Goal: Task Accomplishment & Management: Manage account settings

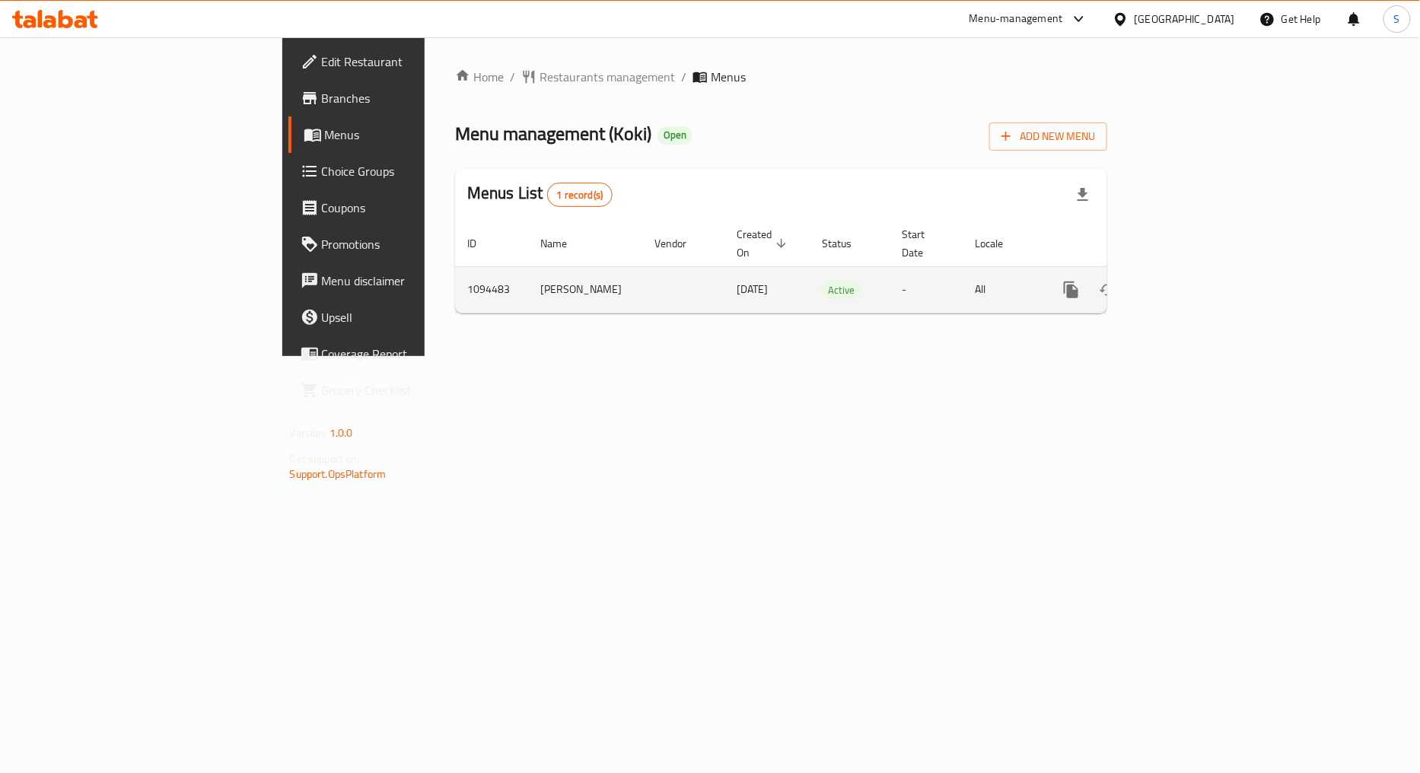
click at [1190, 282] on icon "enhanced table" at bounding box center [1181, 290] width 18 height 18
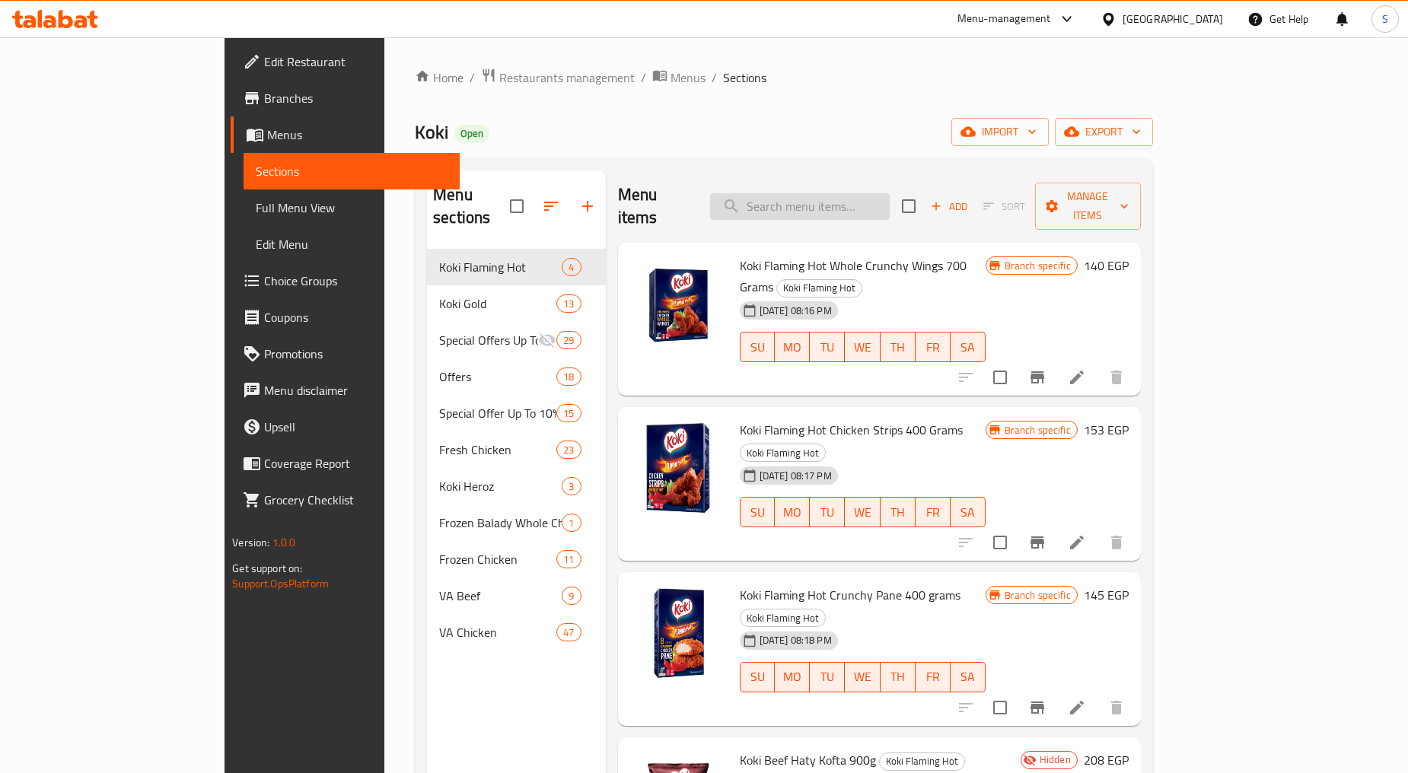
click at [890, 193] on input "search" at bounding box center [800, 206] width 180 height 27
paste input "Koki Gold Breaded Shrimp 300g"
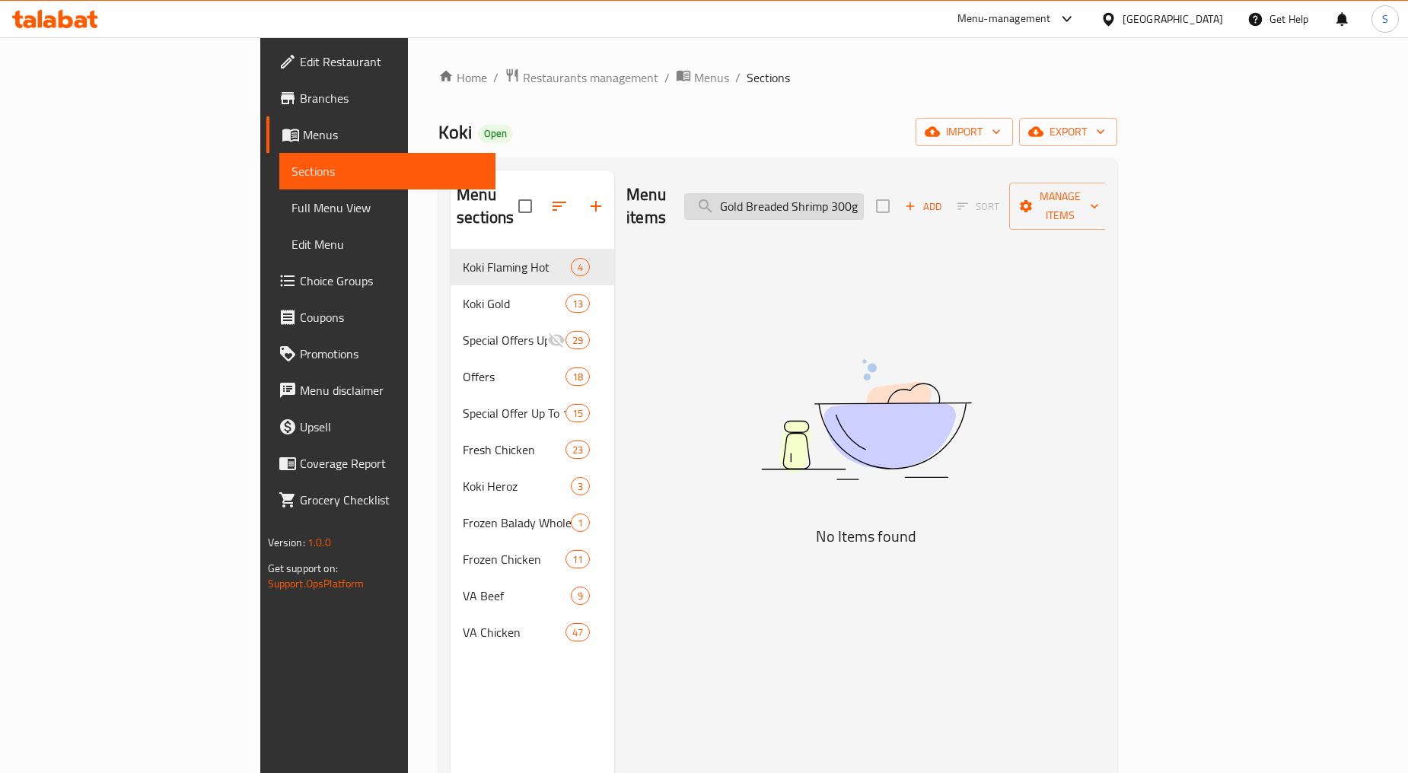
click at [864, 198] on input "Koki Gold Breaded Shrimp 300g" at bounding box center [774, 206] width 180 height 27
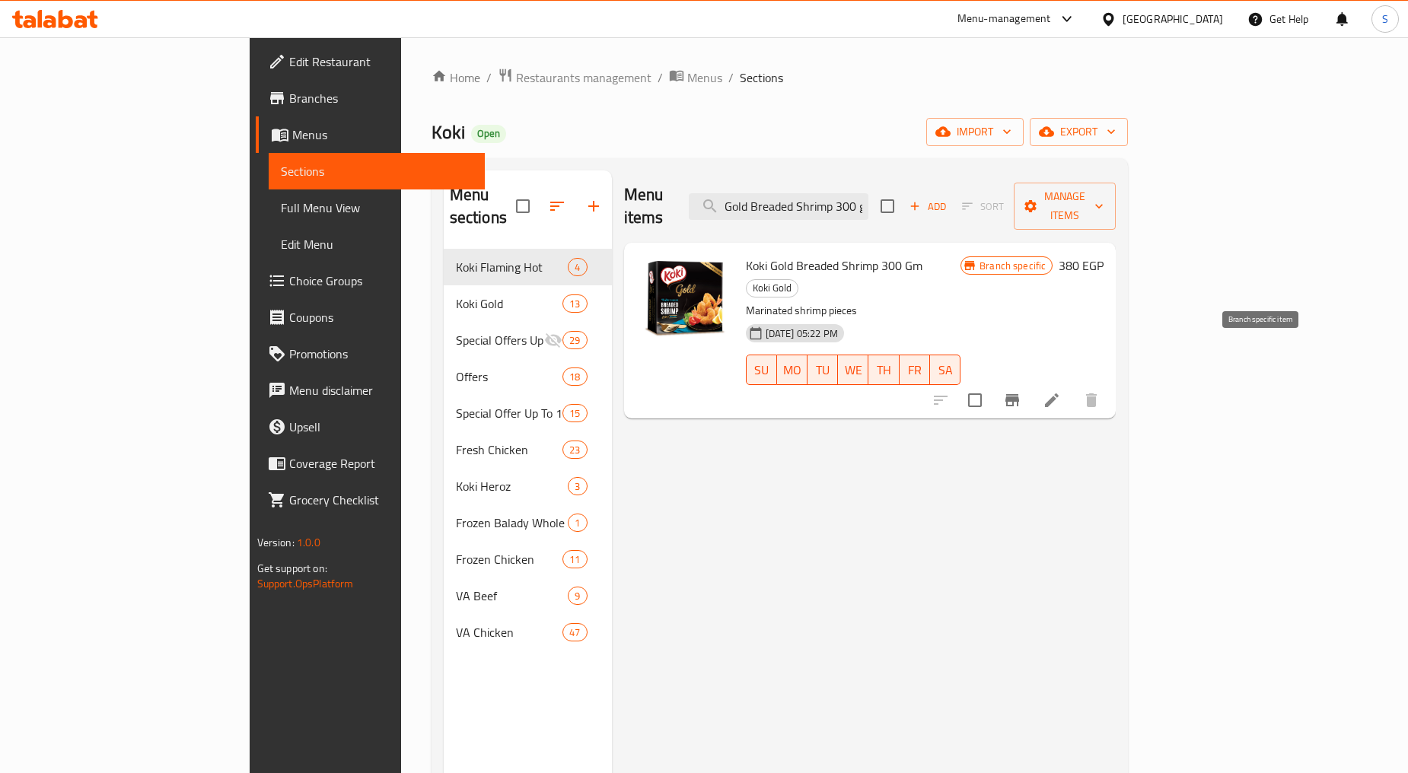
click at [1030, 382] on button "Branch-specific-item" at bounding box center [1012, 400] width 37 height 37
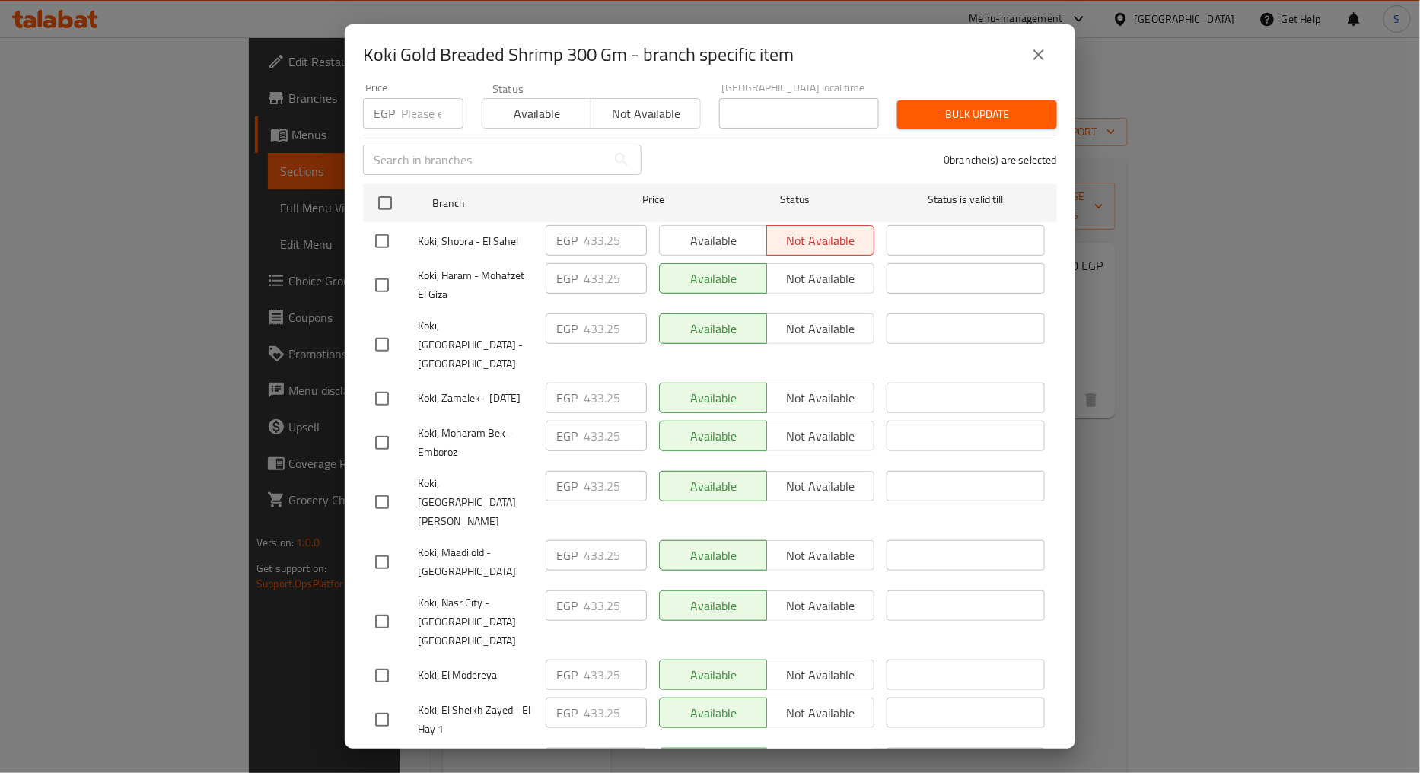
scroll to position [219, 0]
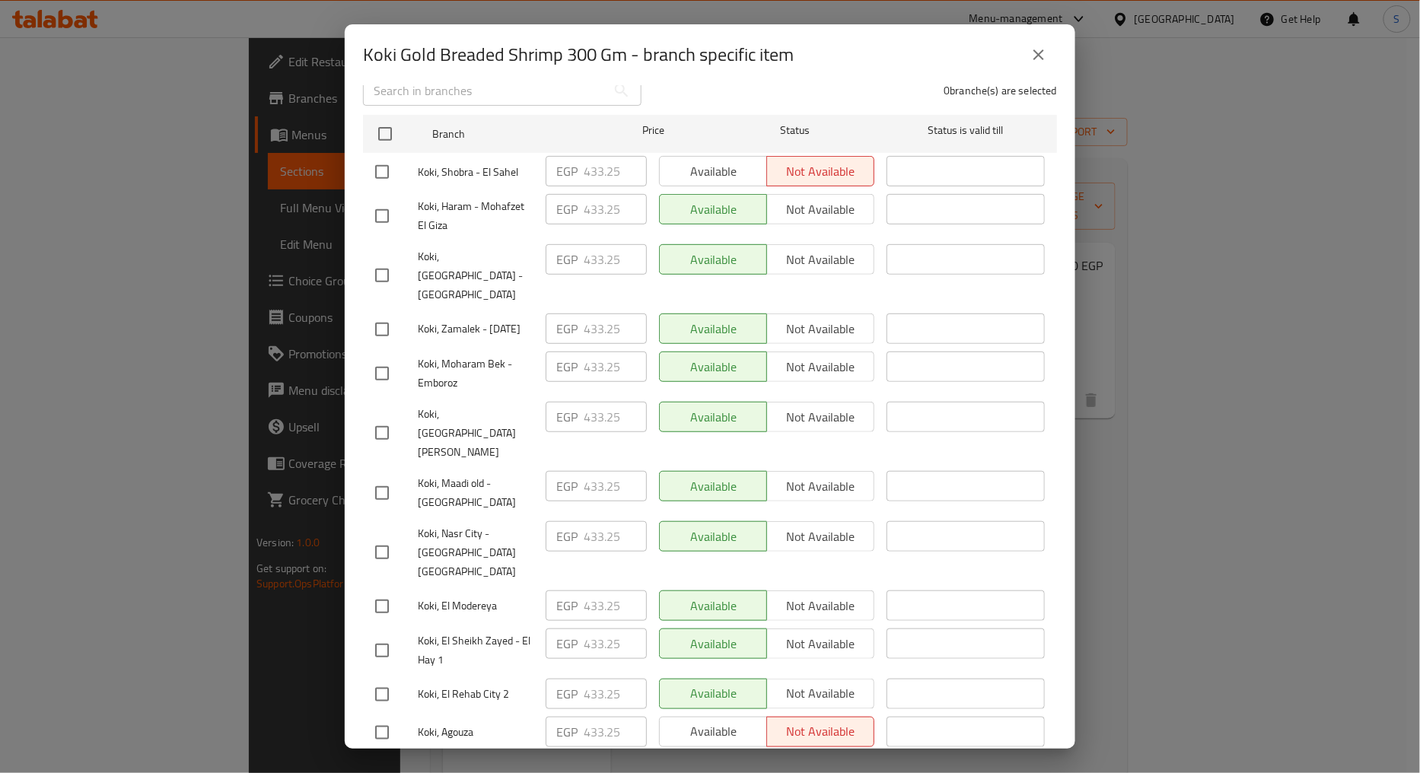
click at [1034, 58] on icon "close" at bounding box center [1039, 55] width 18 height 18
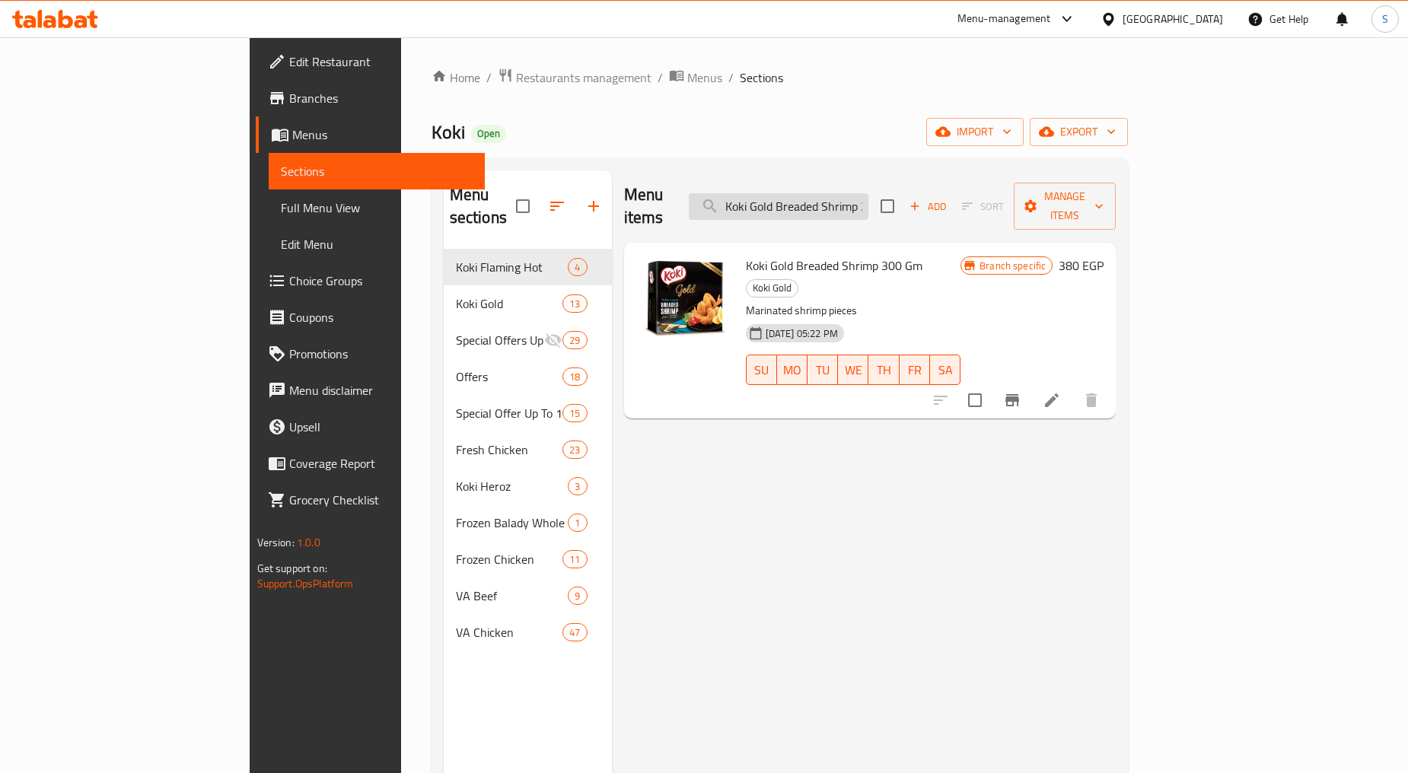
click at [868, 193] on input "Koki Gold Breaded Shrimp 300 g" at bounding box center [779, 206] width 180 height 27
paste input "Beef Haty Kofta 900"
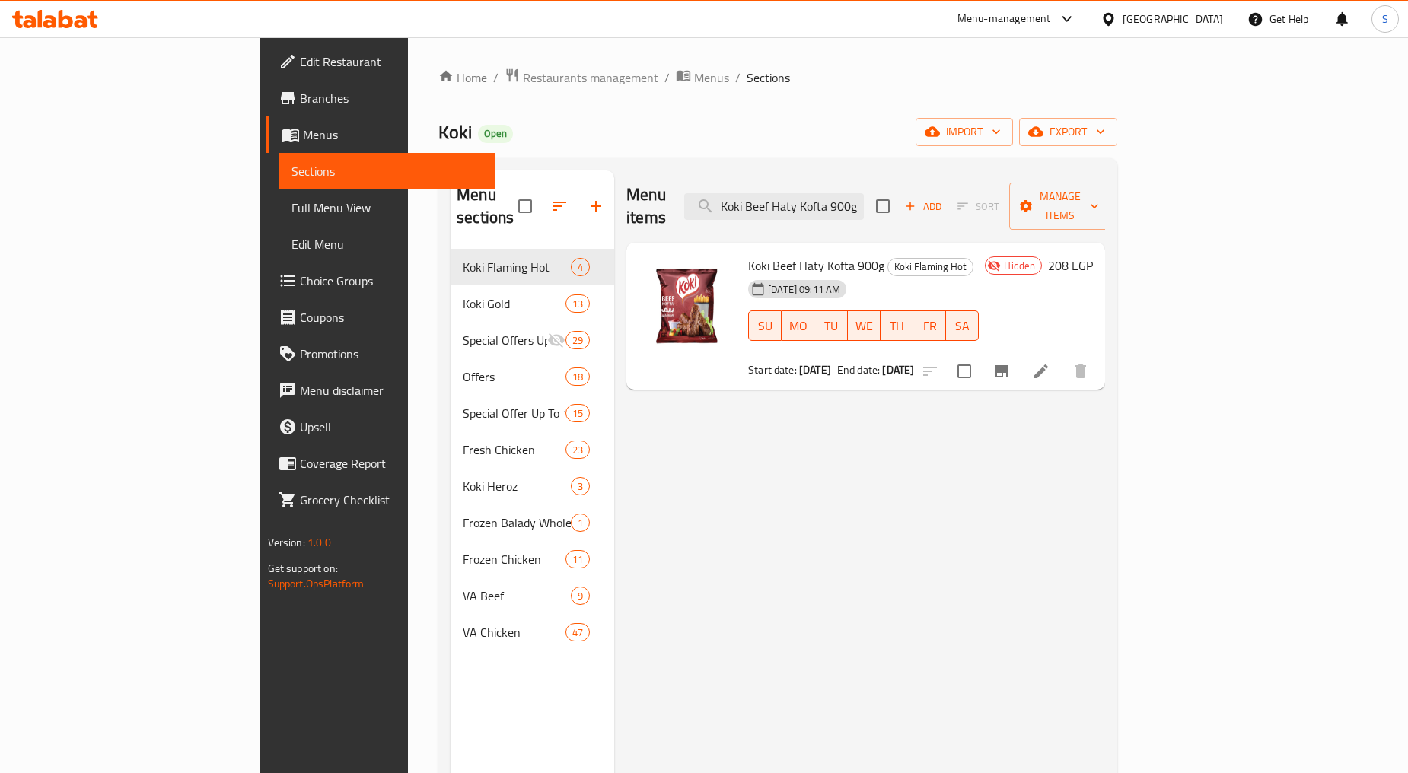
type input "Koki Beef Haty Kofta 900g"
click at [1108, 137] on icon "button" at bounding box center [1100, 131] width 15 height 15
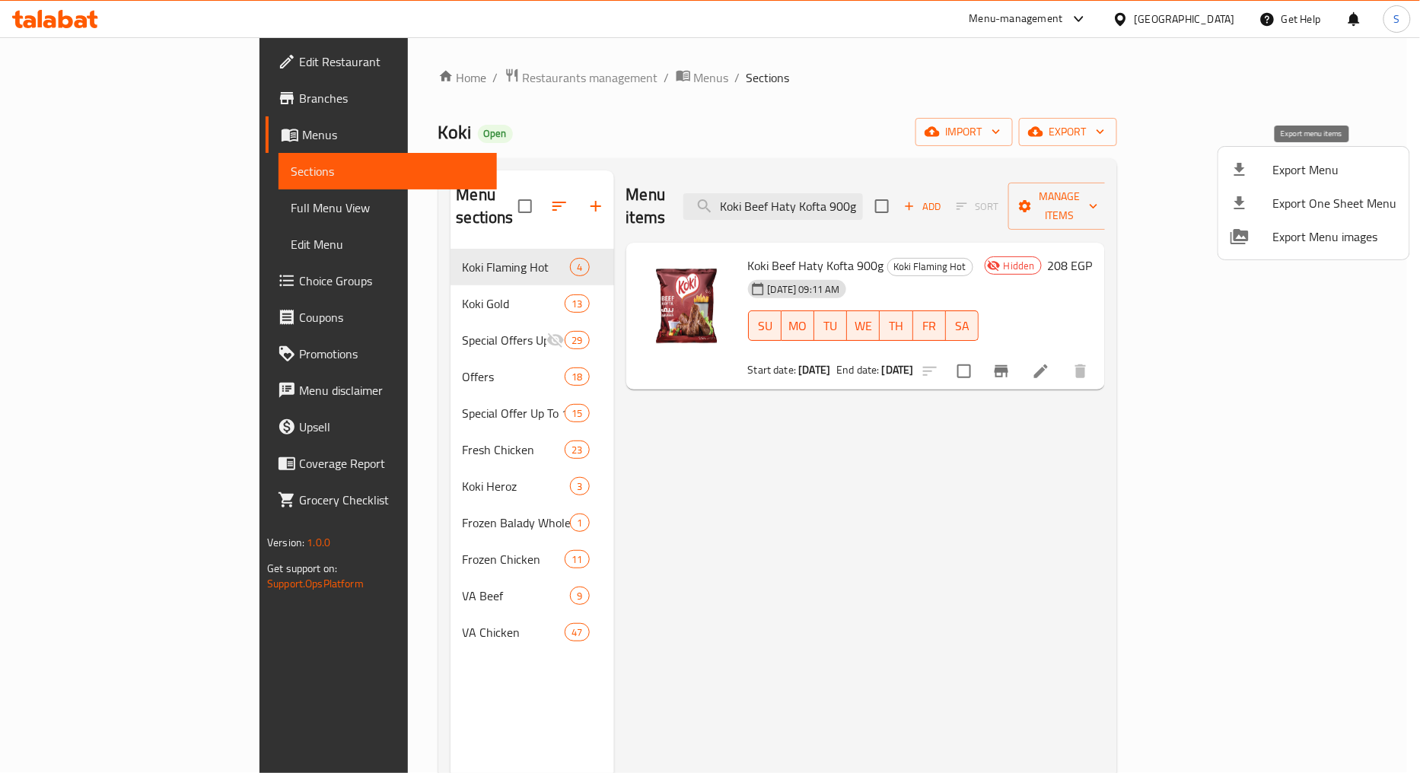
click at [1317, 170] on span "Export Menu" at bounding box center [1335, 170] width 124 height 18
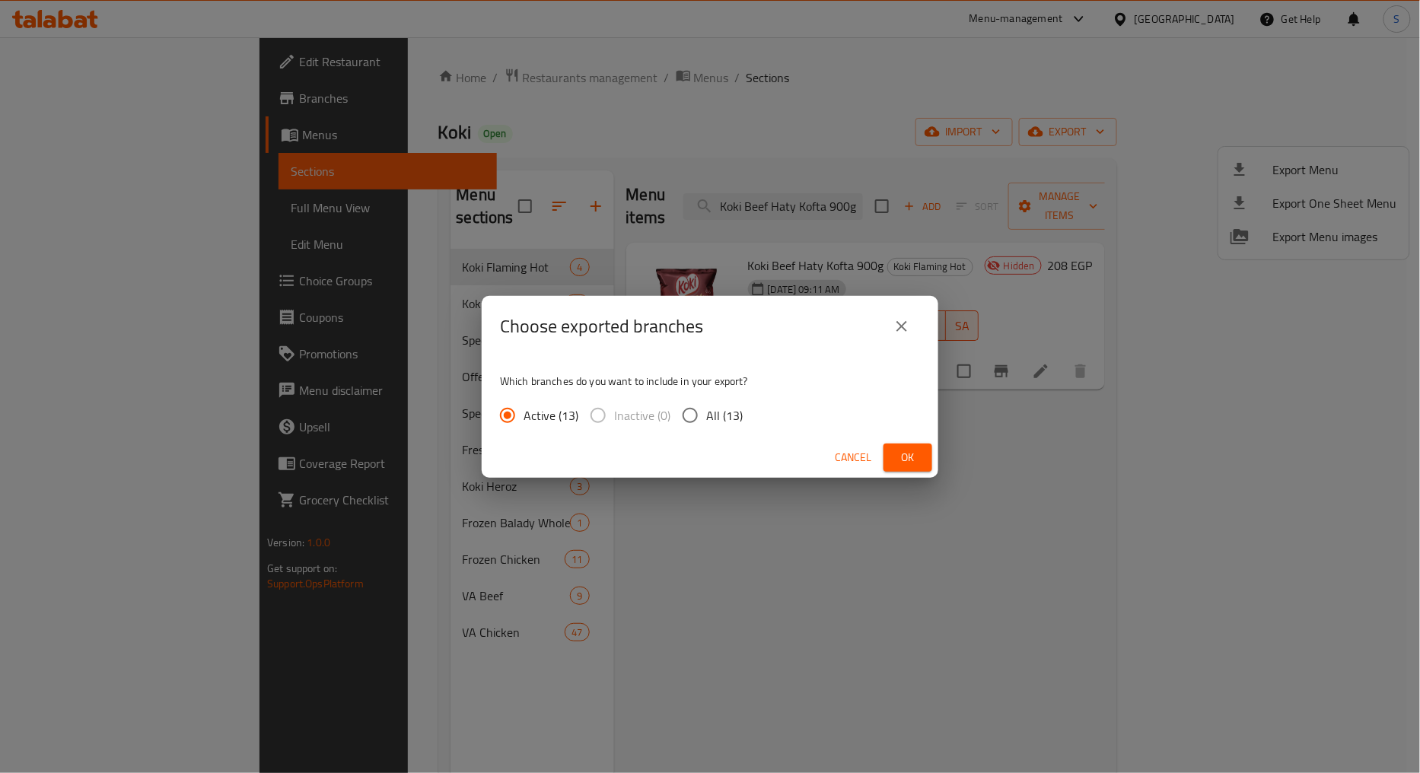
click at [721, 422] on span "All (13)" at bounding box center [724, 415] width 37 height 18
click at [706, 422] on input "All (13)" at bounding box center [690, 416] width 32 height 32
radio input "true"
click at [926, 452] on button "Ok" at bounding box center [908, 458] width 49 height 28
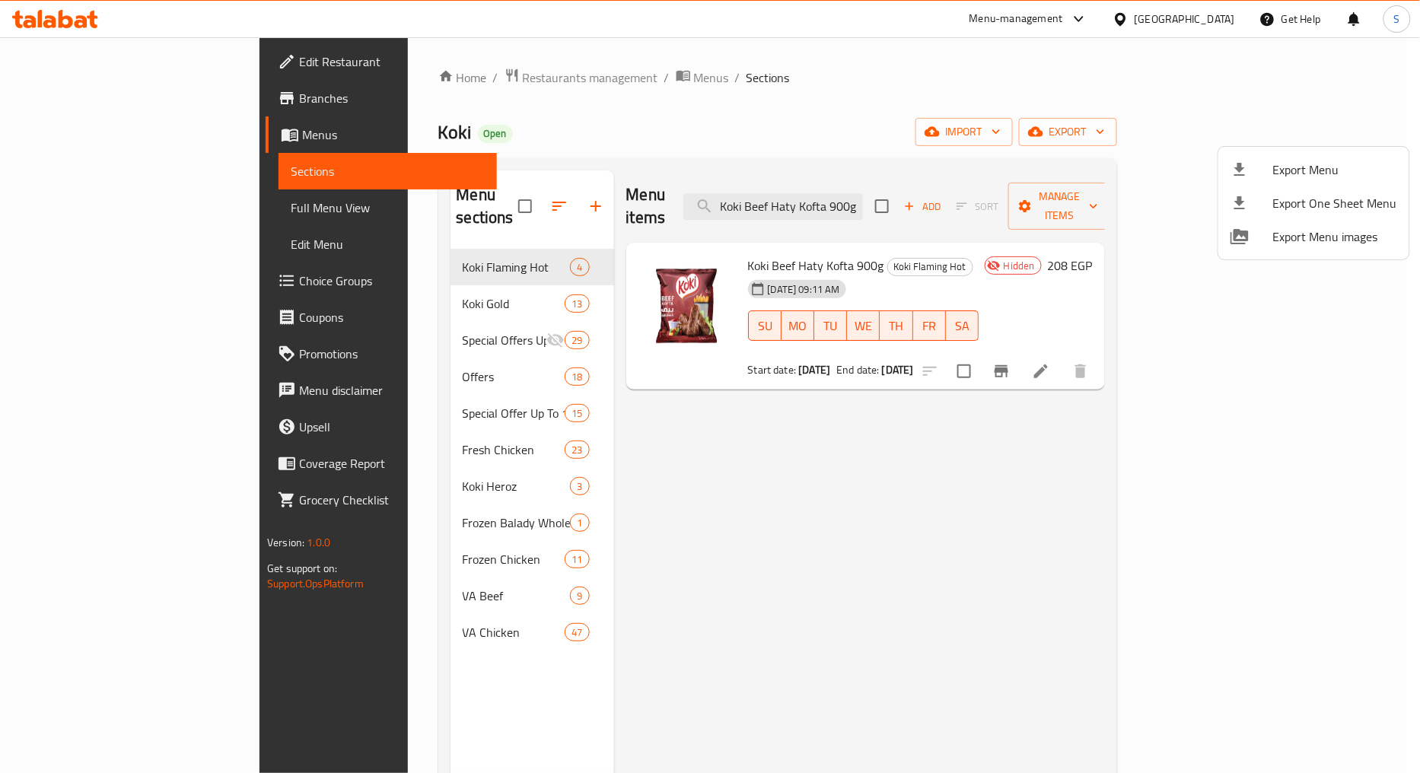
click at [750, 527] on div at bounding box center [710, 386] width 1420 height 773
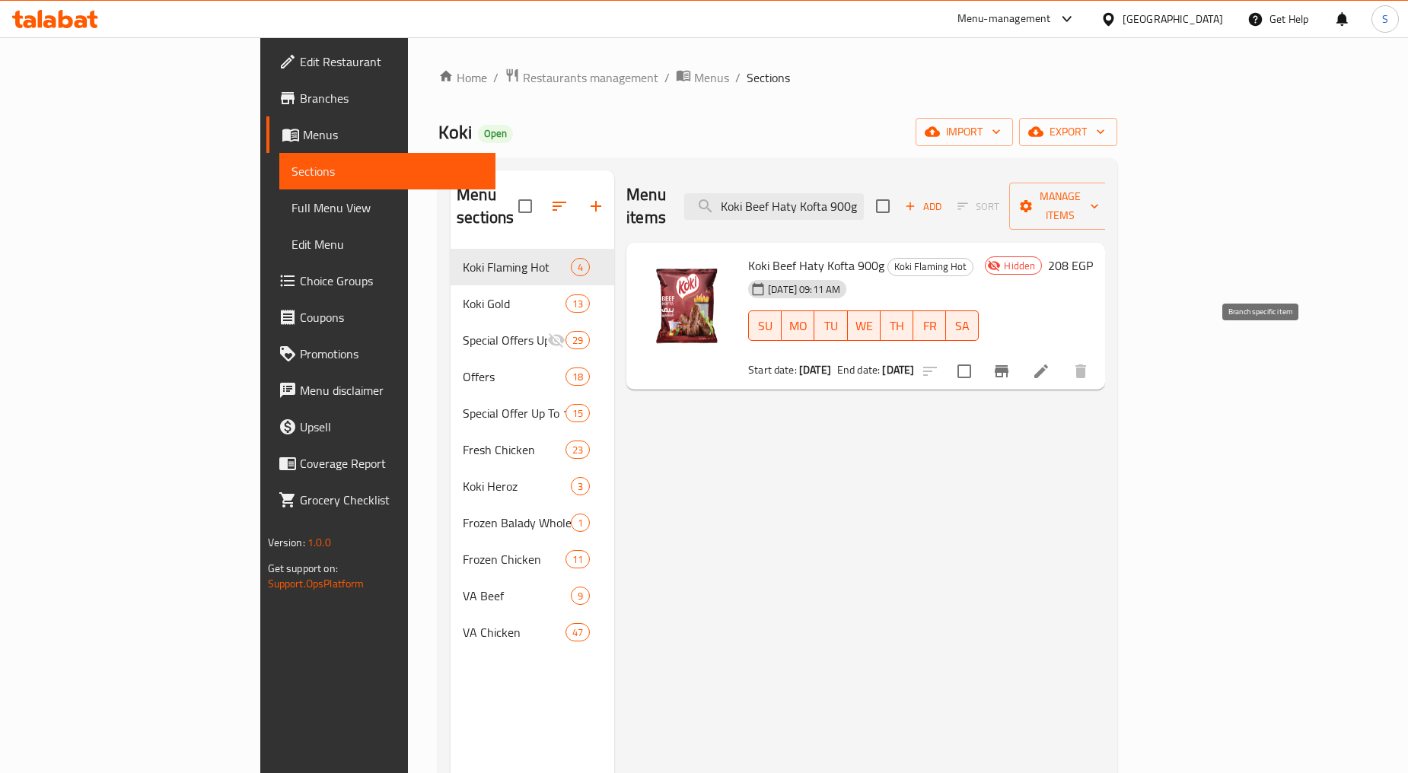
click at [1020, 353] on button "Branch-specific-item" at bounding box center [1001, 371] width 37 height 37
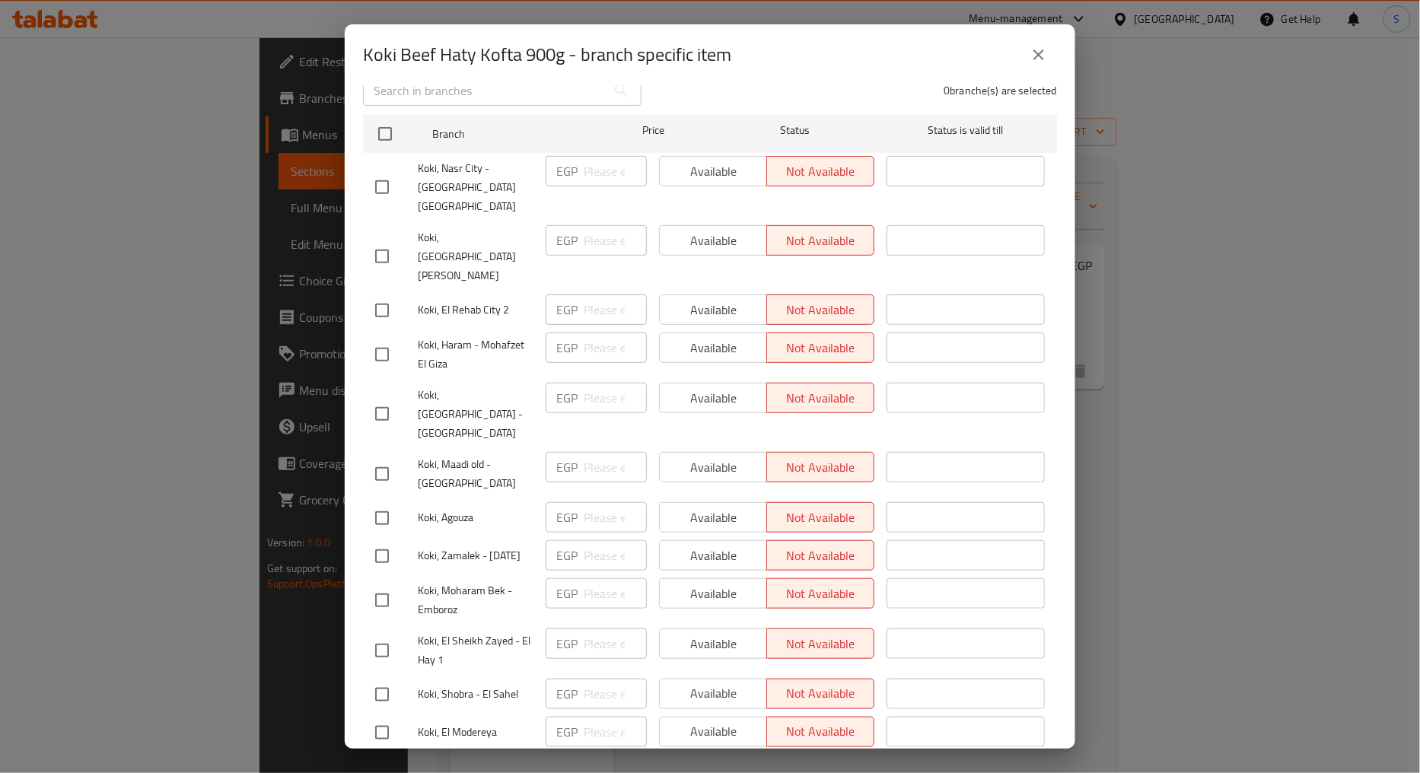
click at [1028, 52] on button "close" at bounding box center [1039, 55] width 37 height 37
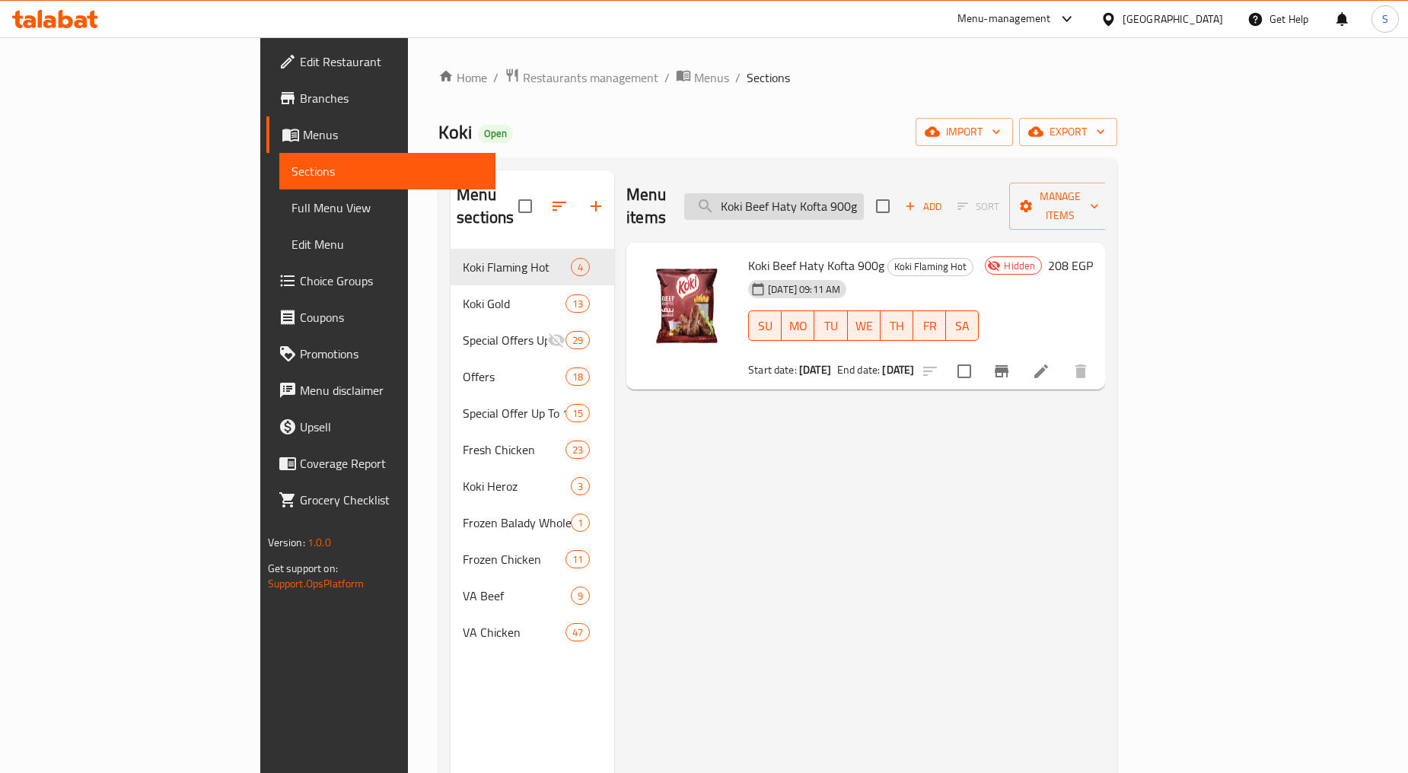
click at [864, 199] on input "Koki Beef Haty Kofta 900g" at bounding box center [774, 206] width 180 height 27
click at [864, 200] on input "Koki Beef Haty Kofta 900g" at bounding box center [774, 206] width 180 height 27
paste input "Crunchy Nuggets 20 Pieces"
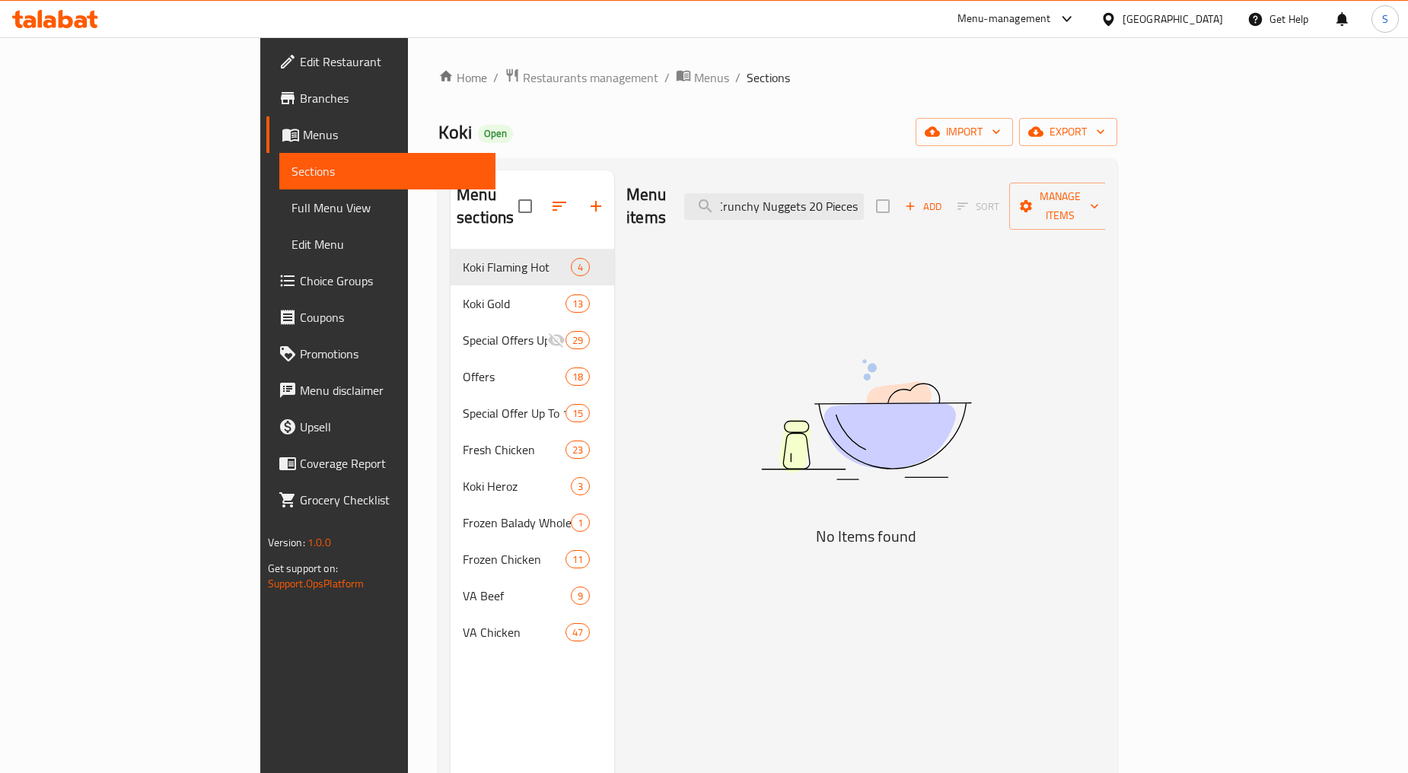
scroll to position [0, 3]
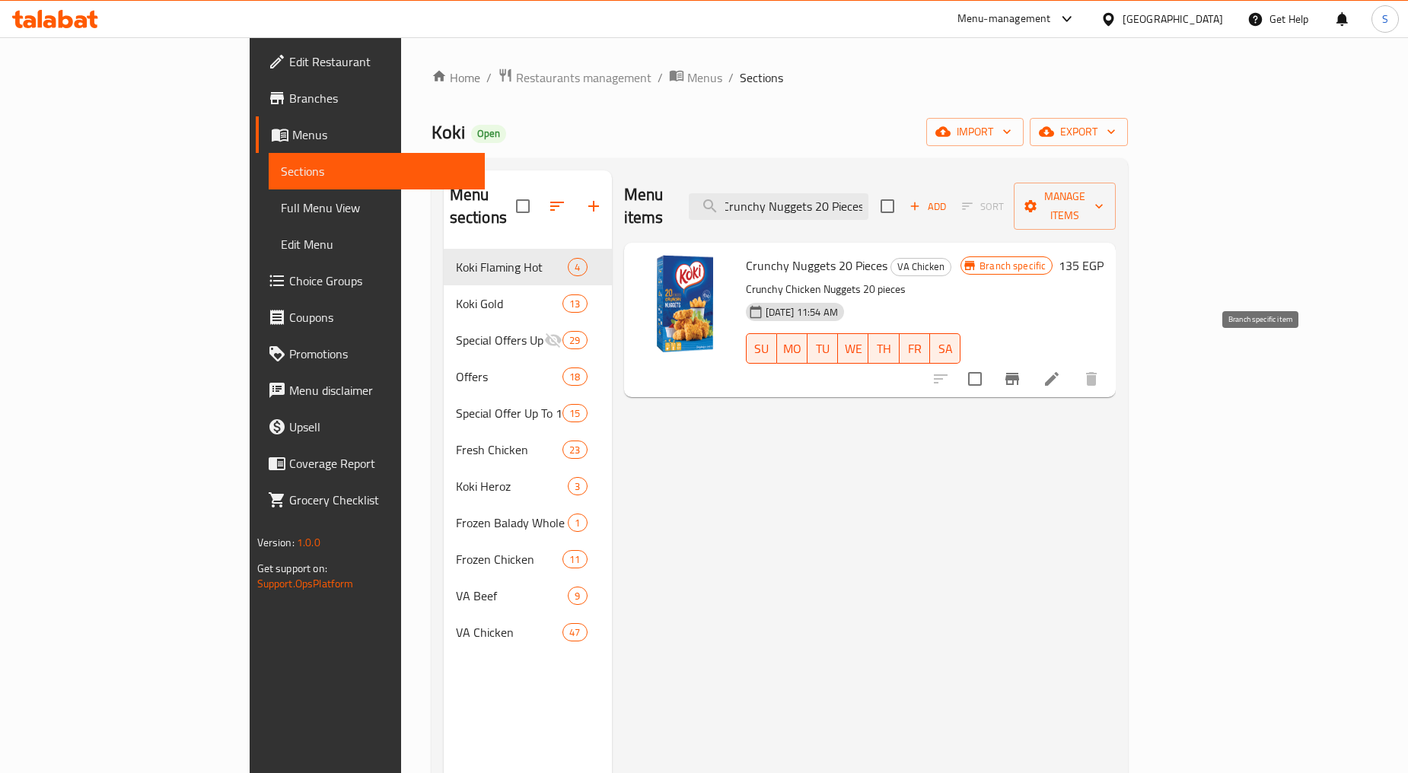
type input "Crunchy Nuggets 20 Pieces"
click at [1030, 361] on button "Branch-specific-item" at bounding box center [1012, 379] width 37 height 37
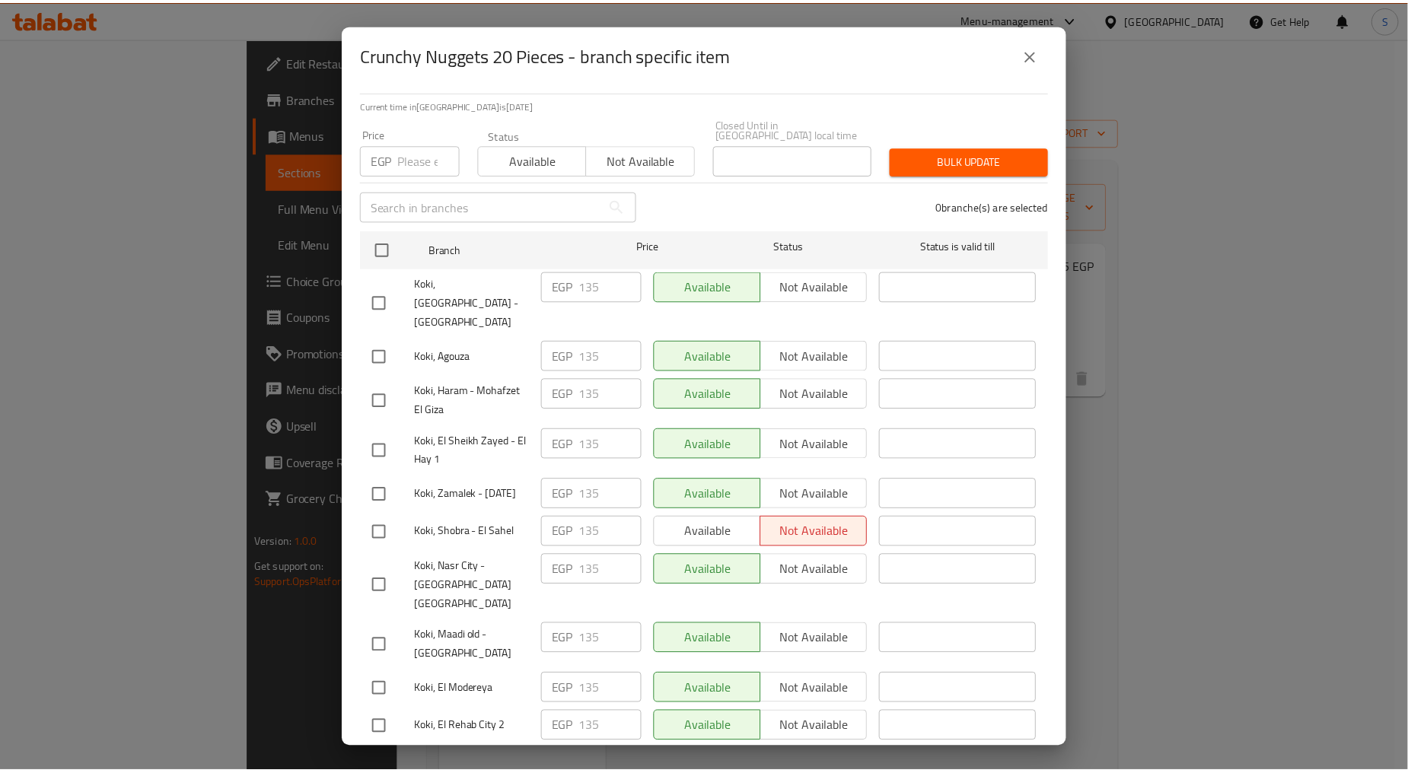
scroll to position [219, 0]
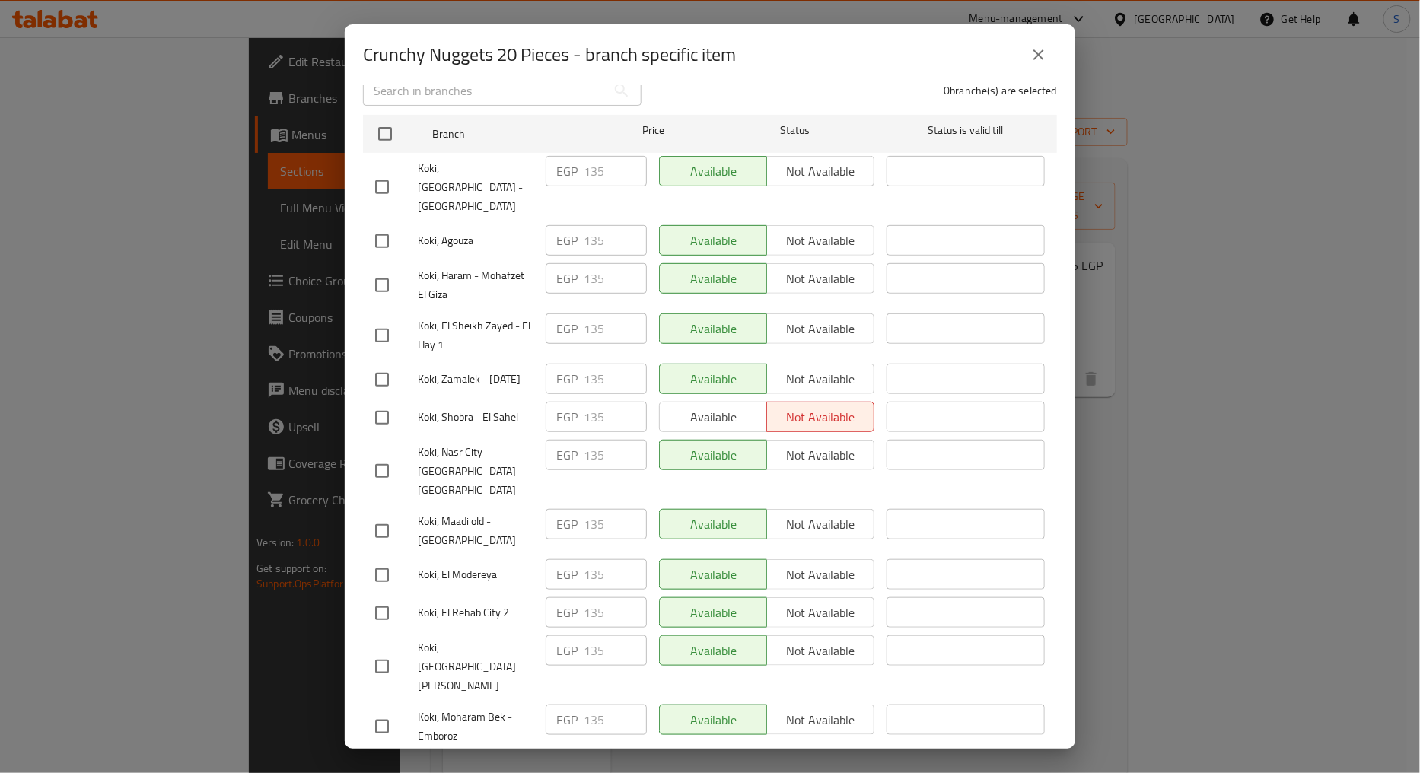
click at [66, 111] on div "Crunchy Nuggets 20 Pieces - branch specific item Crunchy Nuggets 20 Pieces Crun…" at bounding box center [710, 386] width 1420 height 773
click at [80, 95] on div "Crunchy Nuggets 20 Pieces - branch specific item Crunchy Nuggets 20 Pieces Crun…" at bounding box center [710, 386] width 1420 height 773
click at [1049, 65] on button "close" at bounding box center [1039, 55] width 37 height 37
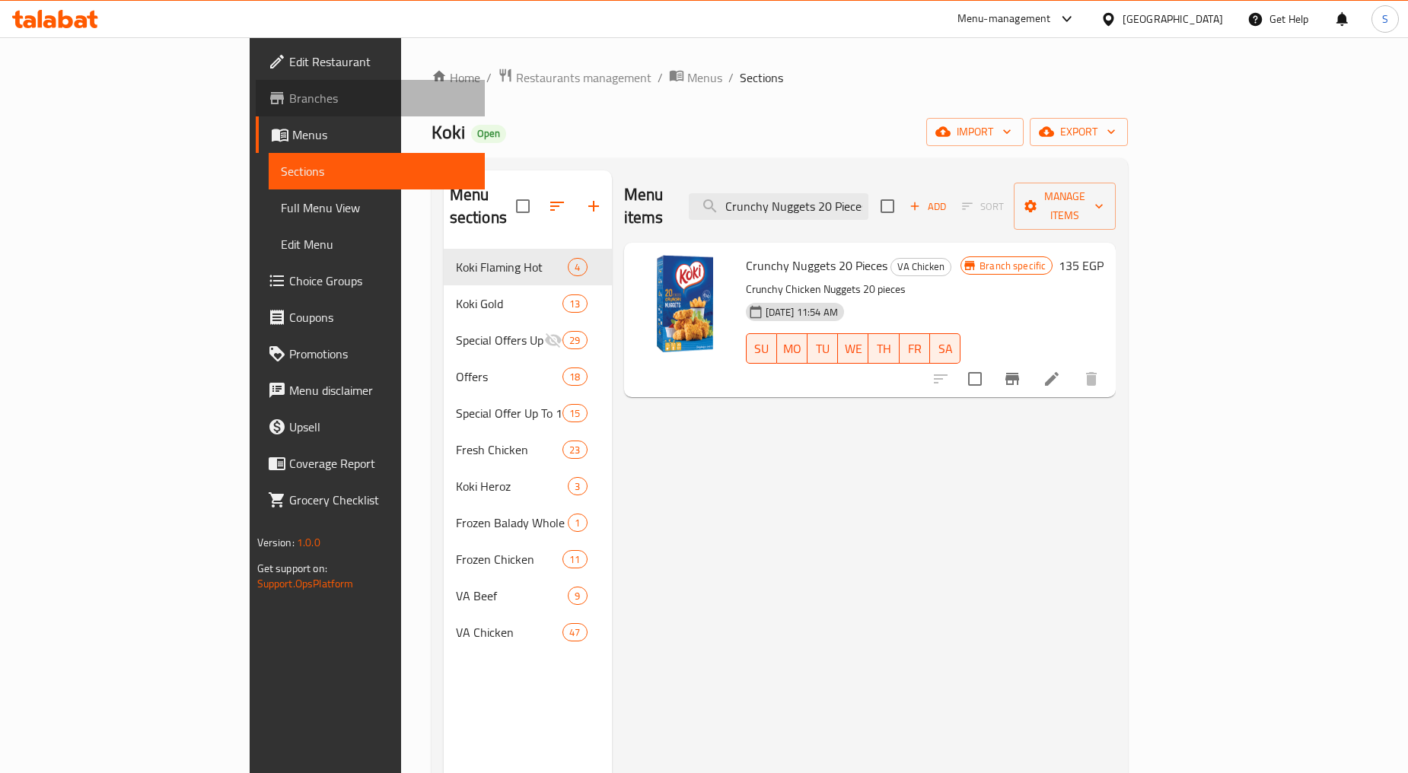
click at [289, 89] on span "Branches" at bounding box center [380, 98] width 183 height 18
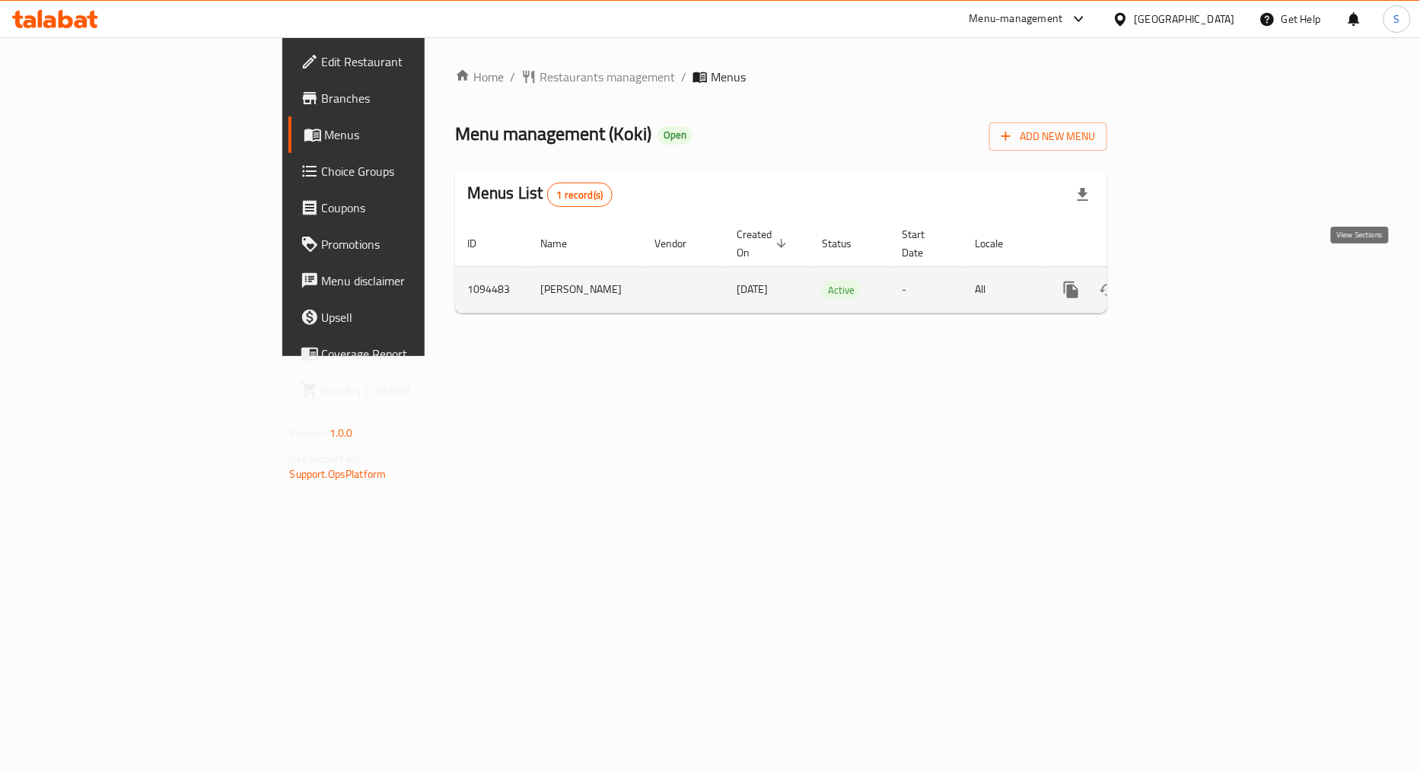
click at [1190, 281] on icon "enhanced table" at bounding box center [1181, 290] width 18 height 18
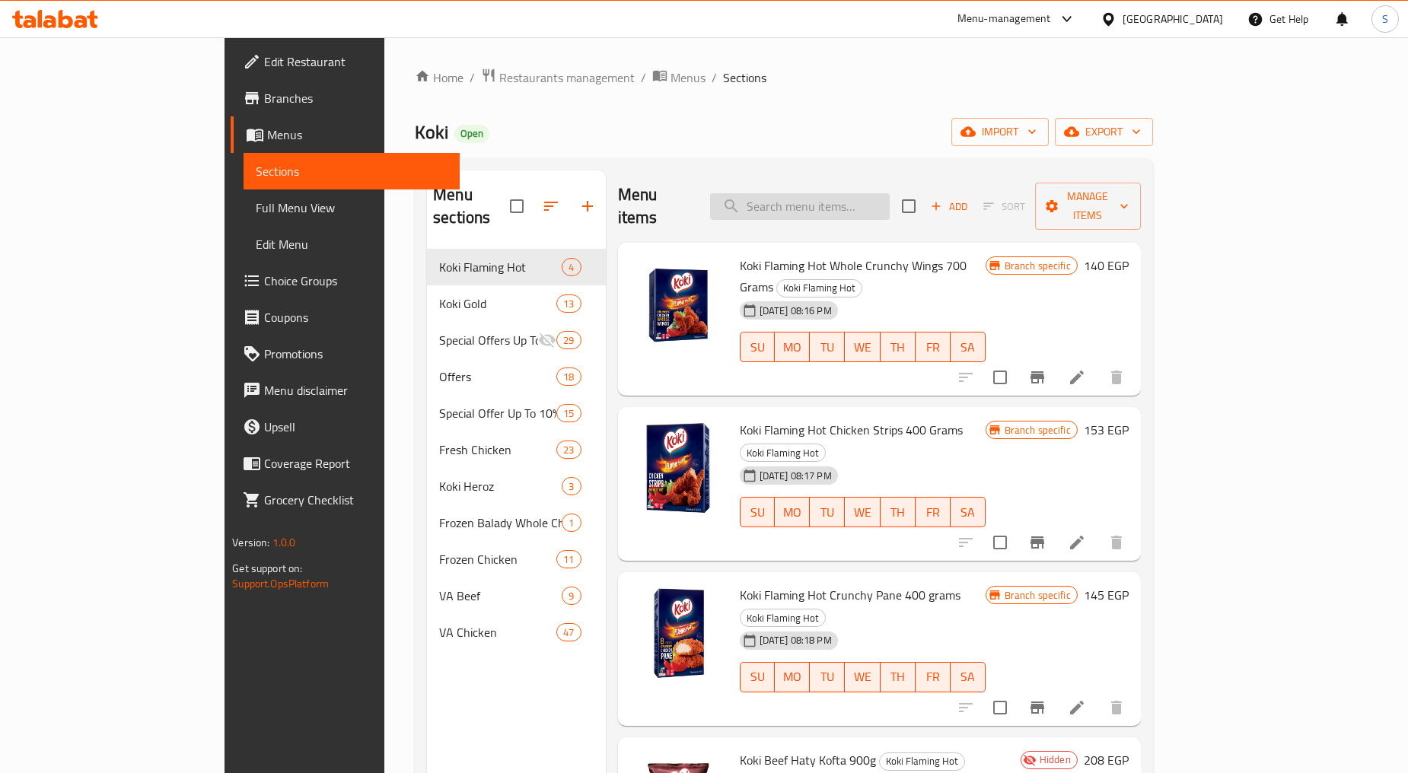
click at [852, 196] on input "search" at bounding box center [800, 206] width 180 height 27
paste input "Crunchy Nuggets 20 Pieces"
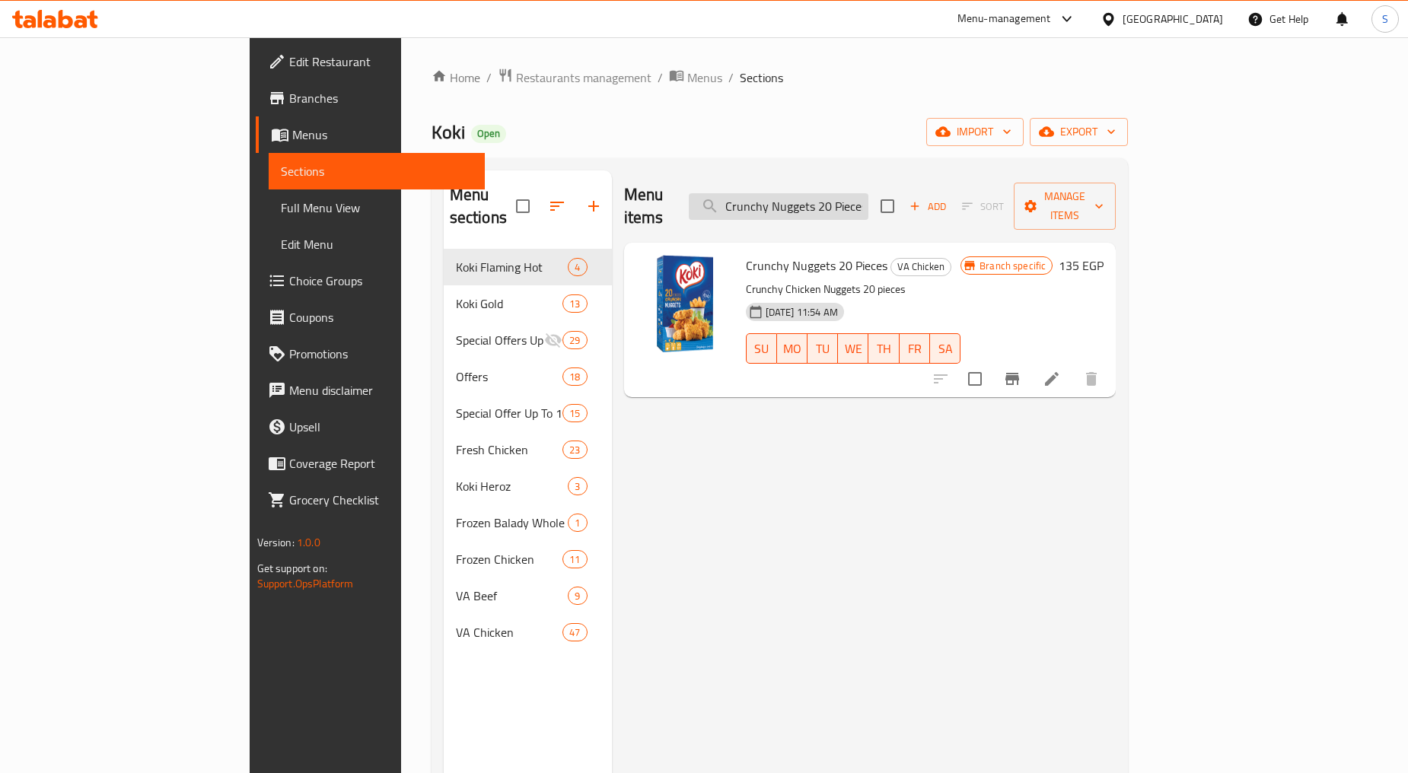
click at [868, 196] on input "Crunchy Nuggets 20 Pieces" at bounding box center [779, 206] width 180 height 27
paste input "60 pieces and fries"
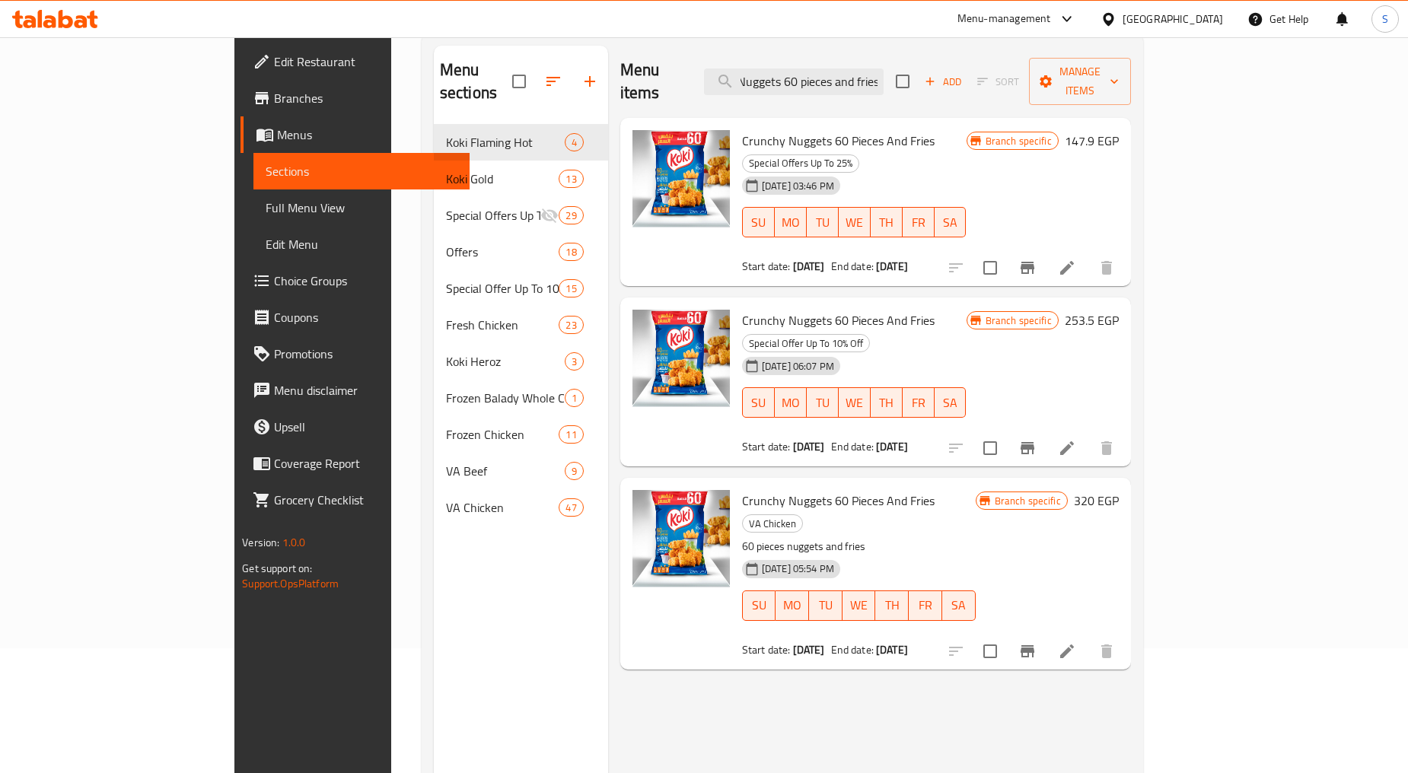
scroll to position [84, 0]
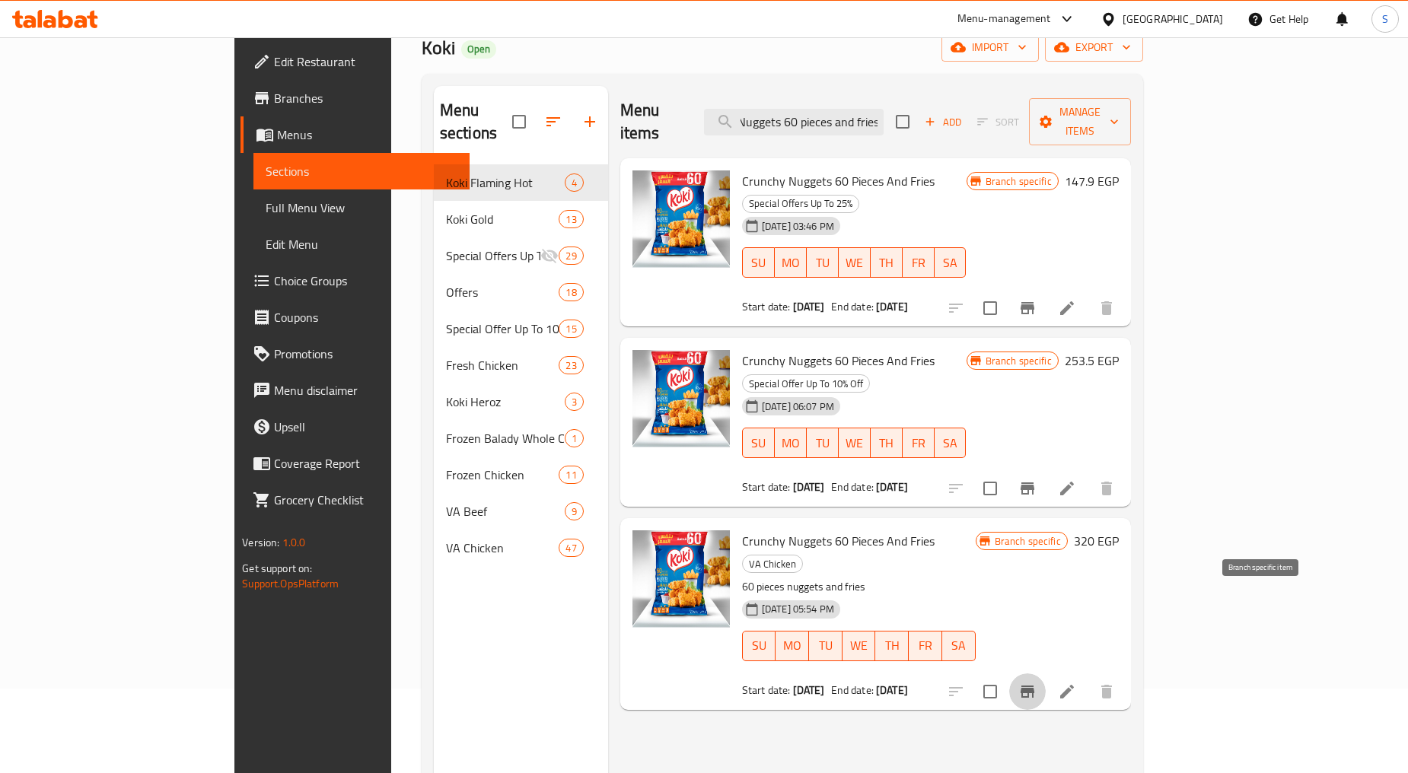
click at [1037, 683] on icon "Branch-specific-item" at bounding box center [1027, 692] width 18 height 18
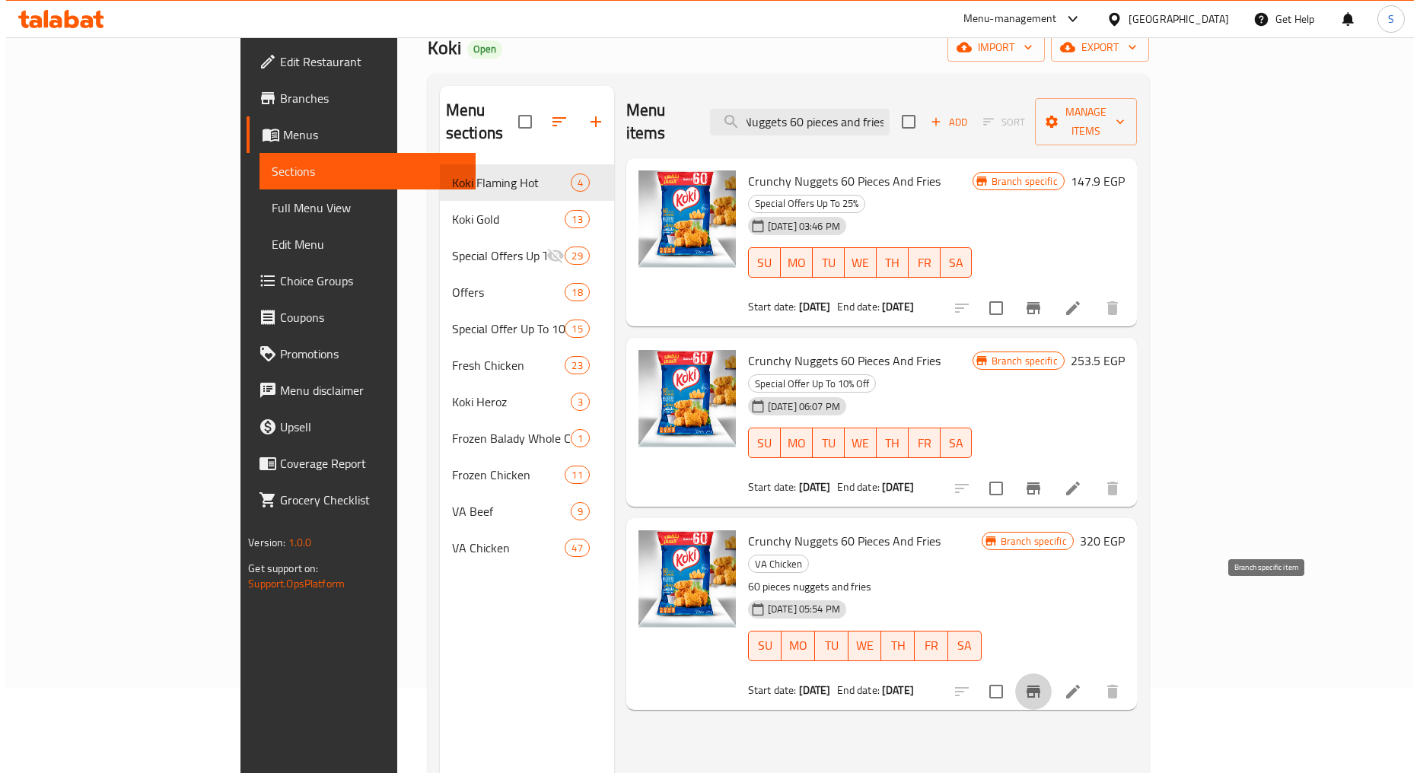
scroll to position [0, 0]
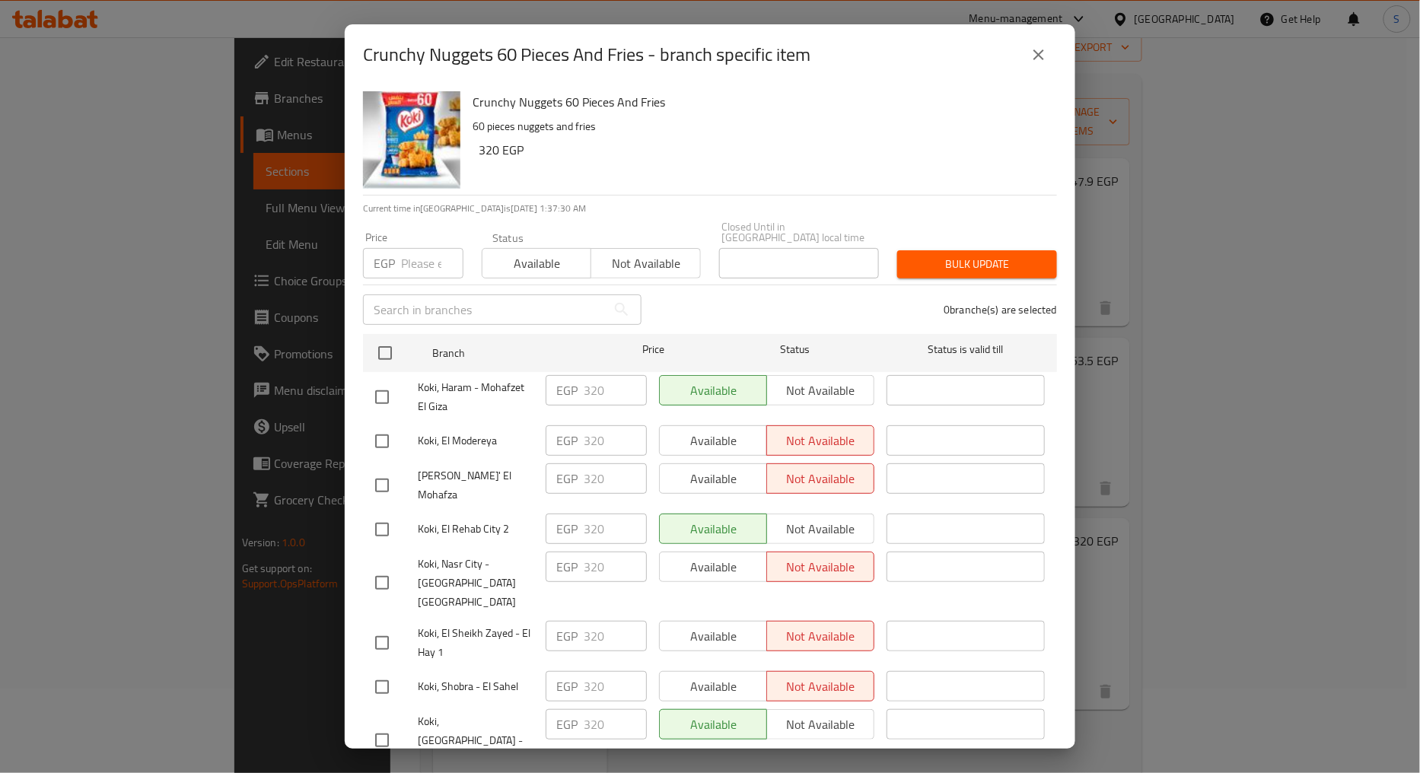
click at [445, 381] on span "Koki, Haram - Mohafzet El Giza" at bounding box center [476, 397] width 116 height 38
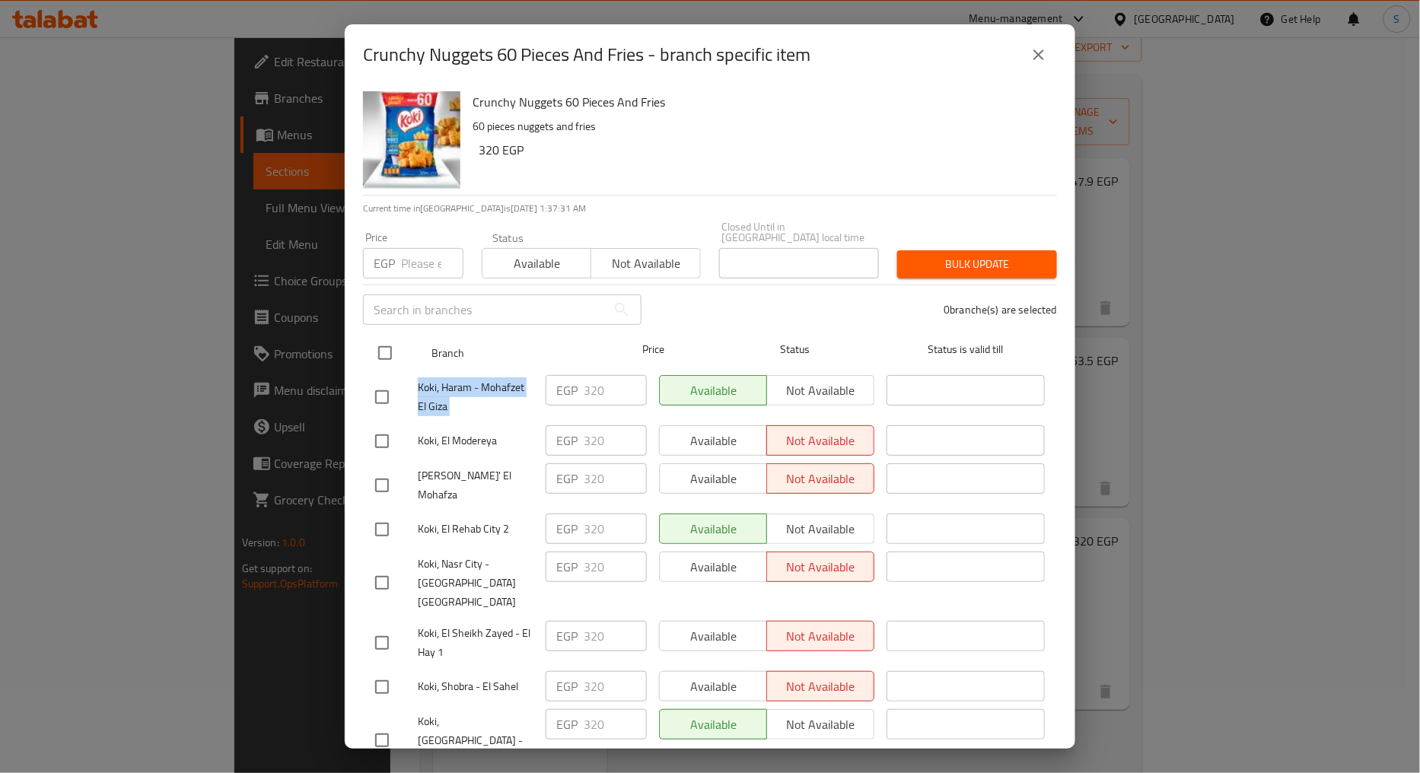
copy span "Koki, Haram - Mohafzet El Giza"
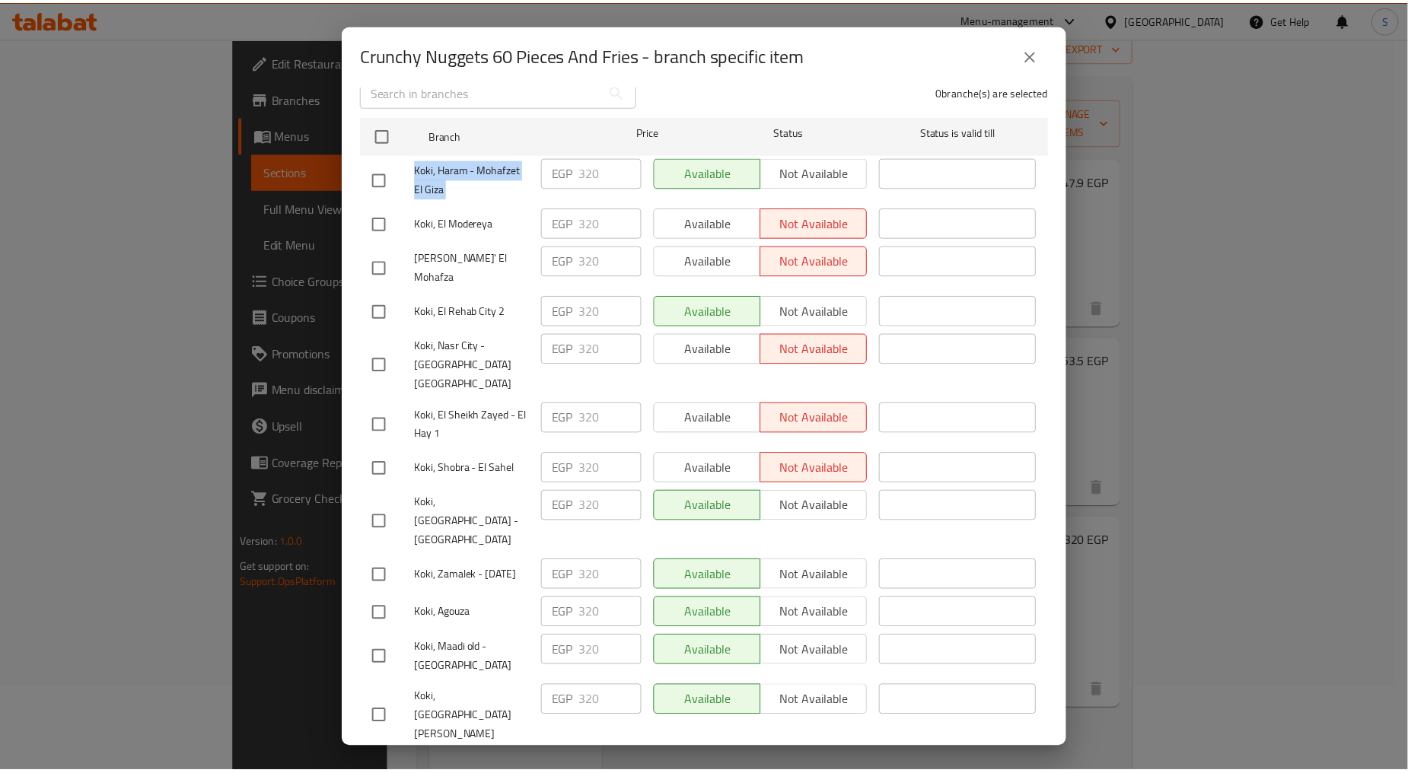
scroll to position [219, 0]
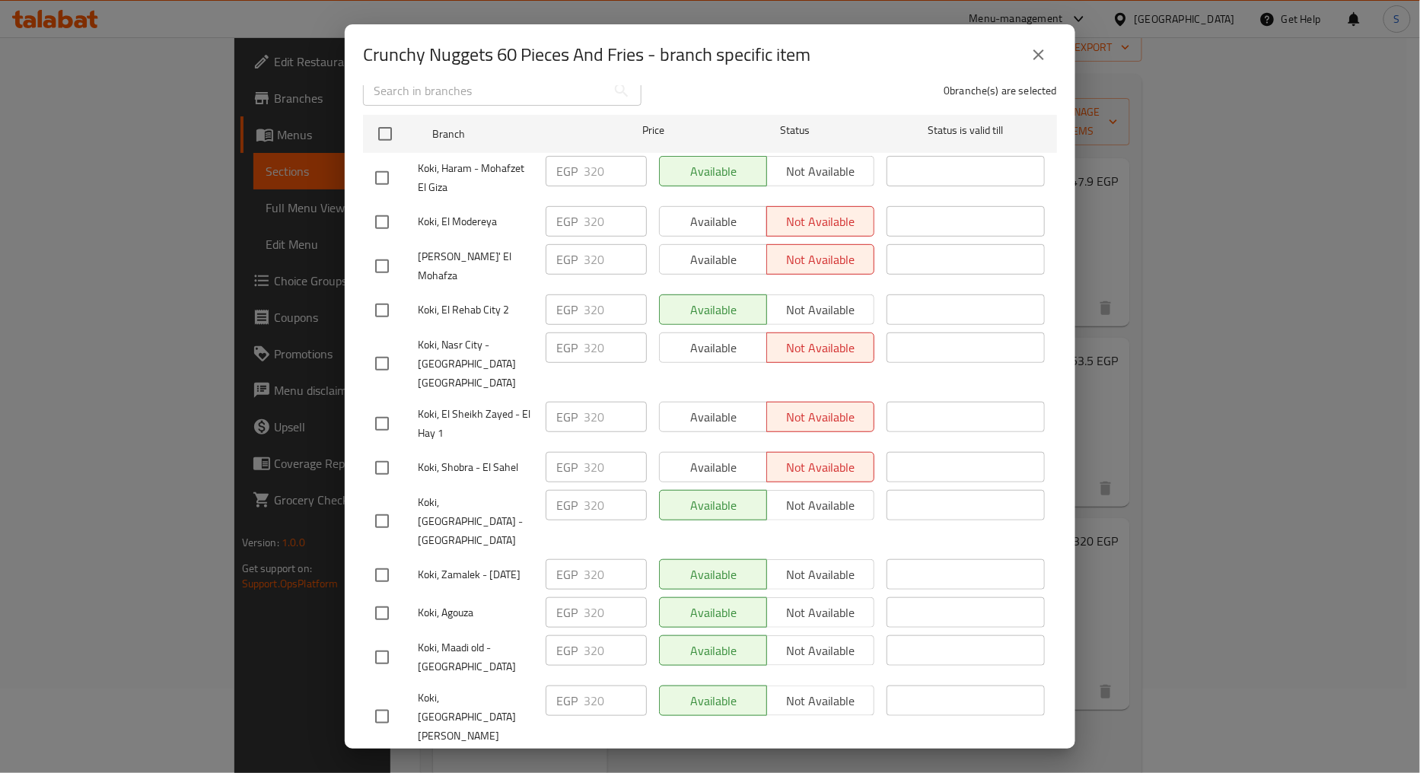
click at [455, 301] on span "Koki, El Rehab City 2" at bounding box center [476, 310] width 116 height 19
copy span "Koki, El Rehab City 2"
click at [1041, 56] on icon "close" at bounding box center [1039, 54] width 11 height 11
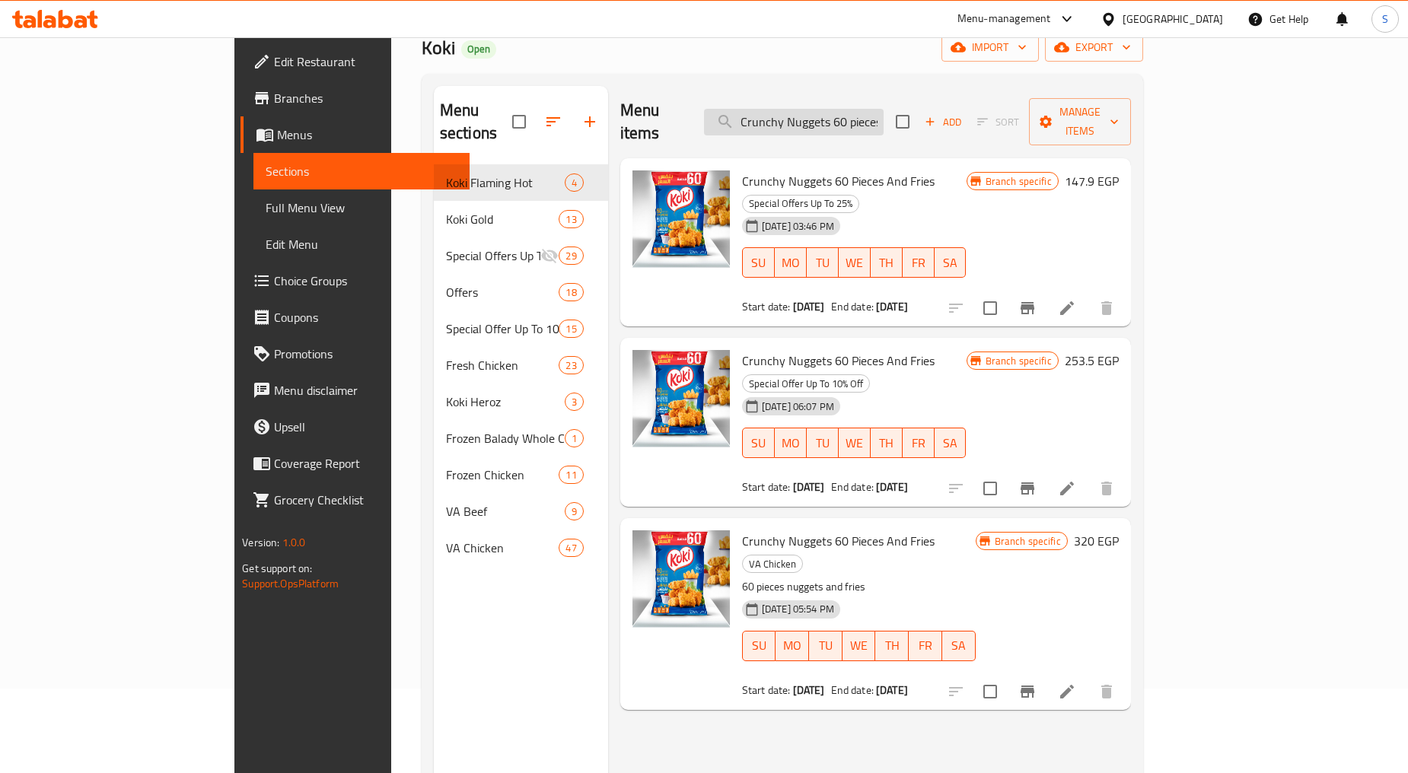
click at [848, 110] on input "Crunchy Nuggets 60 pieces and fries" at bounding box center [794, 122] width 180 height 27
paste input "pane 20 Pieces super tawfeer"
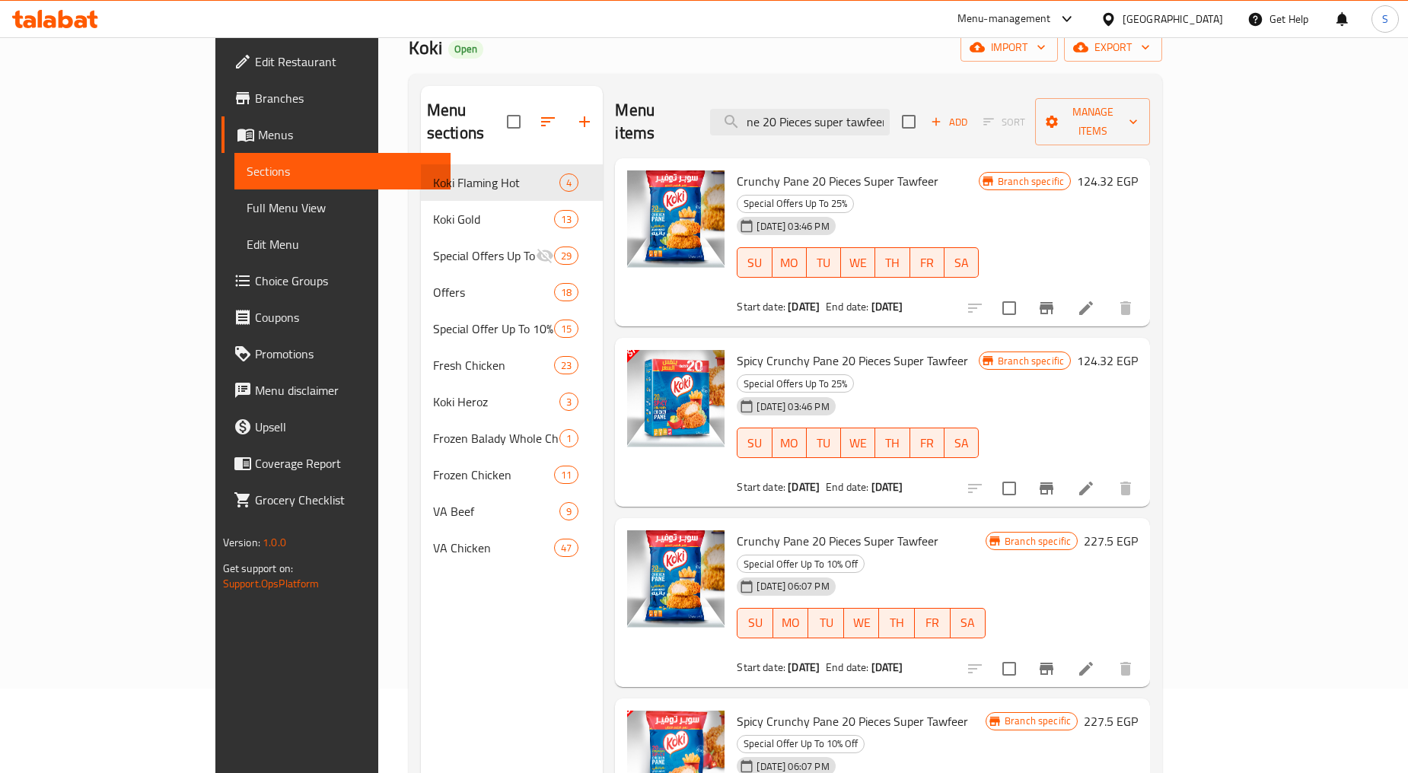
scroll to position [0, 0]
click at [890, 109] on input "Crunchy pane 20 Pieces super tawfeer" at bounding box center [800, 122] width 180 height 27
paste input "Koki Beef Haty Kofta 900 gm"
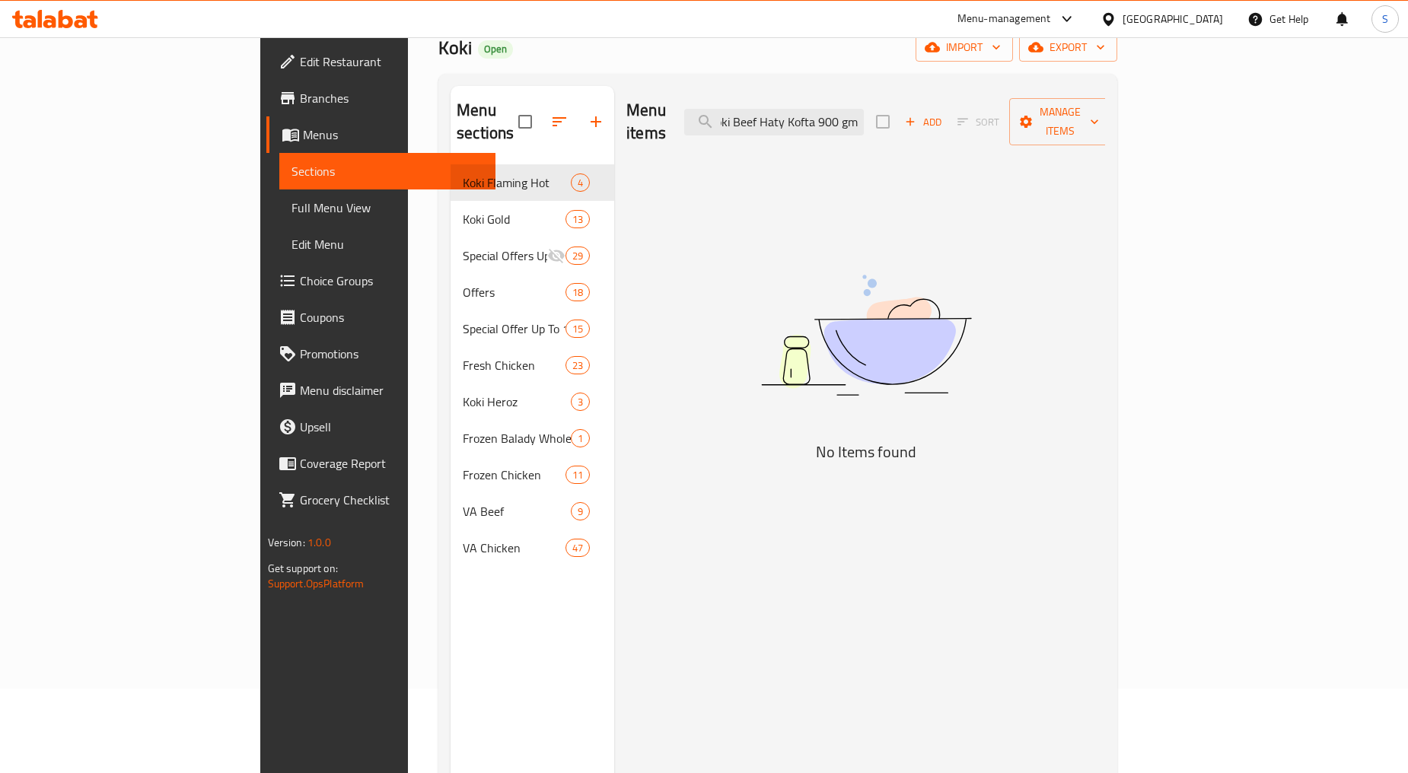
scroll to position [0, 11]
click at [864, 114] on input "Koki Beef Haty Kofta 900 gm" at bounding box center [774, 122] width 180 height 27
click at [901, 172] on div "Menu items Koki Beef Haty Kofta 900 gm Add Sort Manage items No Items found" at bounding box center [859, 472] width 491 height 773
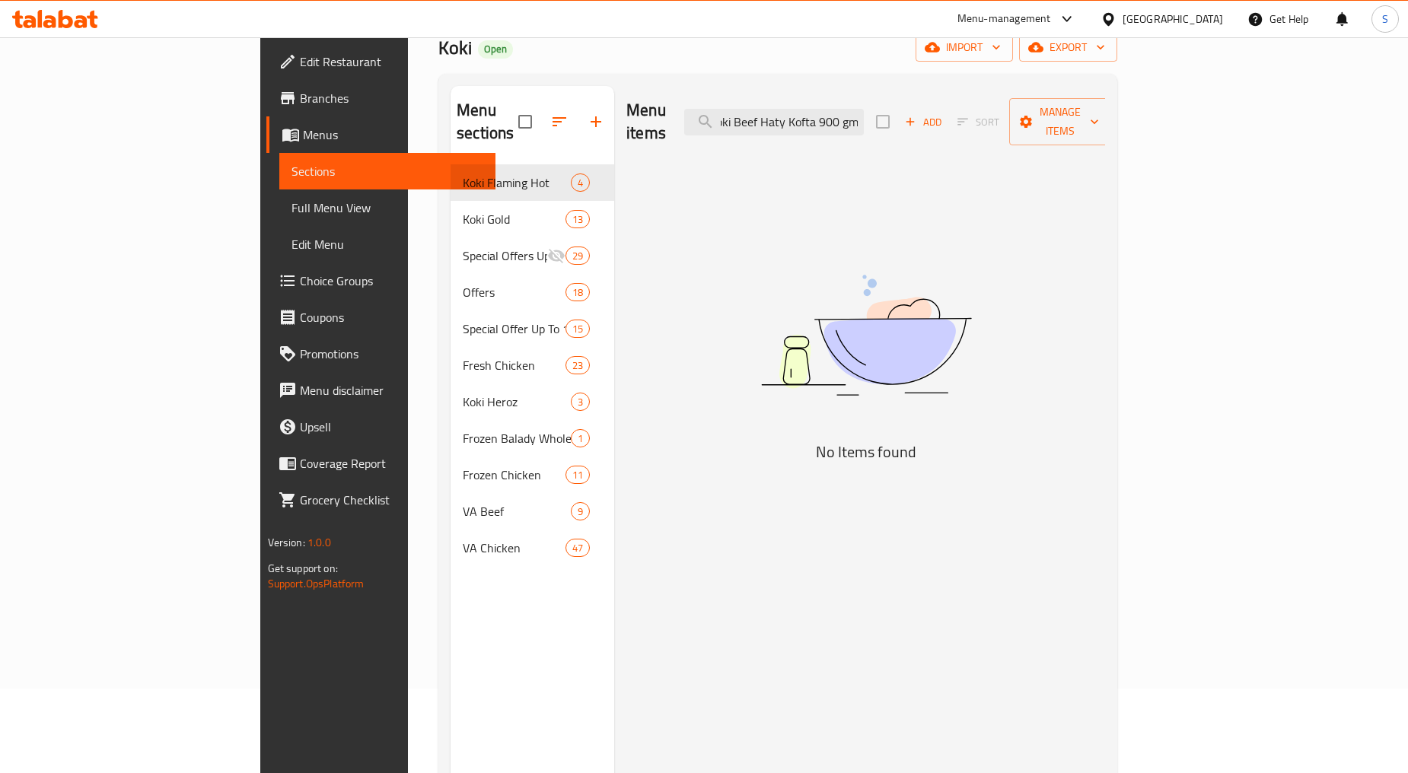
scroll to position [0, 0]
click at [822, 119] on input "Koki Beef Haty Kofta 900 gm" at bounding box center [774, 122] width 180 height 27
drag, startPoint x: 928, startPoint y: 112, endPoint x: 1119, endPoint y: 128, distance: 190.9
click at [1105, 128] on div "Menu items Koki Beef Haty Kofta 900 gm Add Sort Manage items" at bounding box center [865, 122] width 479 height 72
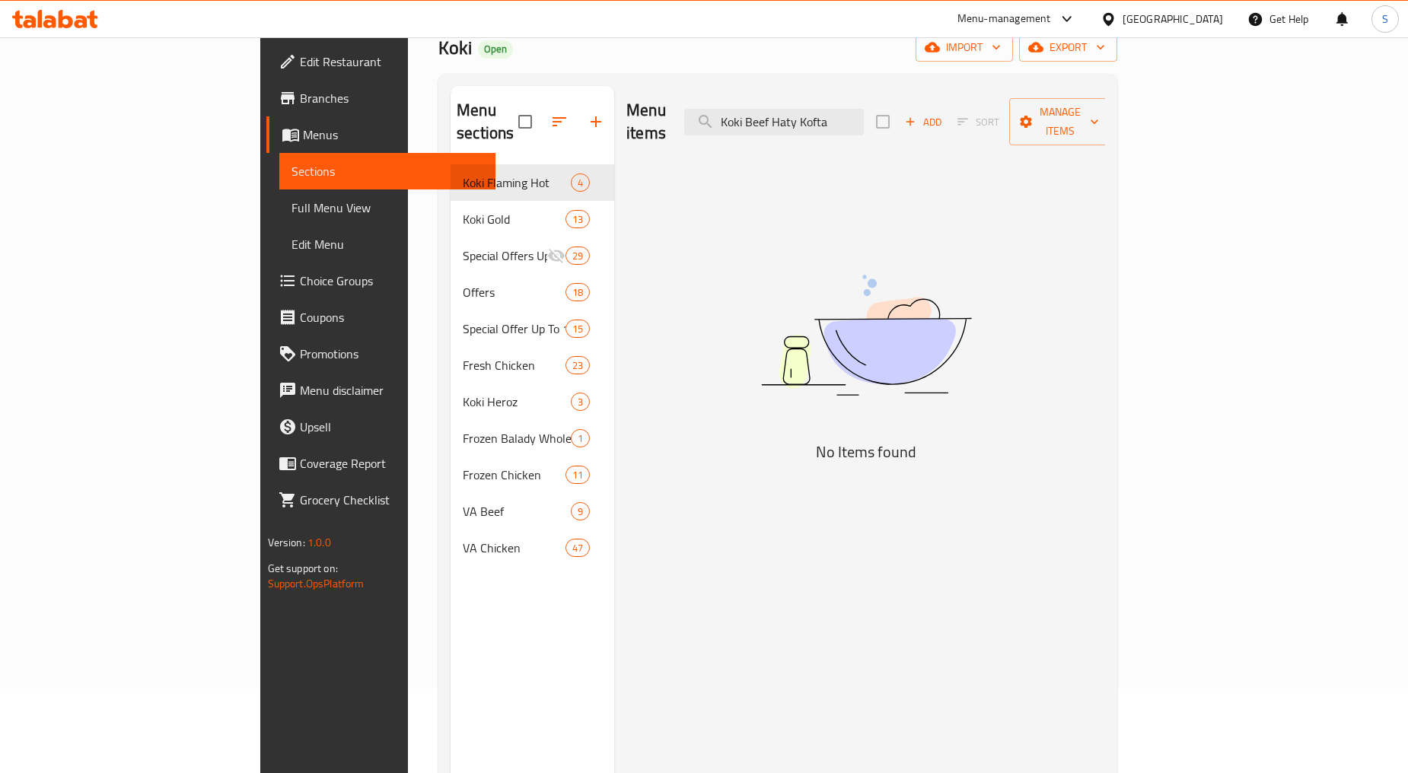
scroll to position [0, 0]
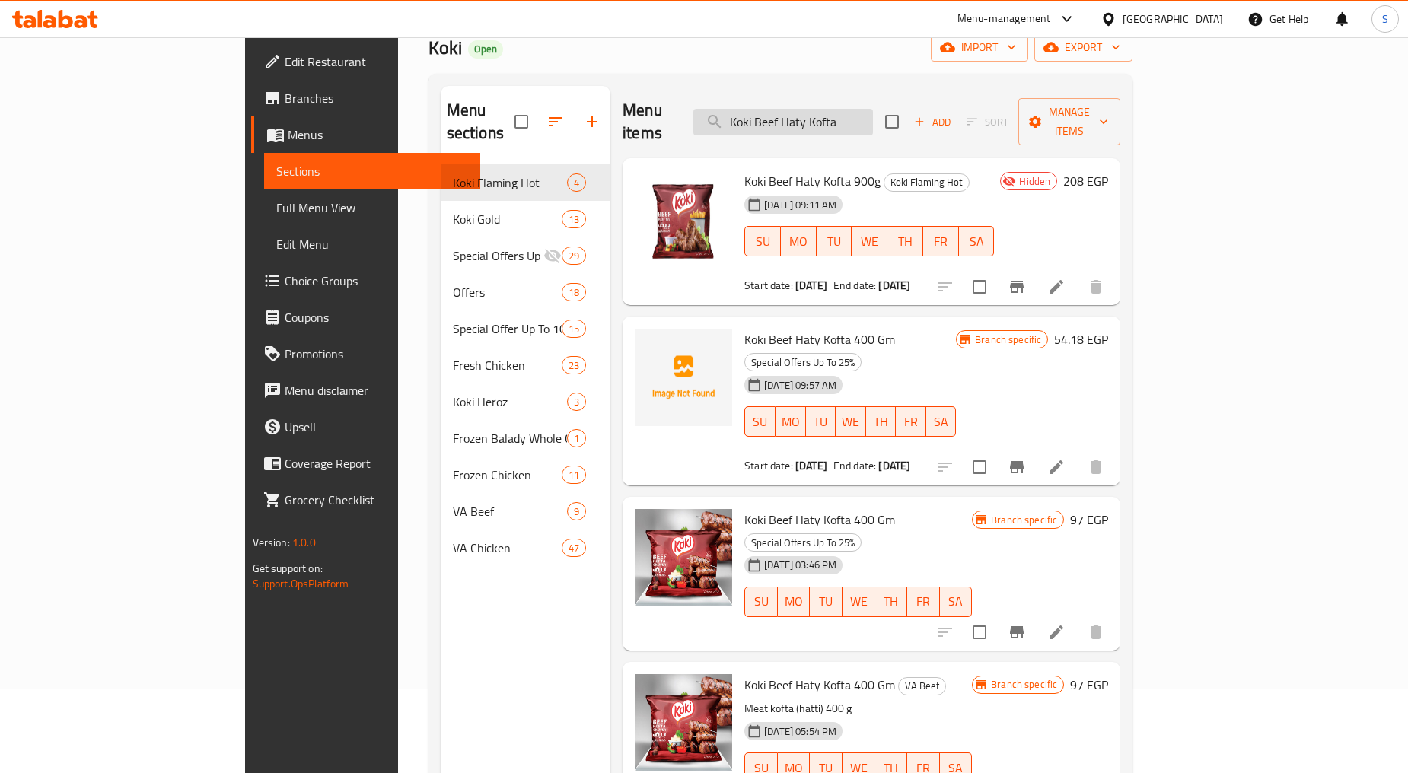
click at [868, 116] on input "Koki Beef Haty Kofta" at bounding box center [783, 122] width 180 height 27
paste input "Gold Breaded Shrimp 300 gm"
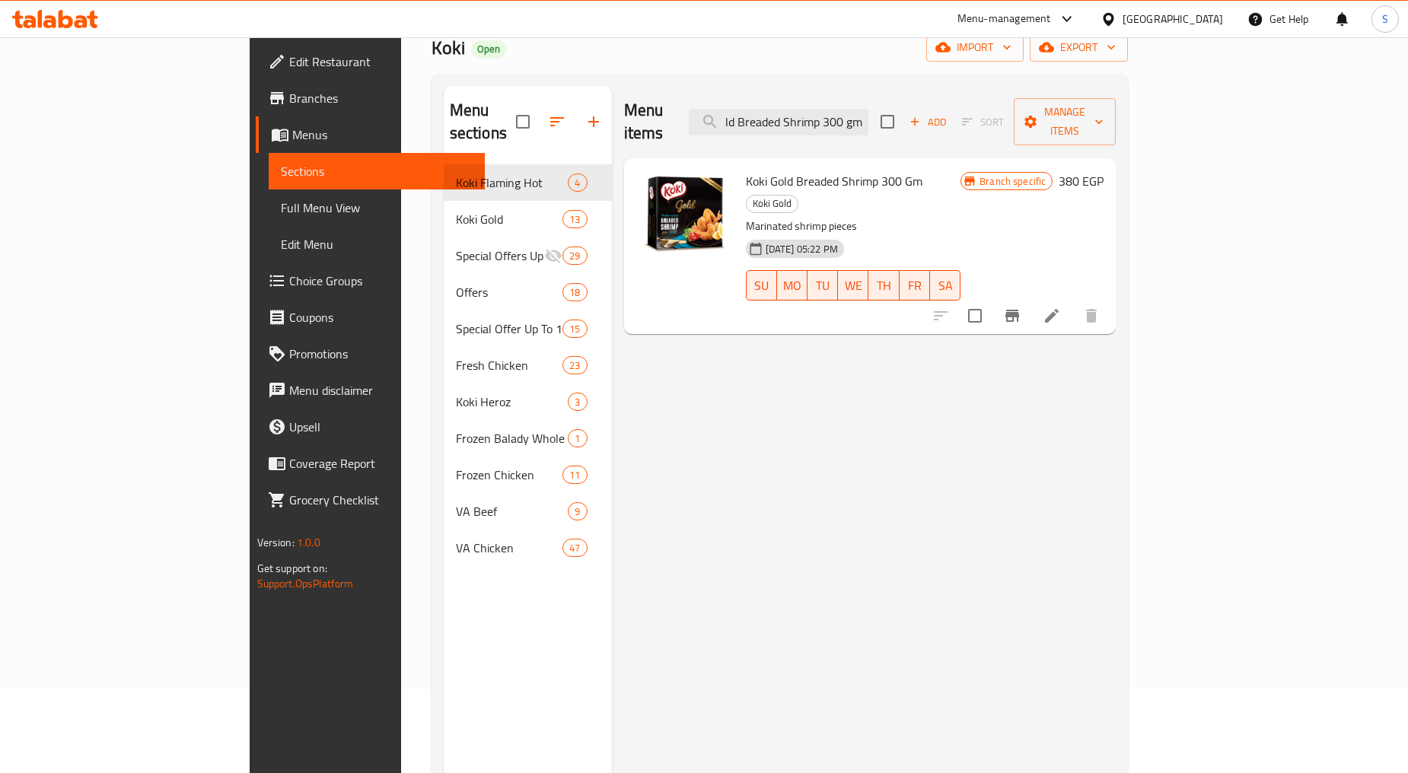
click at [787, 170] on span "Koki Gold Breaded Shrimp 300 Gm" at bounding box center [834, 181] width 177 height 23
copy h6 "Koki Gold Breaded Shrimp 300 Gm"
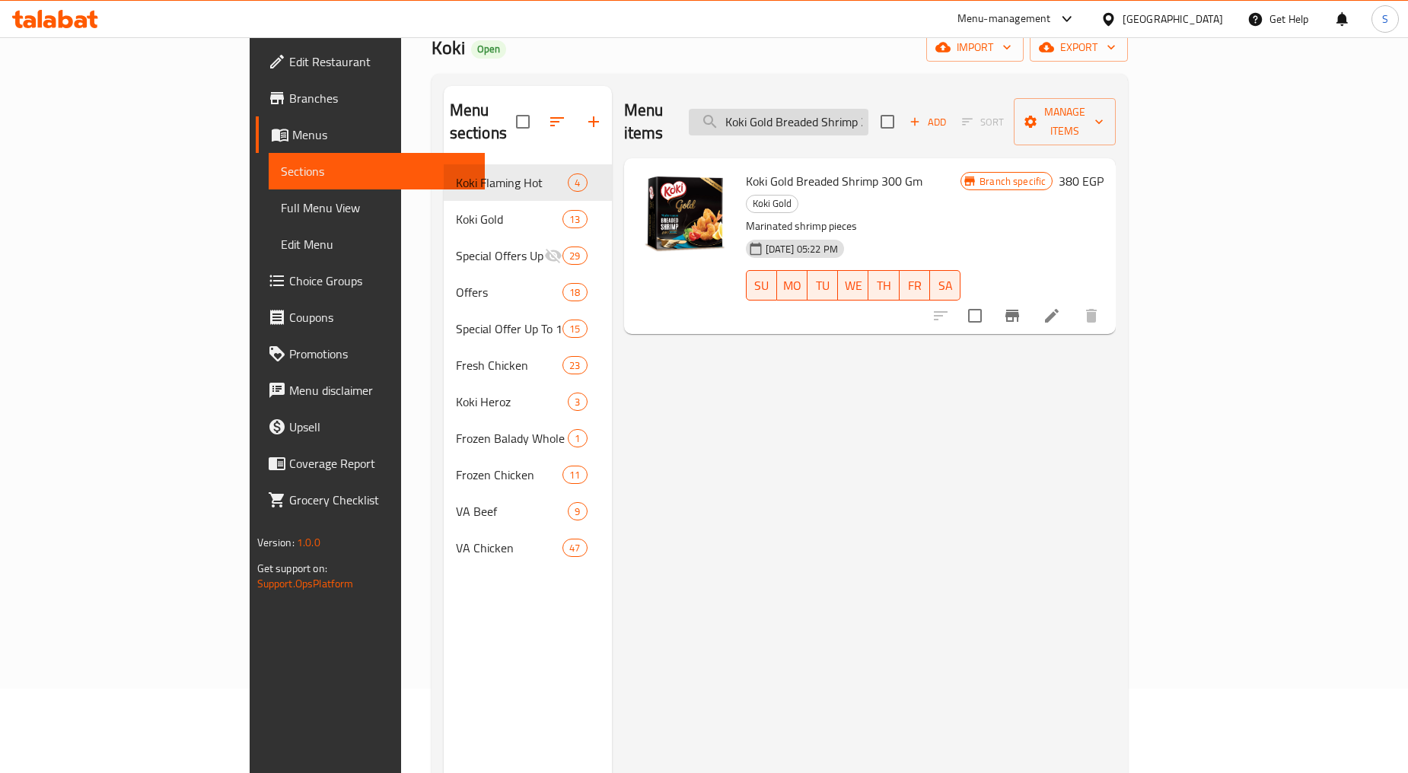
click at [868, 109] on input "Koki Gold Breaded Shrimp 300 gm" at bounding box center [779, 122] width 180 height 27
paste input "Regular chicken wings 7"
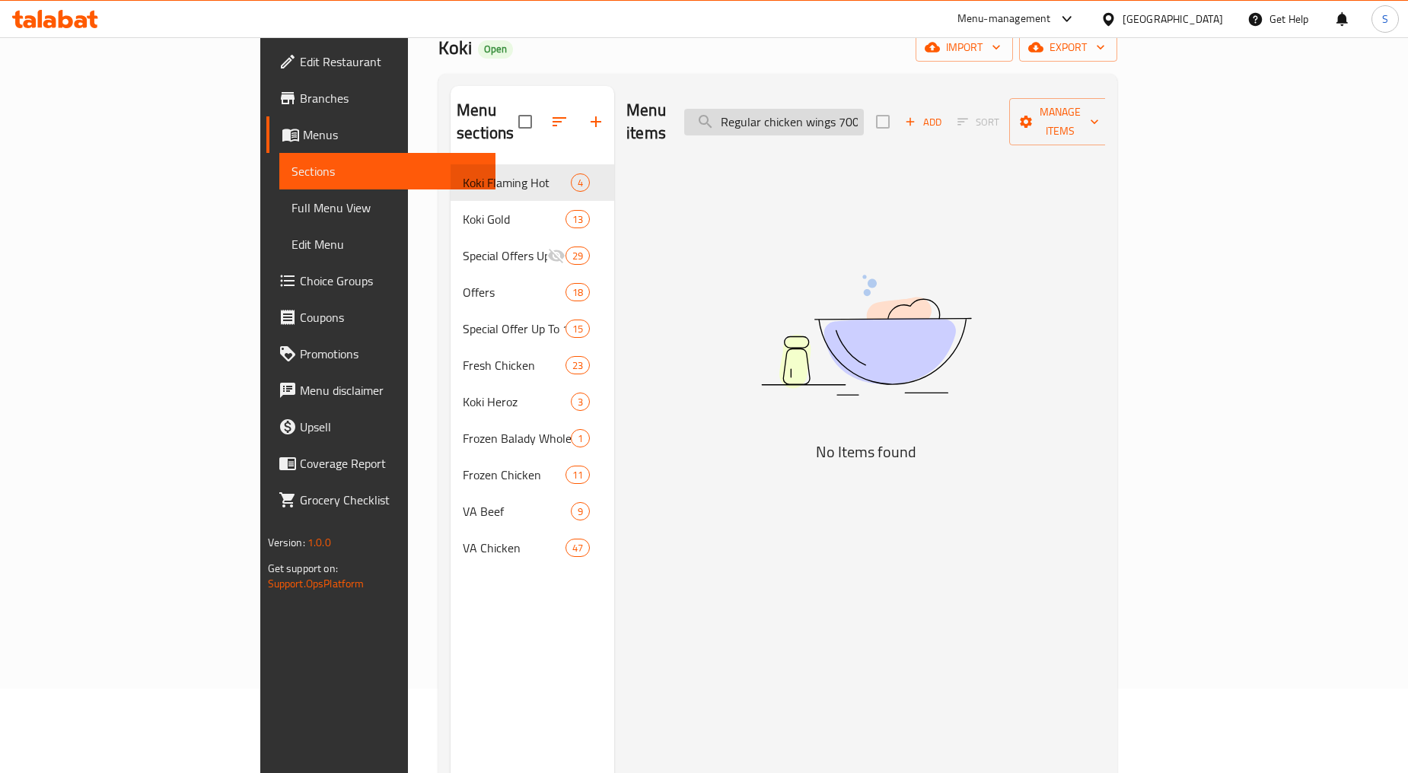
click at [864, 110] on input "Regular chicken wings 700 gm" at bounding box center [774, 122] width 180 height 27
paste input "Crunchy Chicken Wings Regular 700"
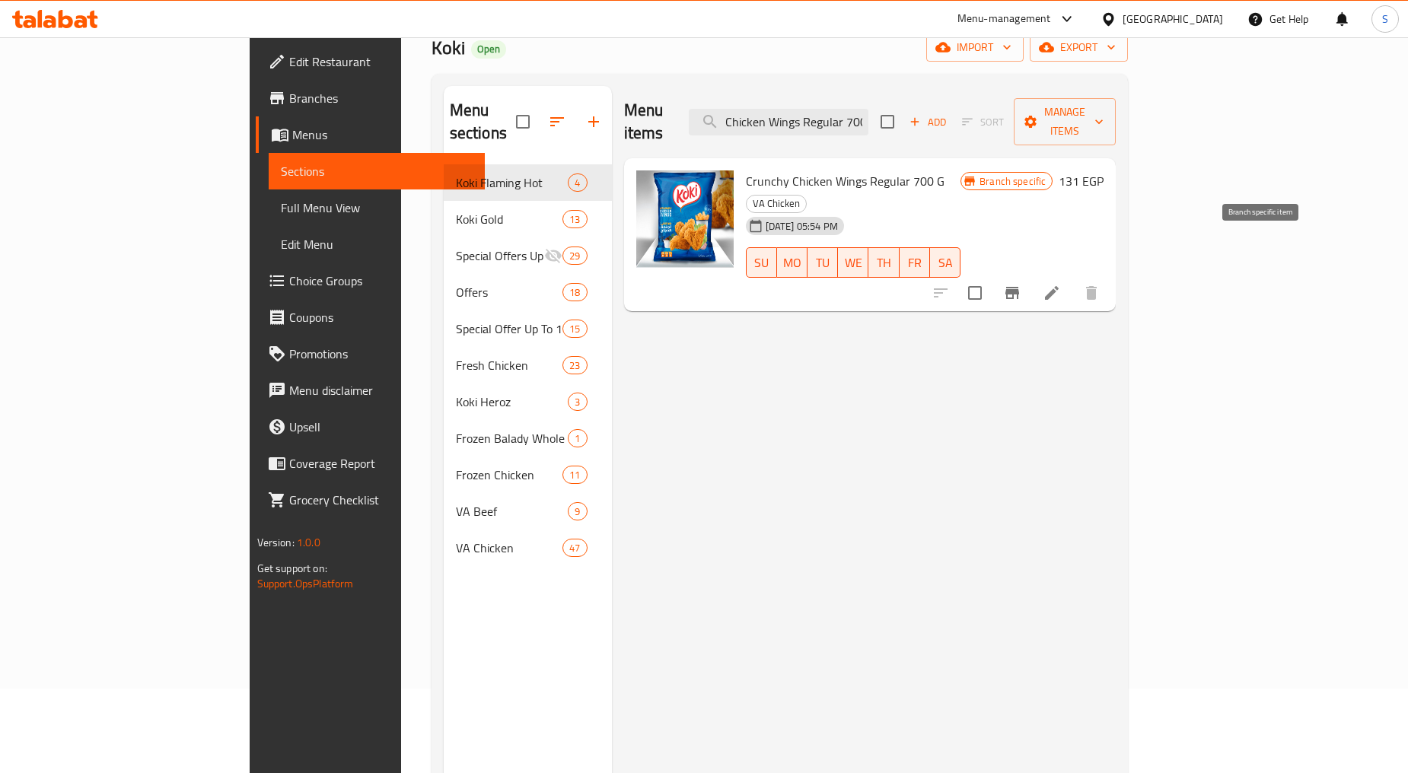
click at [1019, 287] on icon "Branch-specific-item" at bounding box center [1012, 293] width 14 height 12
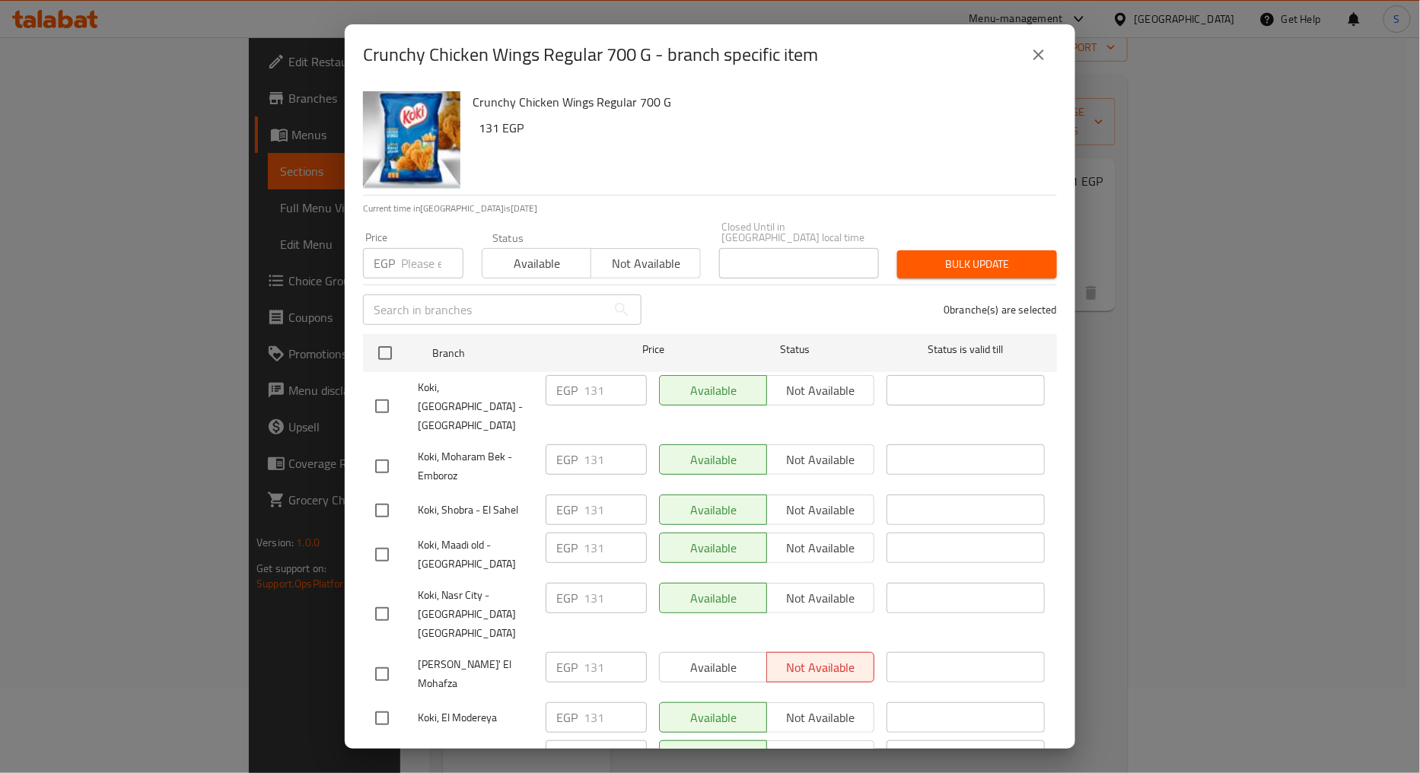
click at [480, 378] on span "Koki, [GEOGRAPHIC_DATA] - [GEOGRAPHIC_DATA]" at bounding box center [476, 406] width 116 height 57
copy span "Koki, [GEOGRAPHIC_DATA] - [GEOGRAPHIC_DATA]"
drag, startPoint x: 368, startPoint y: 58, endPoint x: 651, endPoint y: 70, distance: 283.4
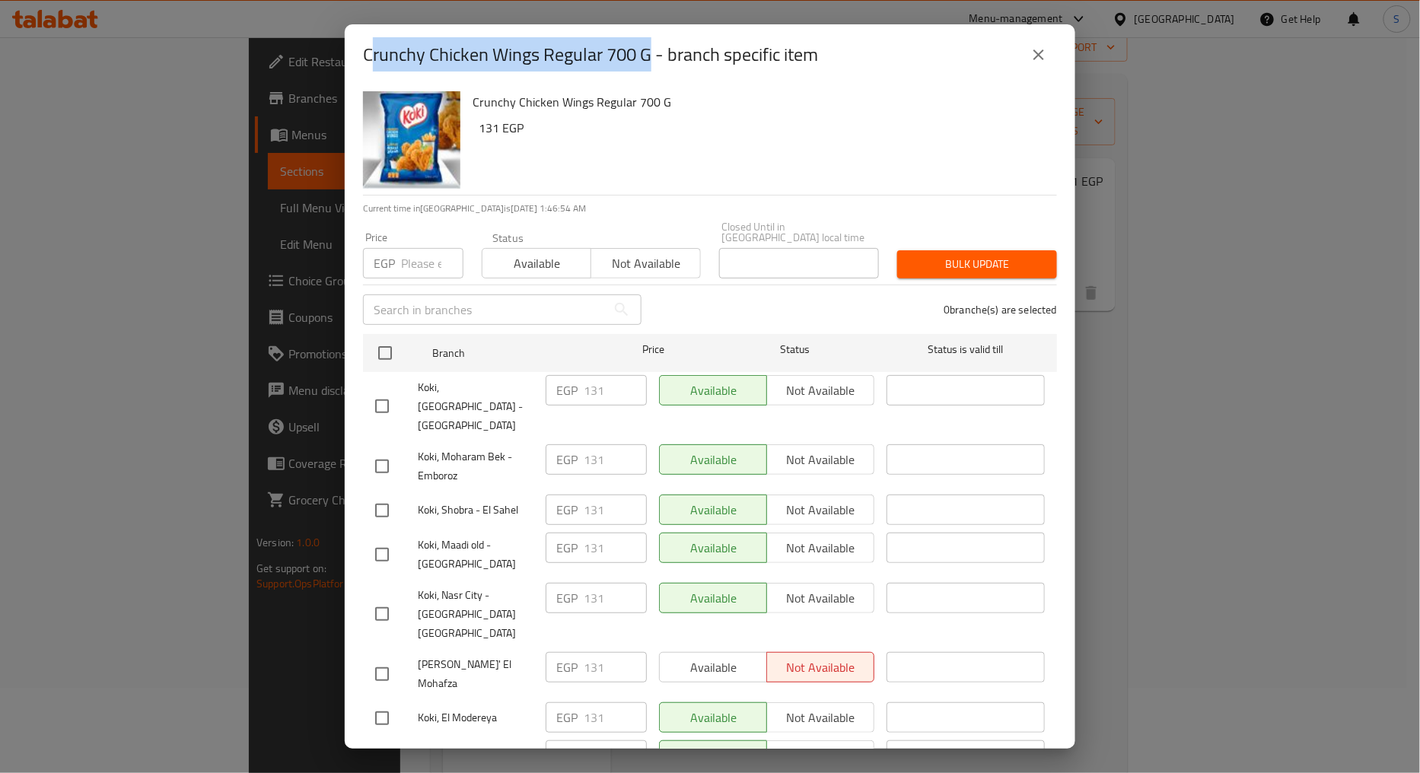
click at [651, 67] on h2 "Crunchy Chicken Wings Regular 700 G - branch specific item" at bounding box center [590, 55] width 455 height 24
click at [370, 62] on h2 "Crunchy Chicken Wings Regular 700 G - branch specific item" at bounding box center [590, 55] width 455 height 24
drag, startPoint x: 364, startPoint y: 56, endPoint x: 655, endPoint y: 67, distance: 290.9
click at [655, 67] on h2 "Crunchy Chicken Wings Regular 700 G - branch specific item" at bounding box center [590, 55] width 455 height 24
copy h2 "Crunchy Chicken Wings Regular 700 G"
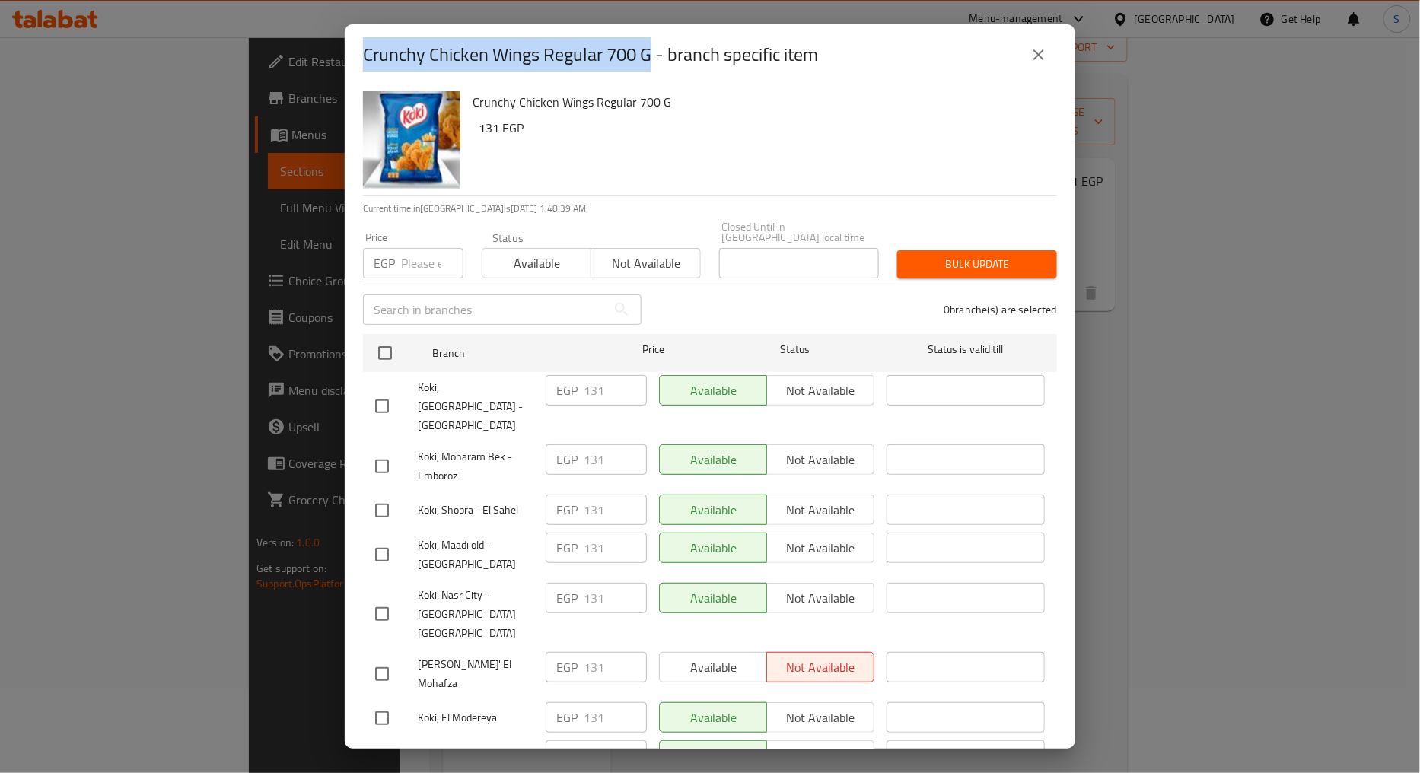
click at [1034, 54] on icon "close" at bounding box center [1039, 55] width 18 height 18
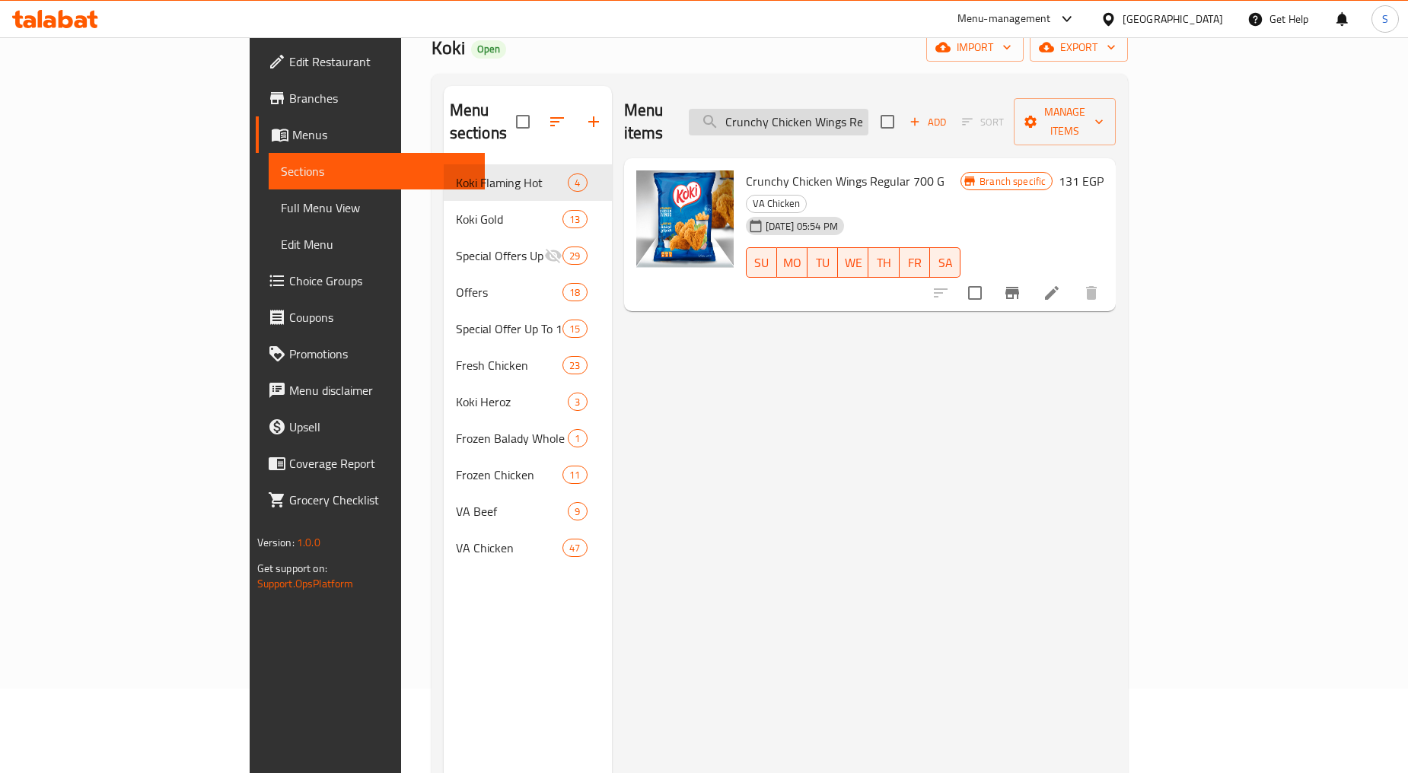
click at [868, 119] on input "Crunchy Chicken Wings Regular 700" at bounding box center [779, 122] width 180 height 27
paste input "Koki Gold Breaded Shrimp 300g,"
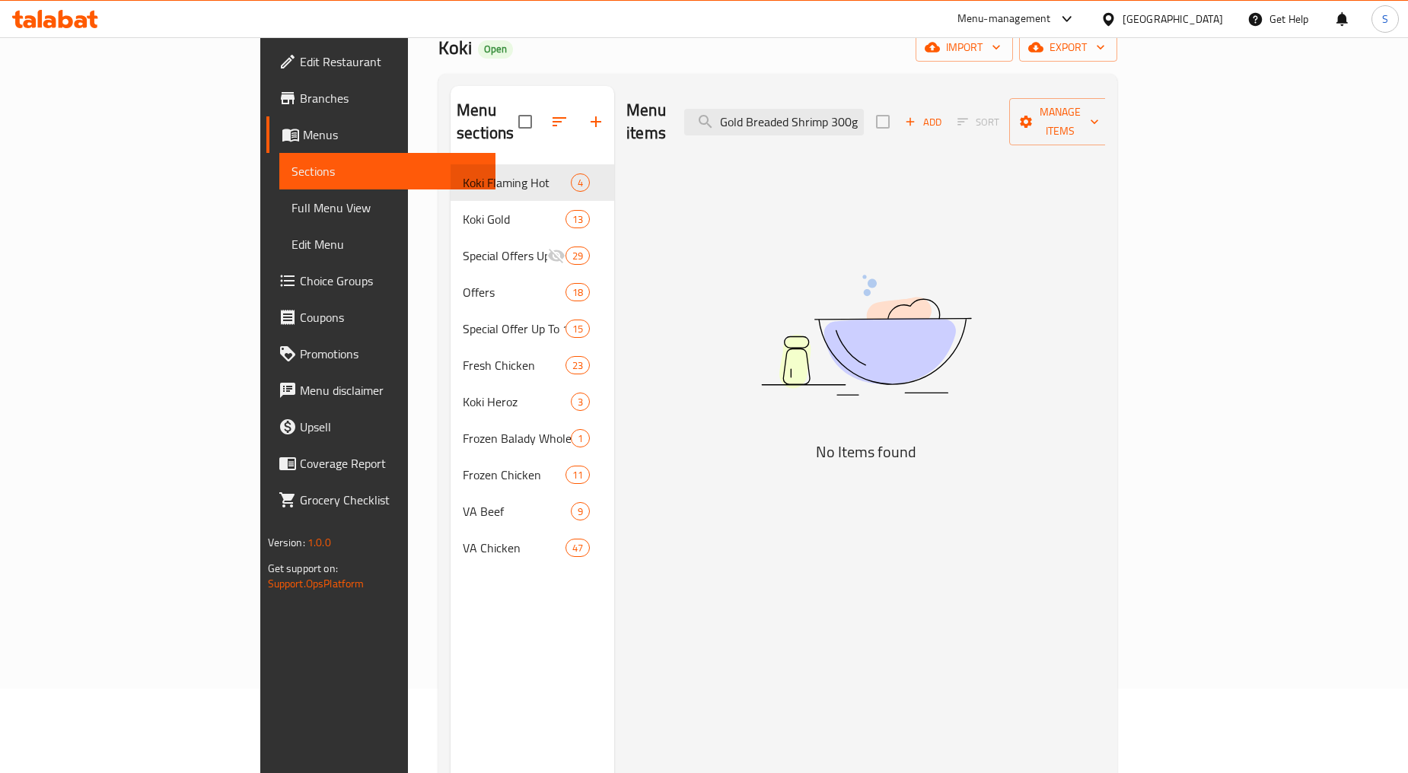
scroll to position [0, 25]
click at [864, 115] on input "Koki Gold Breaded Shrimp 300g" at bounding box center [774, 122] width 180 height 27
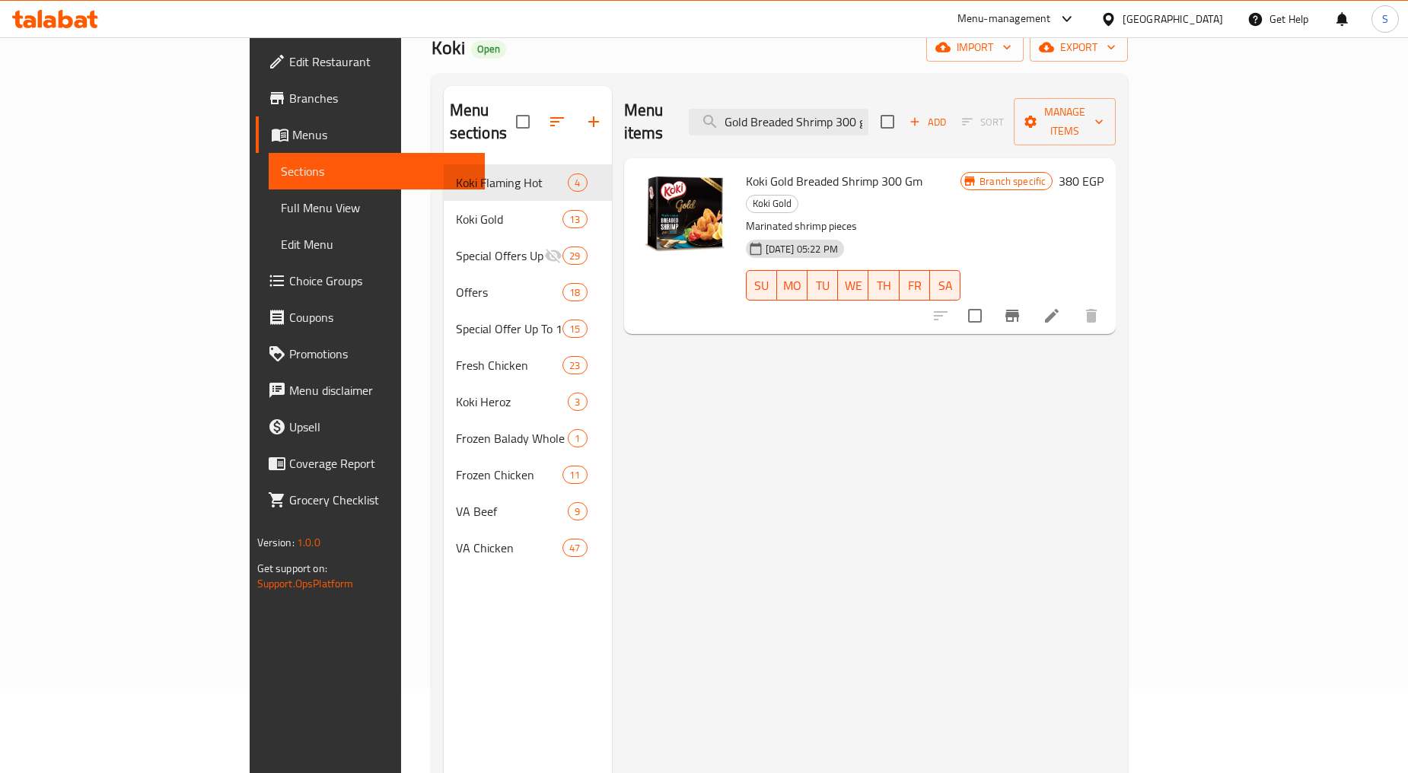
click at [828, 170] on span "Koki Gold Breaded Shrimp 300 Gm" at bounding box center [834, 181] width 177 height 23
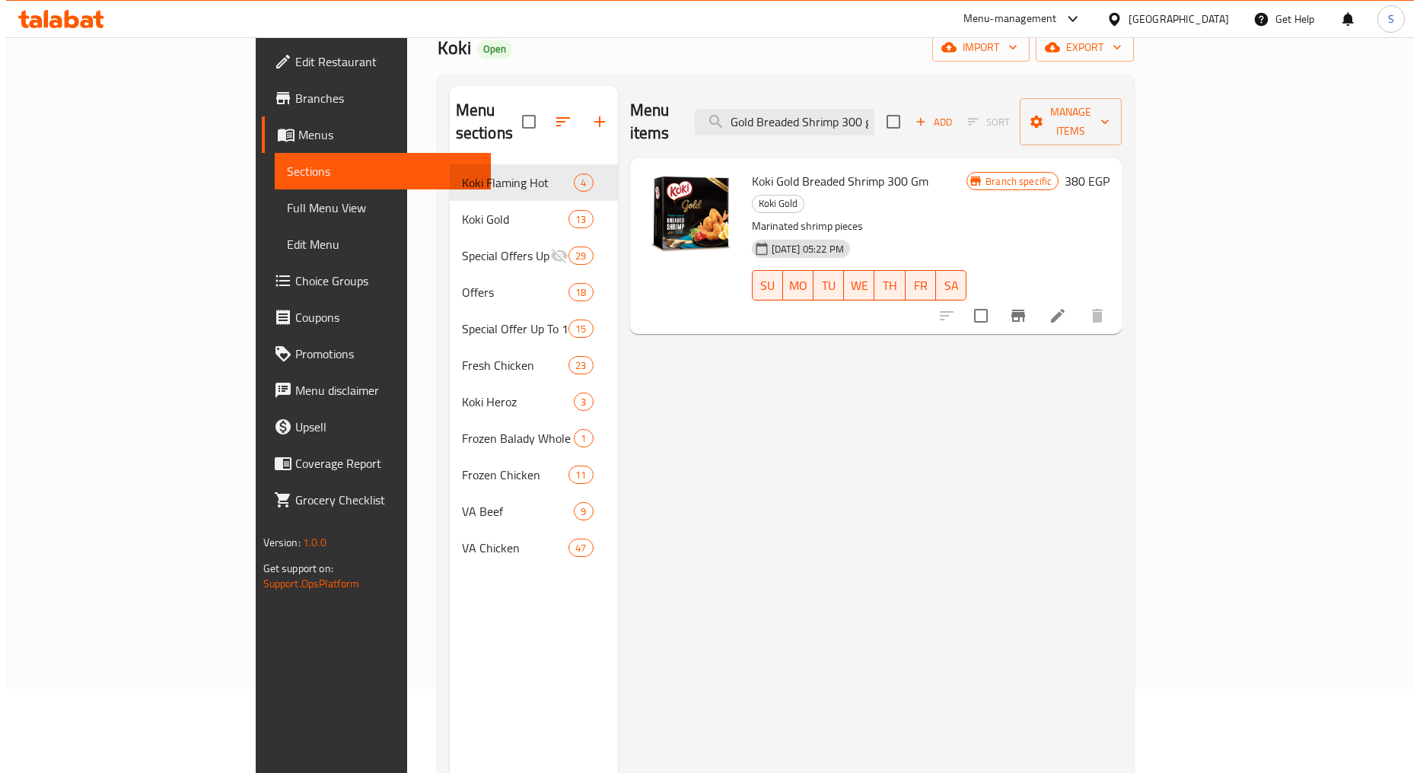
scroll to position [0, 0]
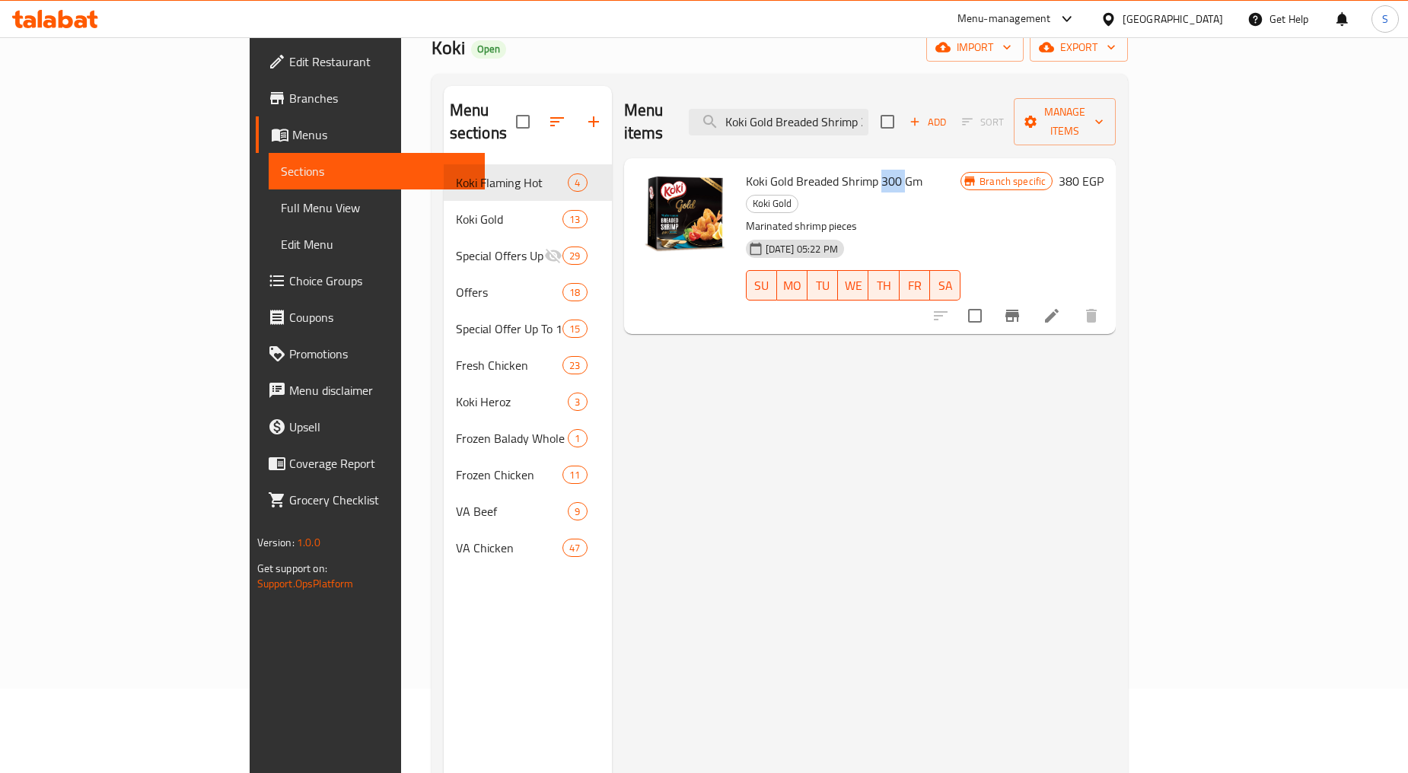
click at [828, 170] on span "Koki Gold Breaded Shrimp 300 Gm" at bounding box center [834, 181] width 177 height 23
copy h6 "Koki Gold Breaded Shrimp 300 Gm"
click at [868, 117] on input "Koki Gold Breaded Shrimp 300 g" at bounding box center [779, 122] width 180 height 27
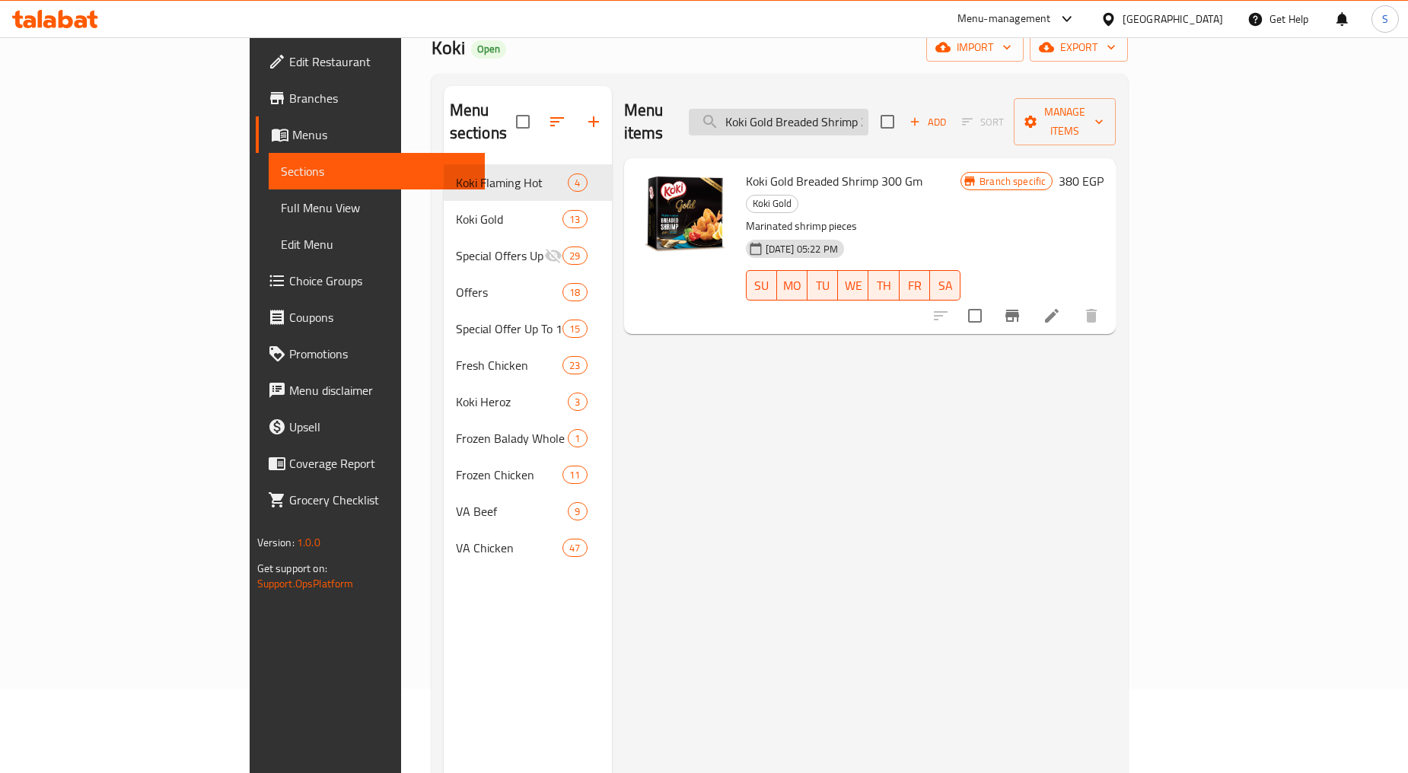
click at [868, 117] on input "Koki Gold Breaded Shrimp 300 g" at bounding box center [779, 122] width 180 height 27
paste input "Beef Haty Kofta 900"
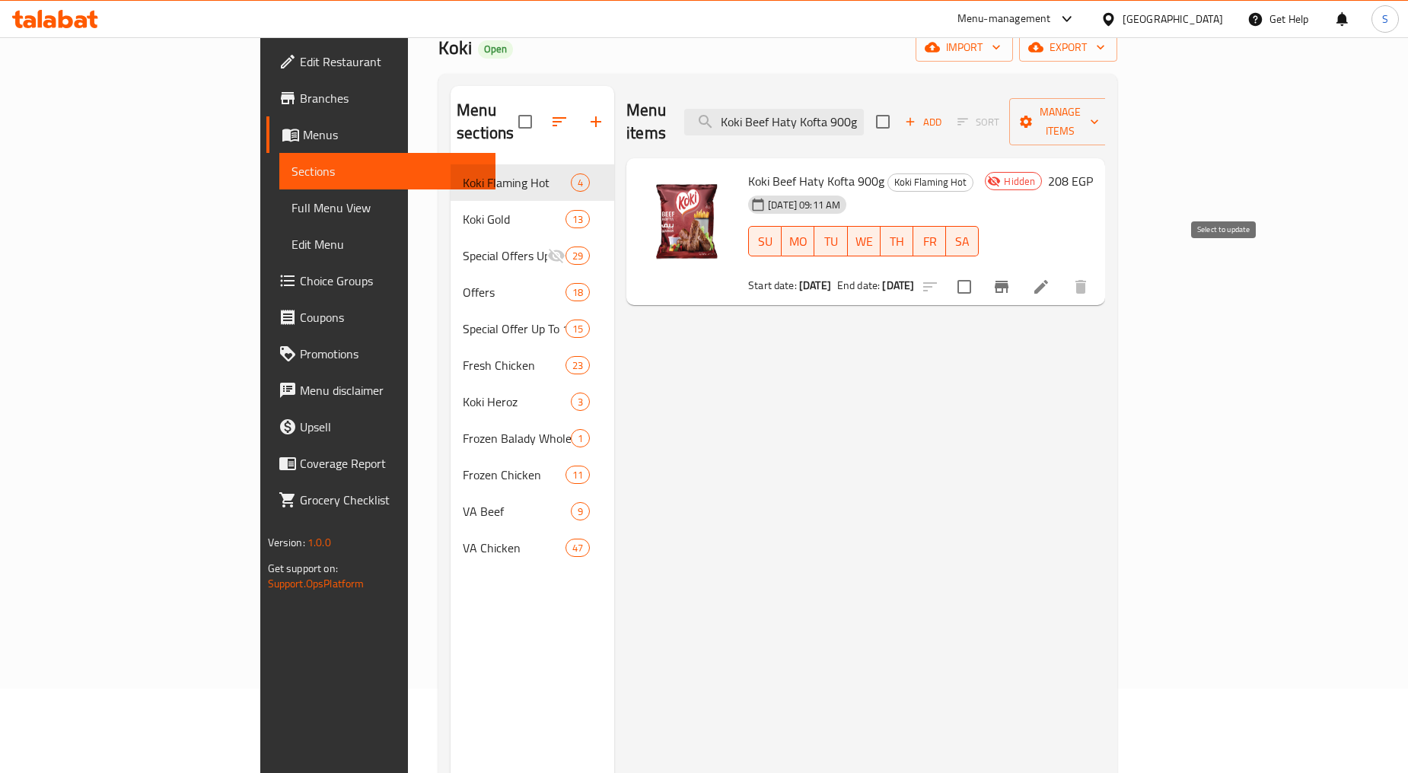
type input "Koki Beef Haty Kofta 900g"
click at [980, 271] on input "checkbox" at bounding box center [964, 287] width 32 height 32
checkbox input "true"
click at [1111, 99] on button "Manage items" at bounding box center [1060, 121] width 102 height 47
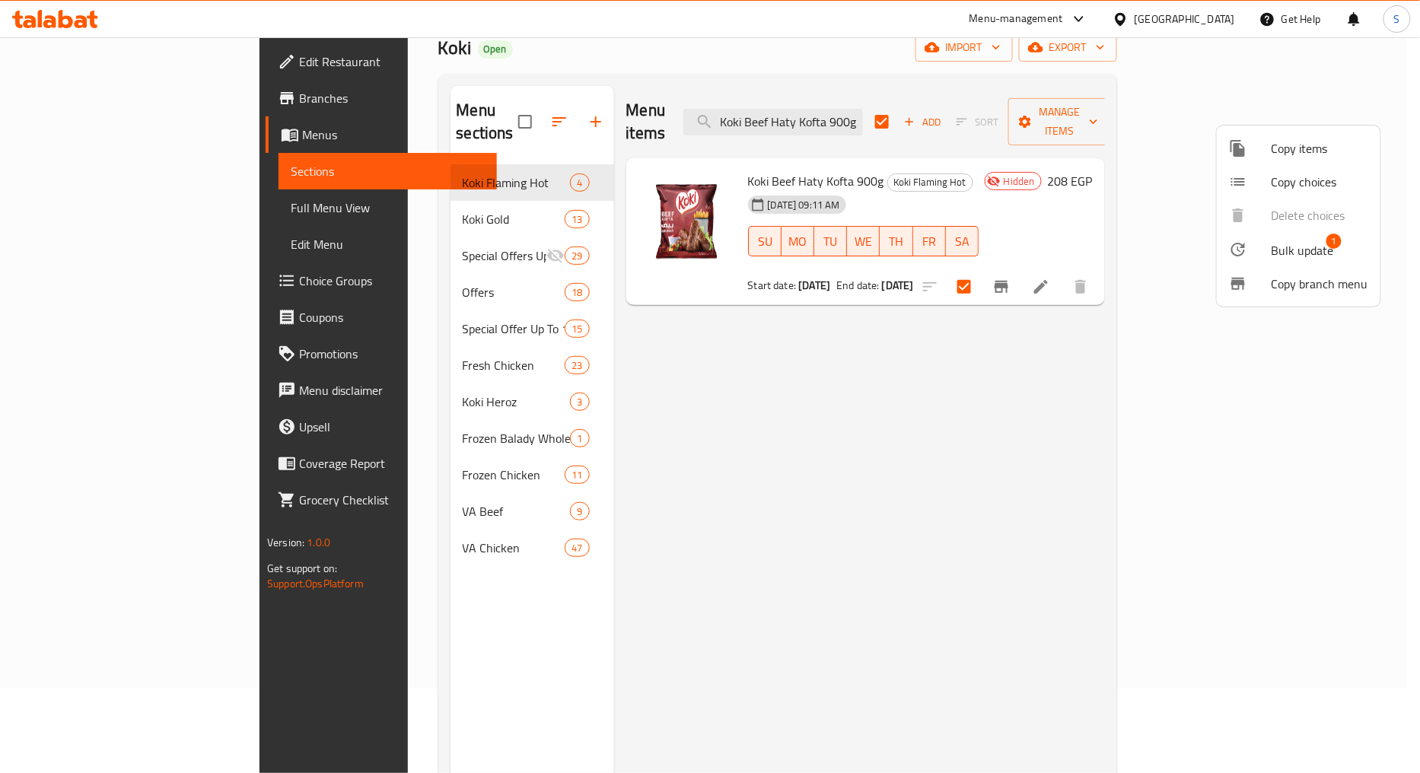
click at [1285, 250] on span "Bulk update" at bounding box center [1303, 250] width 62 height 18
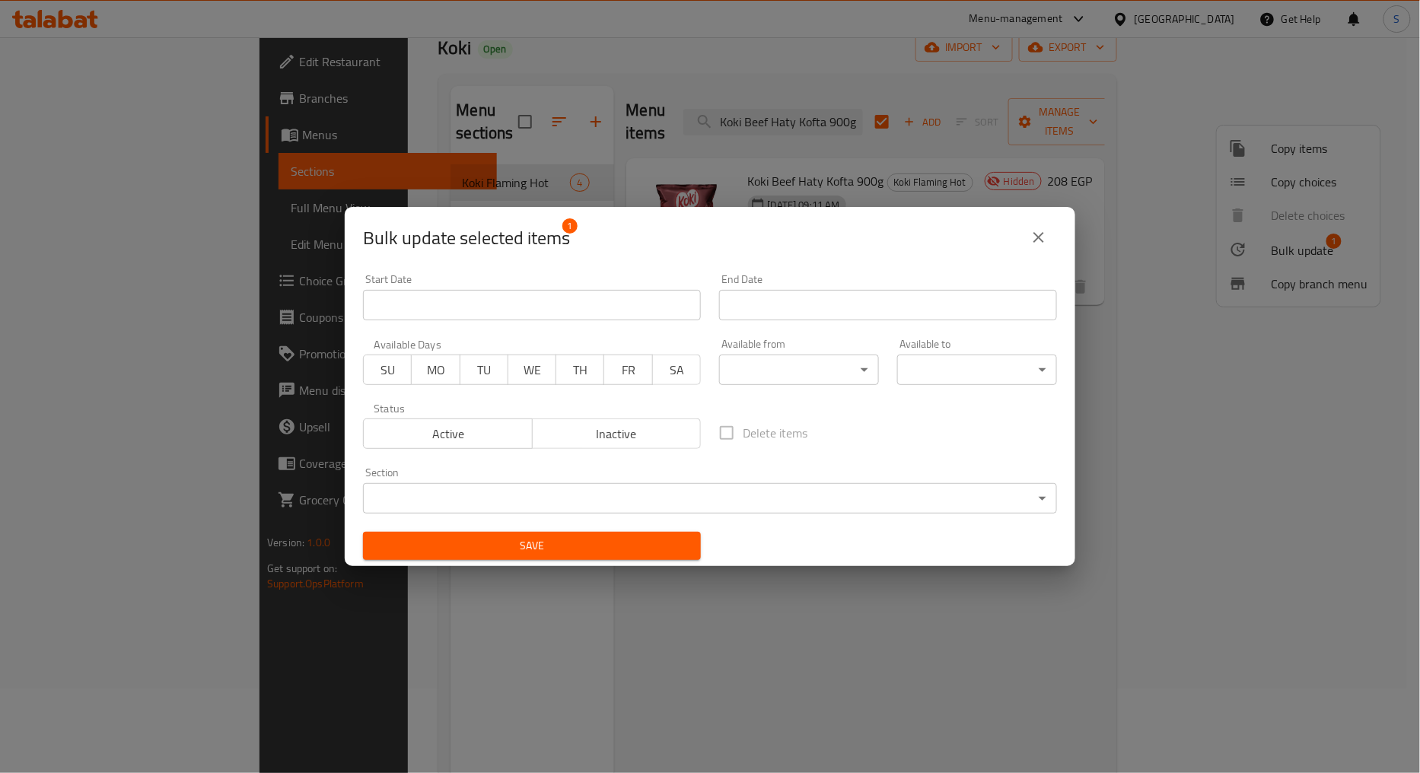
click at [445, 435] on span "Active" at bounding box center [448, 434] width 157 height 22
click at [519, 544] on span "Save" at bounding box center [532, 546] width 314 height 19
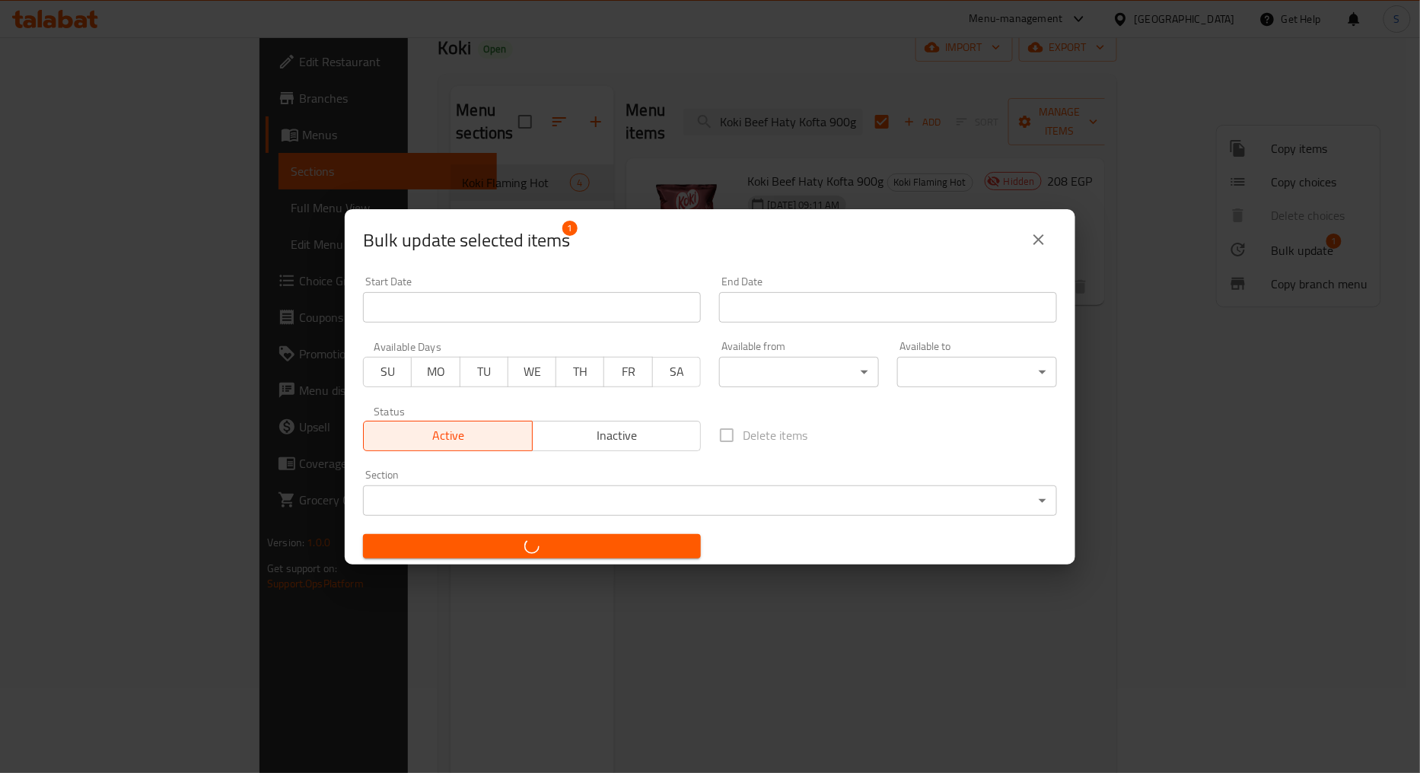
checkbox input "false"
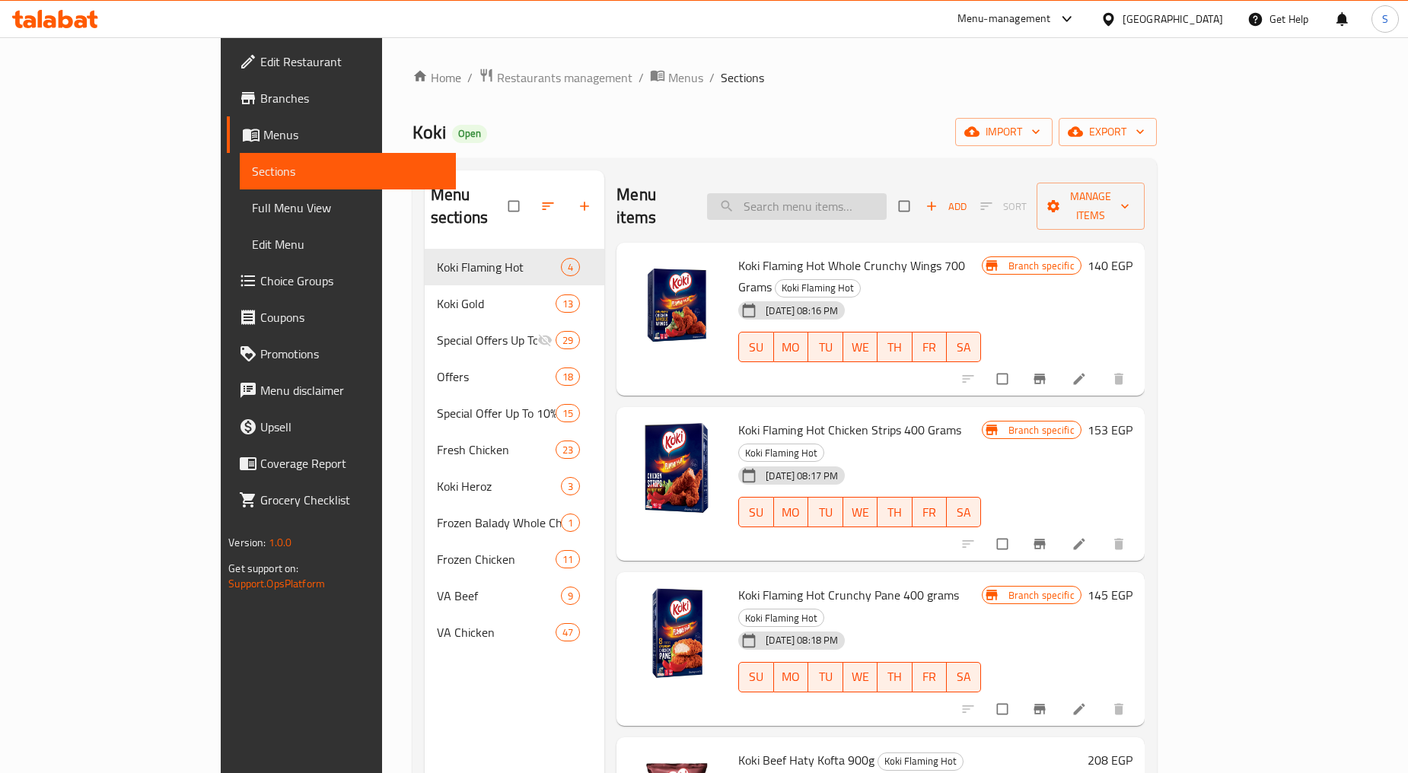
click at [845, 198] on input "search" at bounding box center [797, 206] width 180 height 27
paste input "Koki Beef Haty Kofta 900g"
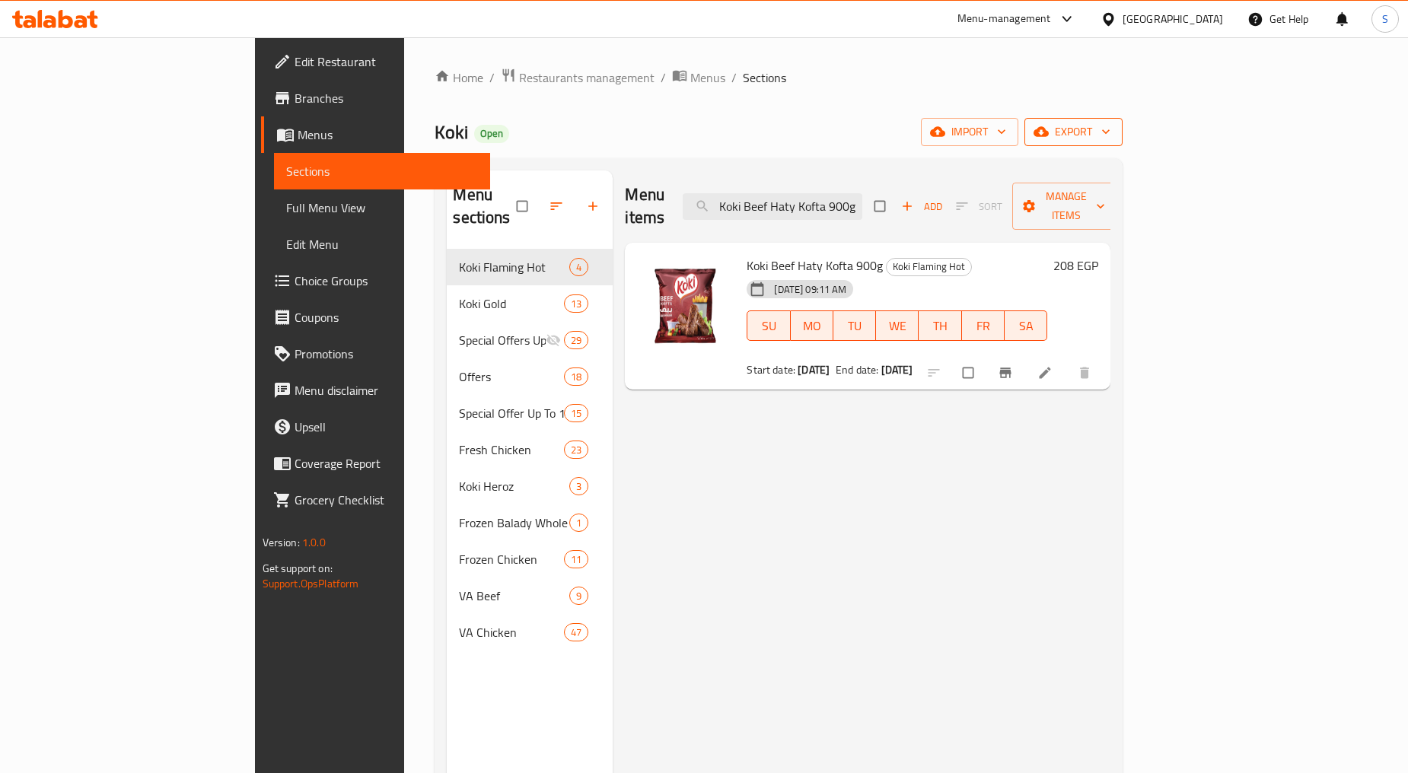
type input "Koki Beef Haty Kofta 900g"
click at [1110, 124] on span "export" at bounding box center [1074, 132] width 74 height 19
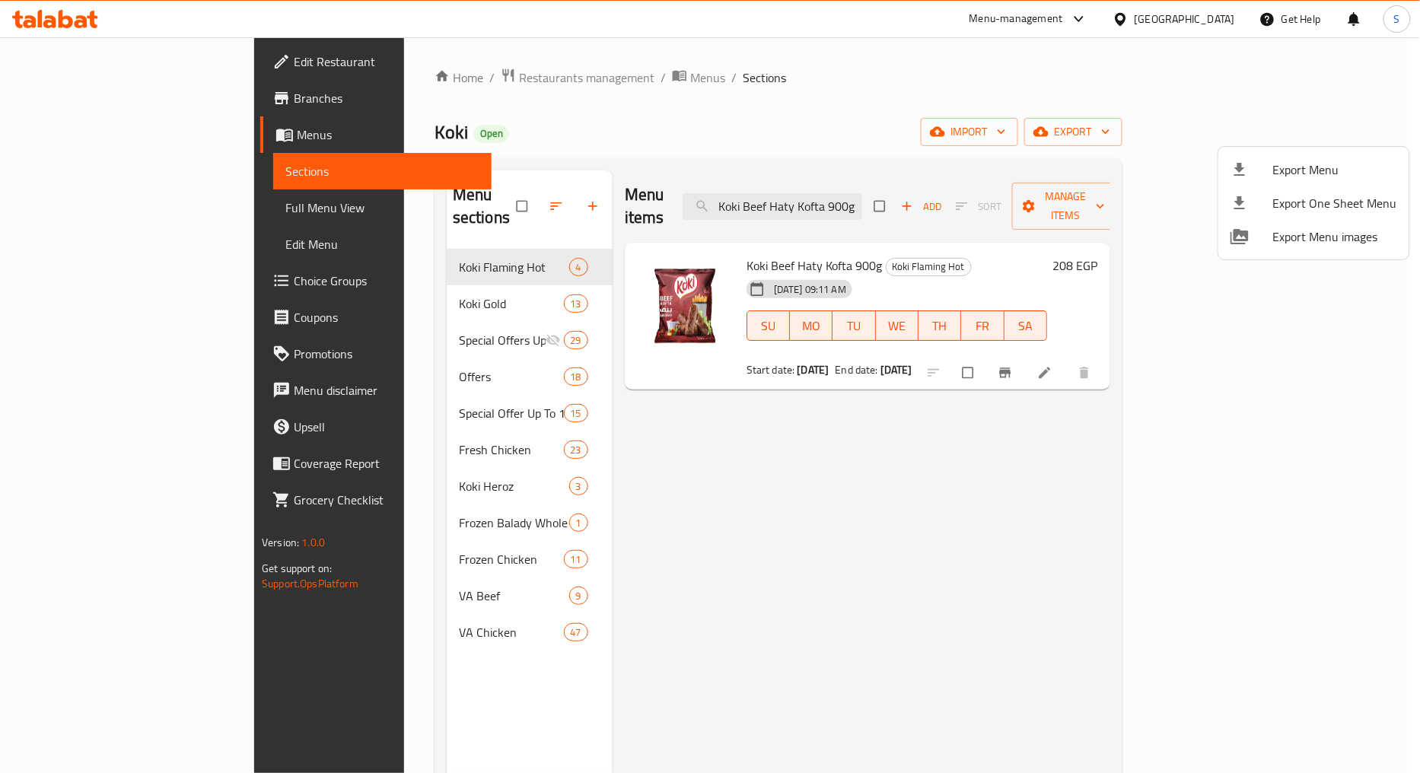
click at [1335, 156] on li "Export Menu" at bounding box center [1313, 169] width 191 height 33
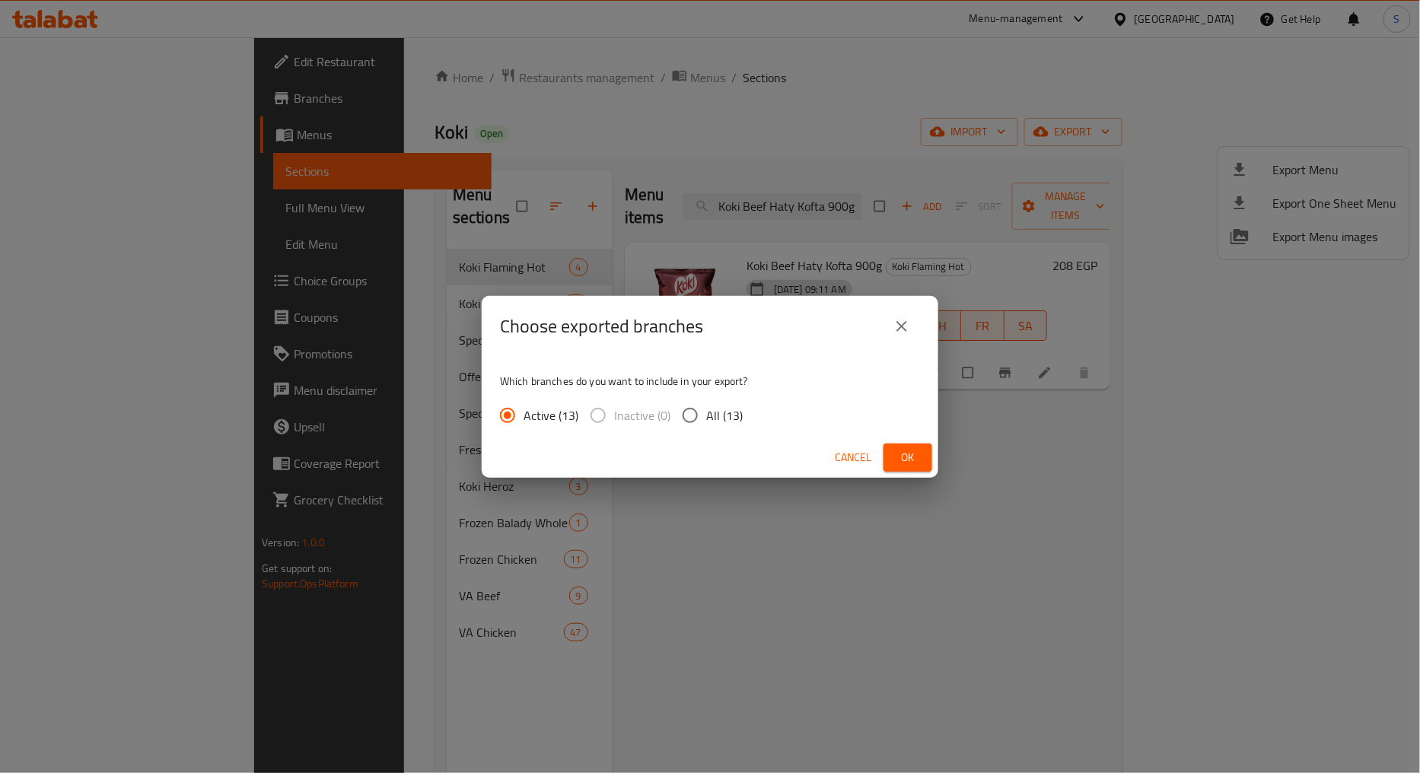
click at [700, 415] on input "All (13)" at bounding box center [690, 416] width 32 height 32
radio input "true"
click at [922, 451] on button "Ok" at bounding box center [908, 458] width 49 height 28
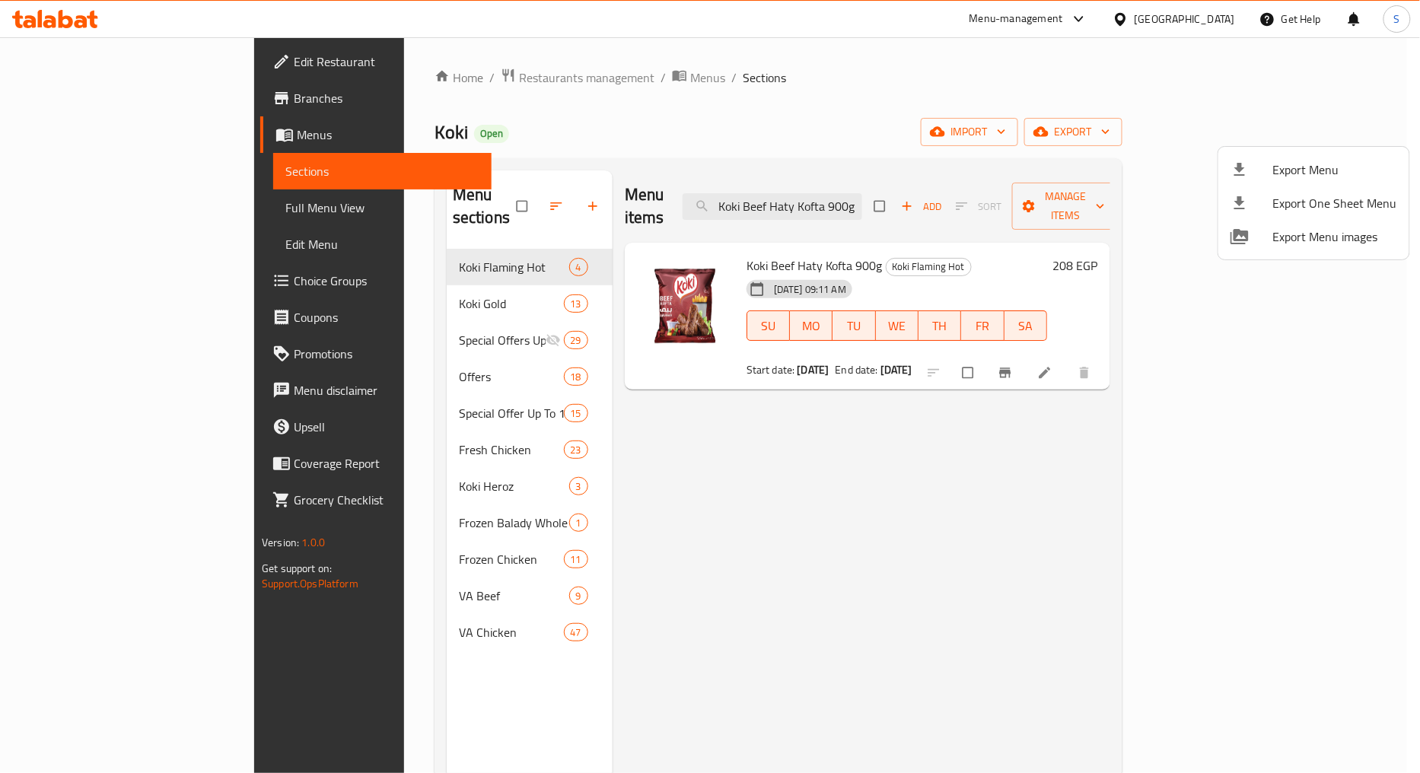
click at [1250, 358] on div at bounding box center [710, 386] width 1420 height 773
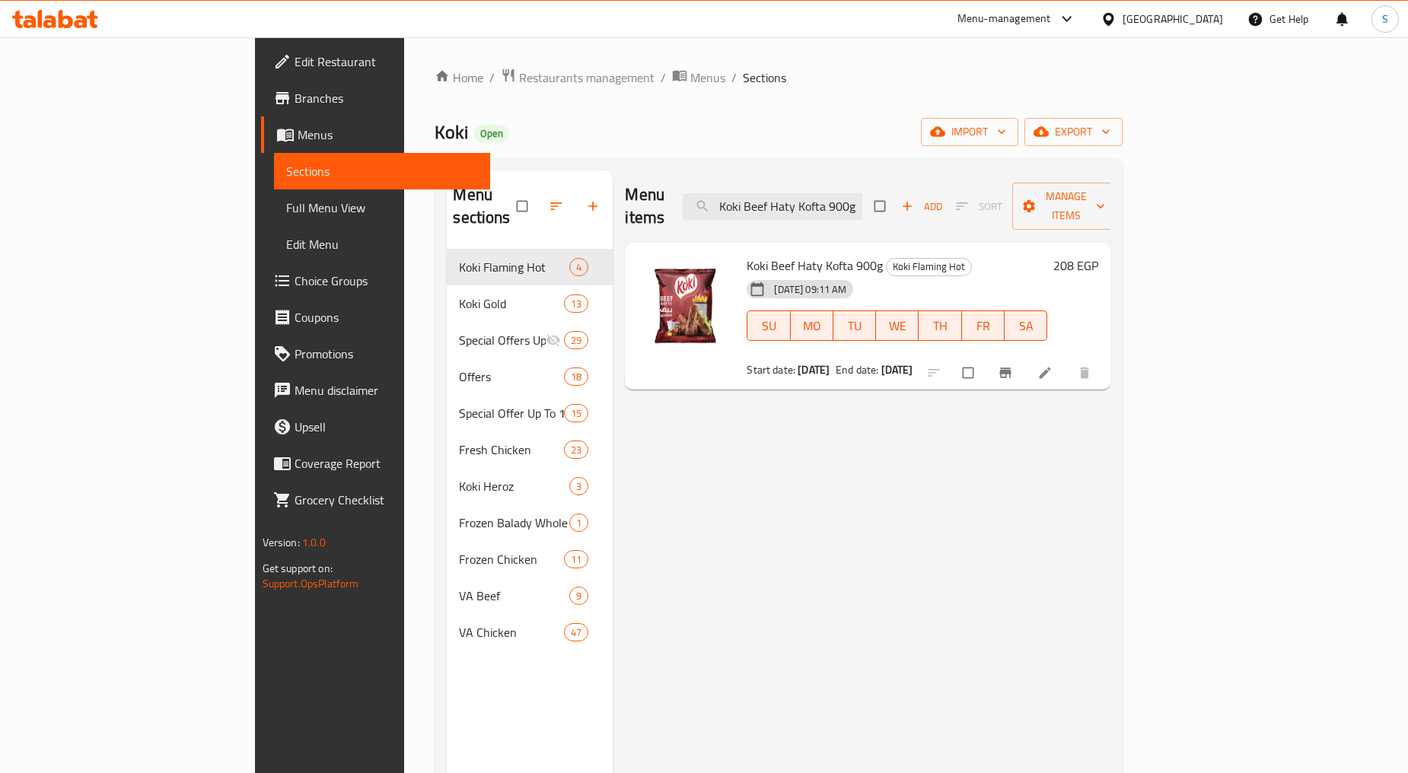
click at [1013, 365] on icon "Branch-specific-item" at bounding box center [1005, 372] width 15 height 15
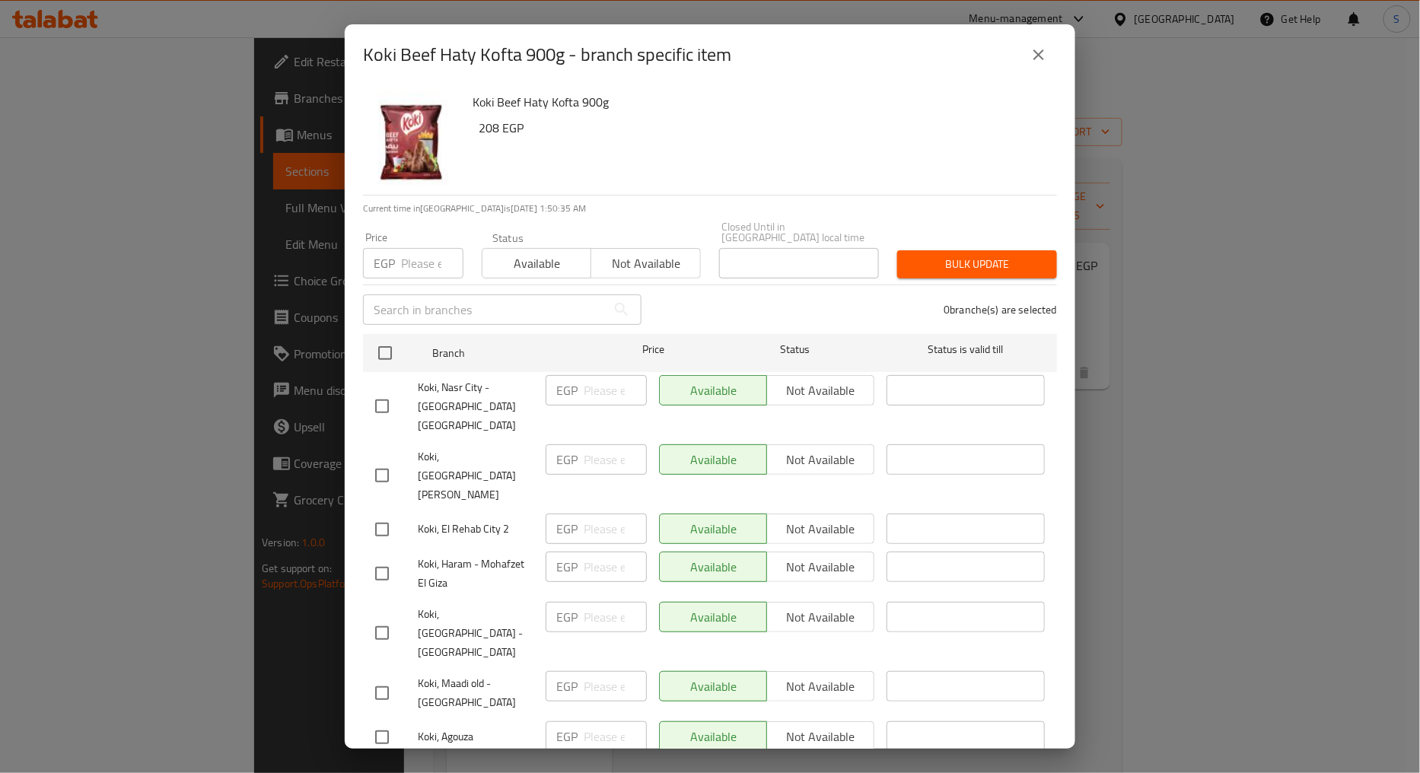
click at [999, 67] on div "Koki Beef Haty Kofta 900g - branch specific item" at bounding box center [710, 55] width 694 height 37
click at [1030, 62] on icon "close" at bounding box center [1039, 55] width 18 height 18
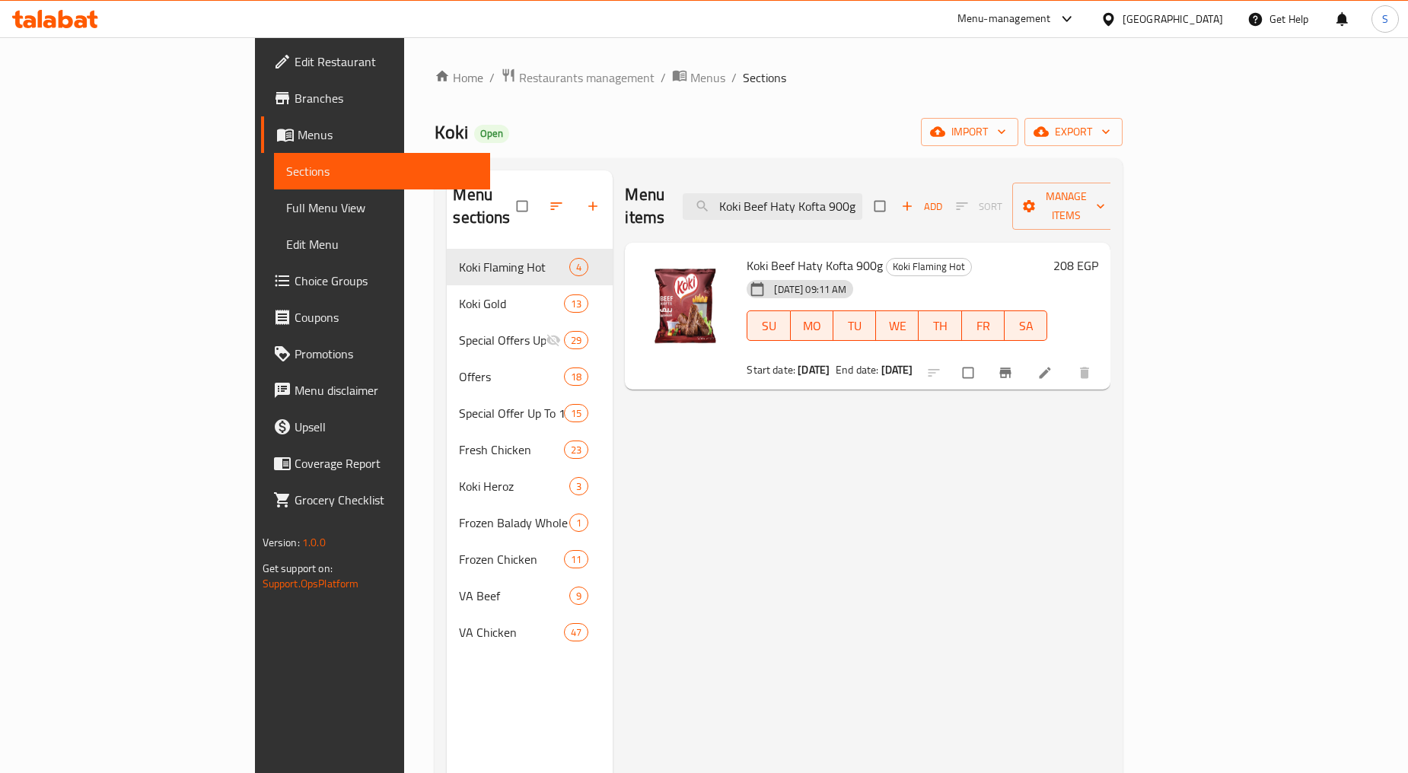
click at [798, 254] on span "Koki Beef Haty Kofta 900g" at bounding box center [815, 265] width 136 height 23
copy h6 "Koki Beef Haty Kofta 900g"
click at [862, 202] on input "Koki Beef Haty Kofta 900g" at bounding box center [773, 206] width 180 height 27
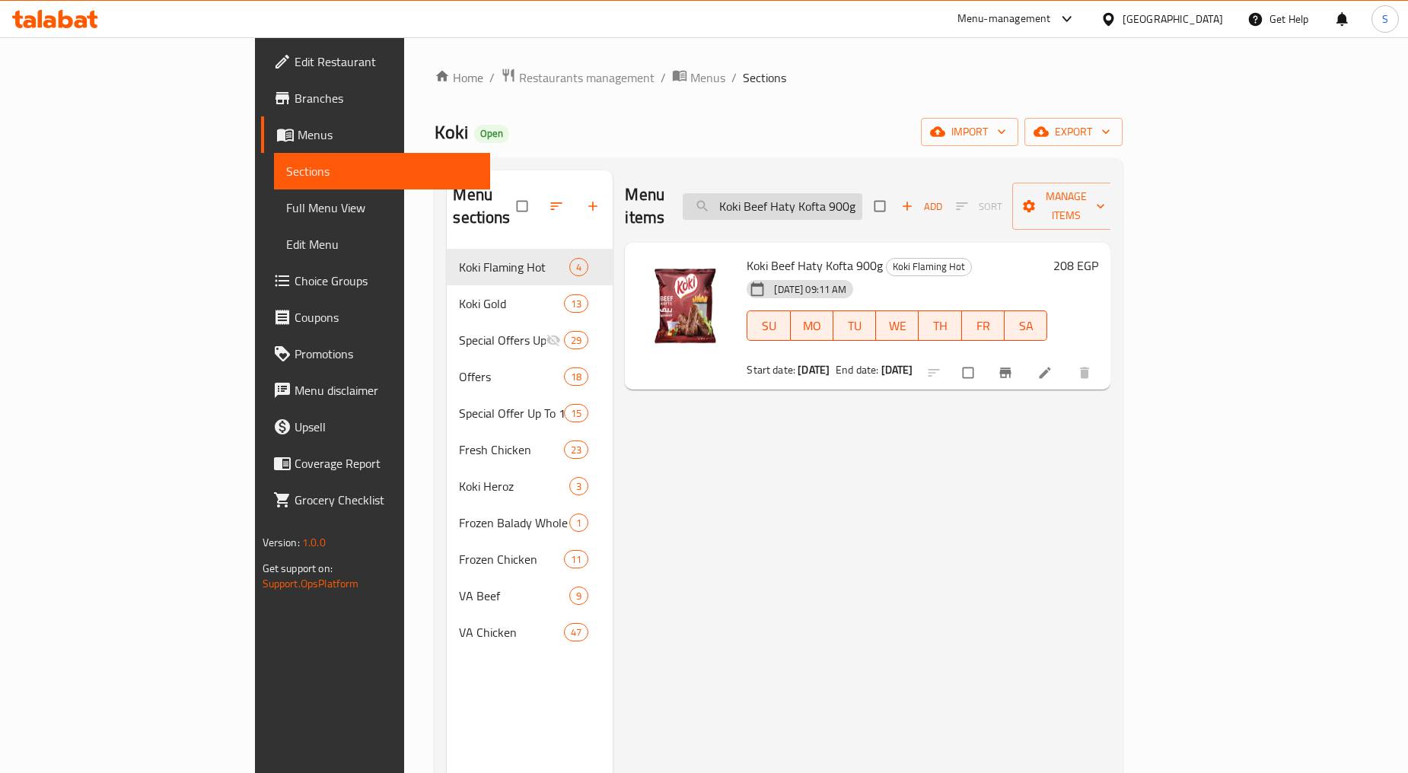
click at [862, 202] on input "Koki Beef Haty Kofta 900g" at bounding box center [773, 206] width 180 height 27
paste input "Chicken Strips 1 KG - Super Tawfeer"
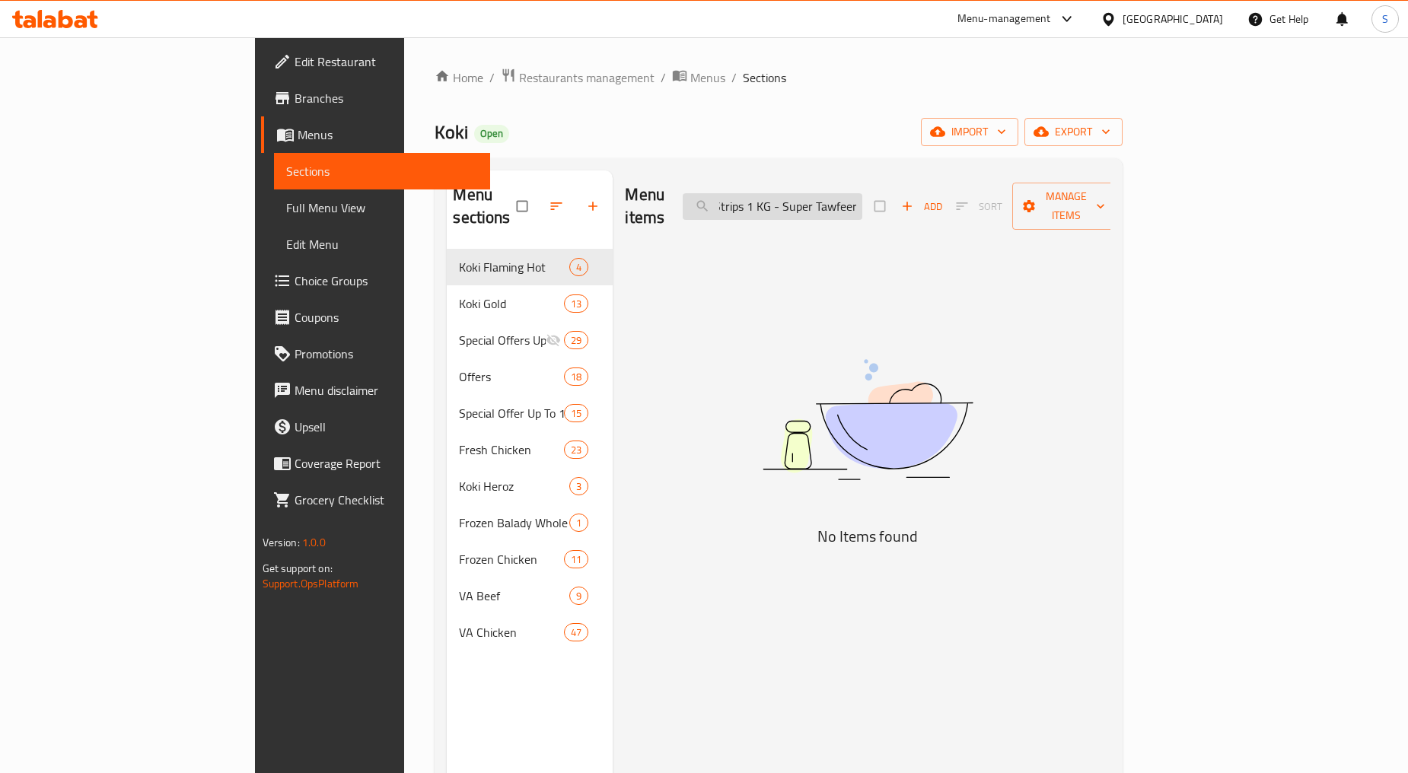
scroll to position [0, 46]
click at [862, 199] on input "Chicken Strips 1 KG - Super Tawfeer" at bounding box center [773, 206] width 180 height 27
drag, startPoint x: 878, startPoint y: 200, endPoint x: 1022, endPoint y: 202, distance: 144.6
click at [1022, 202] on div "Menu items Chicken Strips 1 KG - Super Tawfeer Add Sort Manage items" at bounding box center [868, 206] width 486 height 72
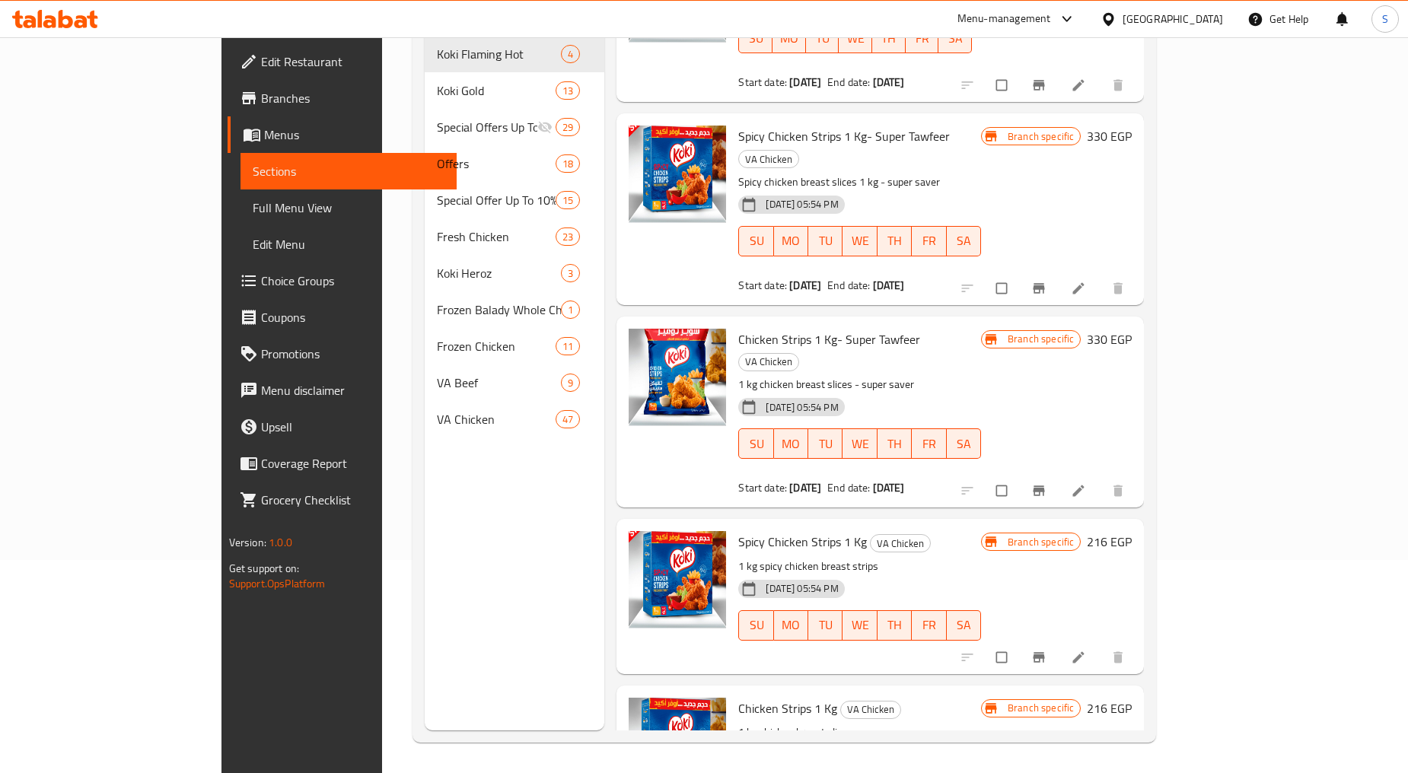
scroll to position [192, 0]
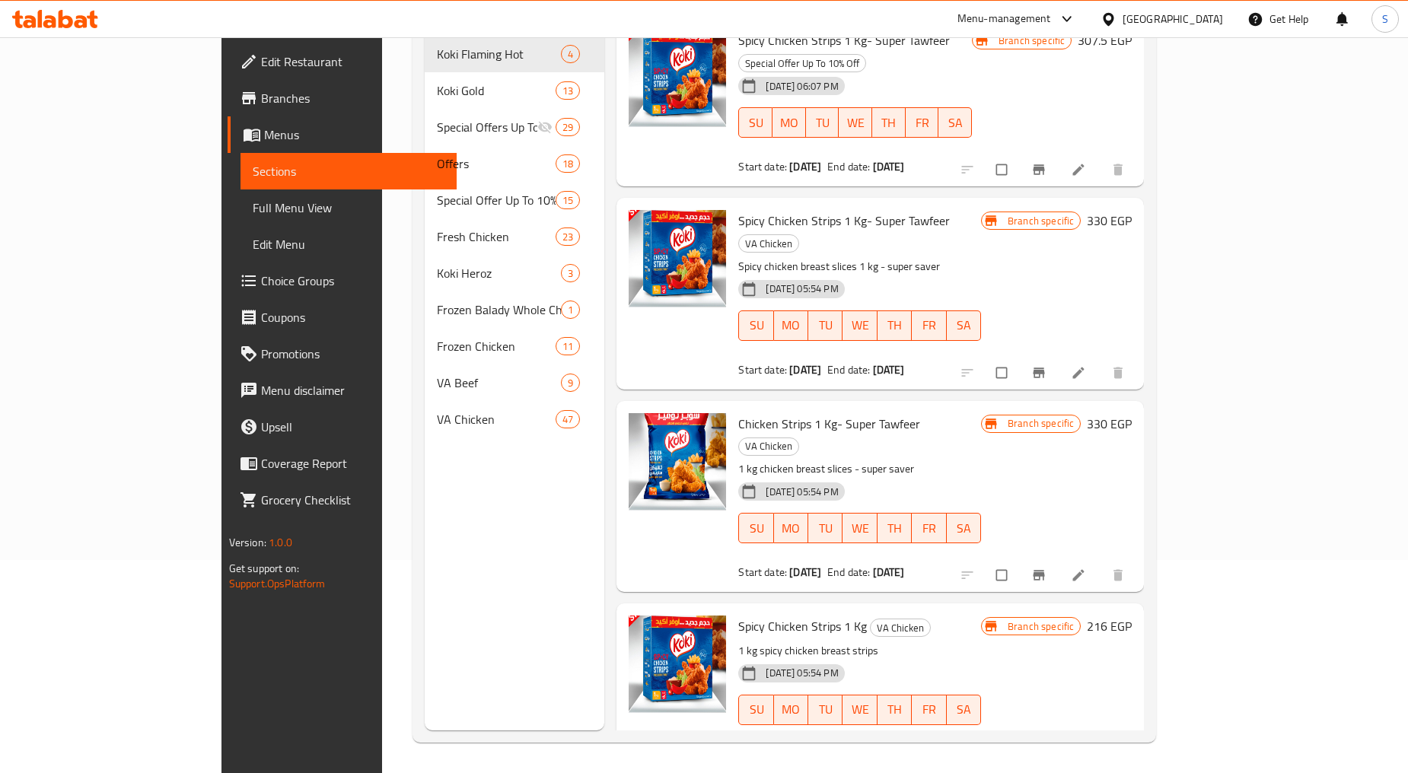
click at [820, 156] on div "Home / Restaurants management / Menus / Sections Koki Open import export Menu s…" at bounding box center [784, 299] width 744 height 888
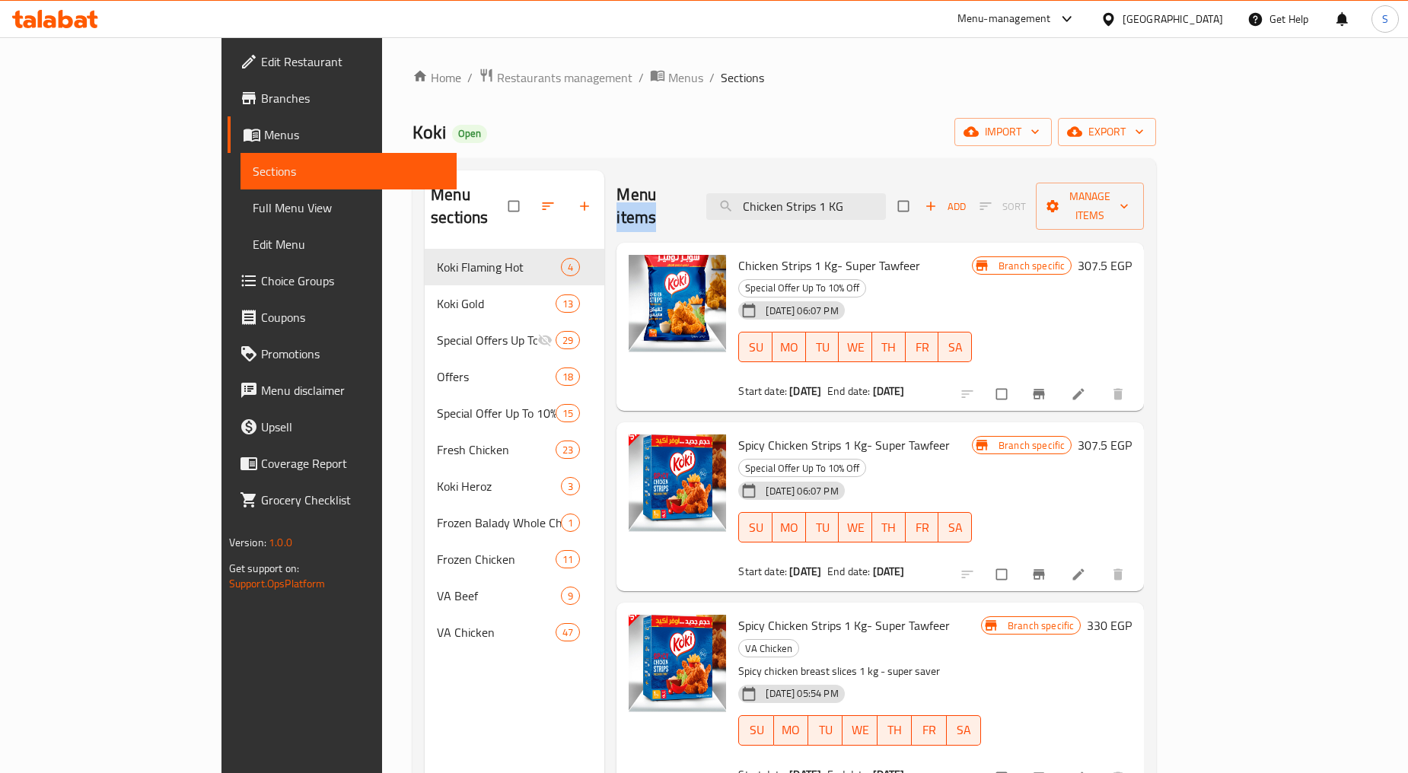
click at [820, 156] on div "Home / Restaurants management / Menus / Sections Koki Open import export Menu s…" at bounding box center [784, 512] width 744 height 888
click at [836, 434] on span "Spicy Chicken Strips 1 Kg- Super Tawfeer" at bounding box center [844, 445] width 212 height 23
click at [865, 614] on span "Spicy Chicken Strips 1 Kg- Super Tawfeer" at bounding box center [844, 625] width 212 height 23
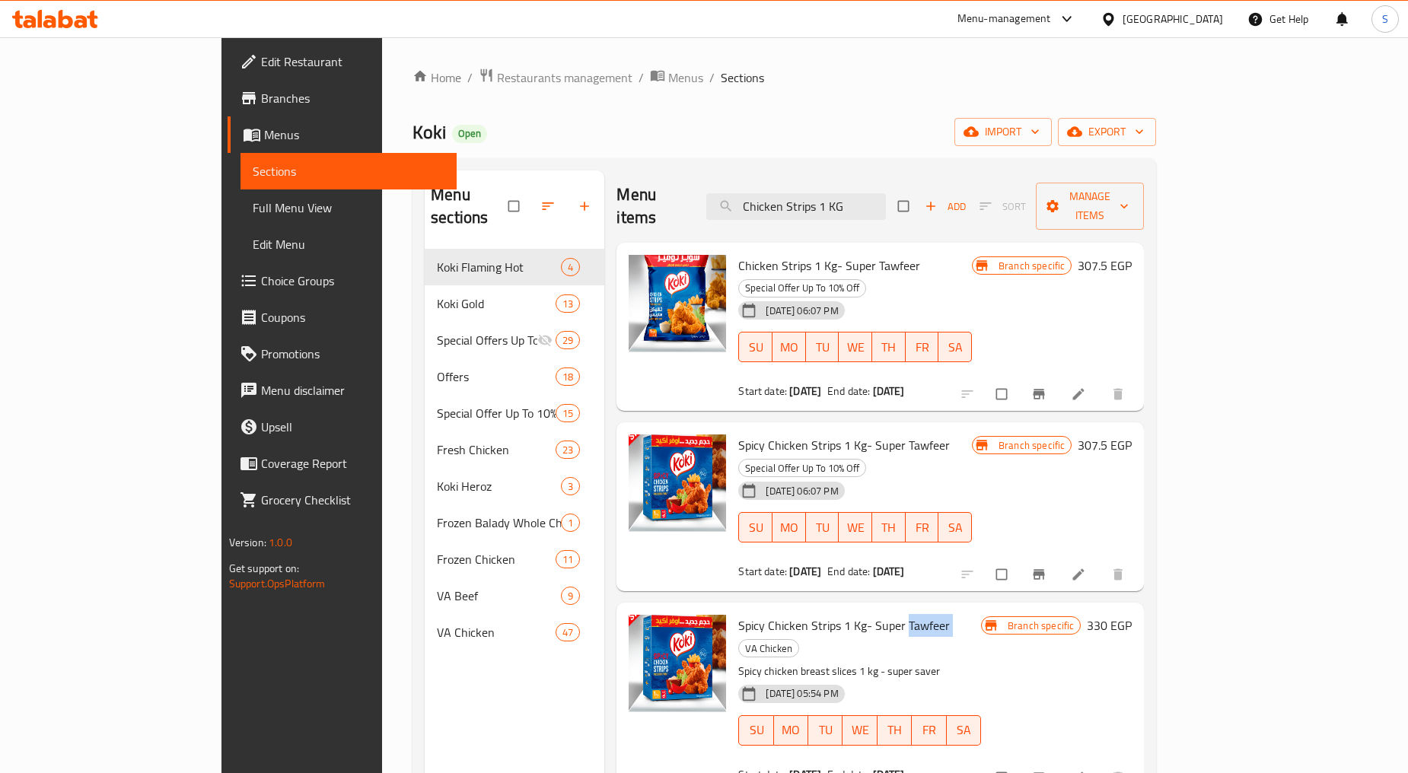
click at [865, 614] on span "Spicy Chicken Strips 1 Kg- Super Tawfeer" at bounding box center [844, 625] width 212 height 23
copy h6 "Spicy Chicken Strips 1 Kg- Super Tawfeer"
click at [886, 193] on input "Chicken Strips 1 KG" at bounding box center [796, 206] width 180 height 27
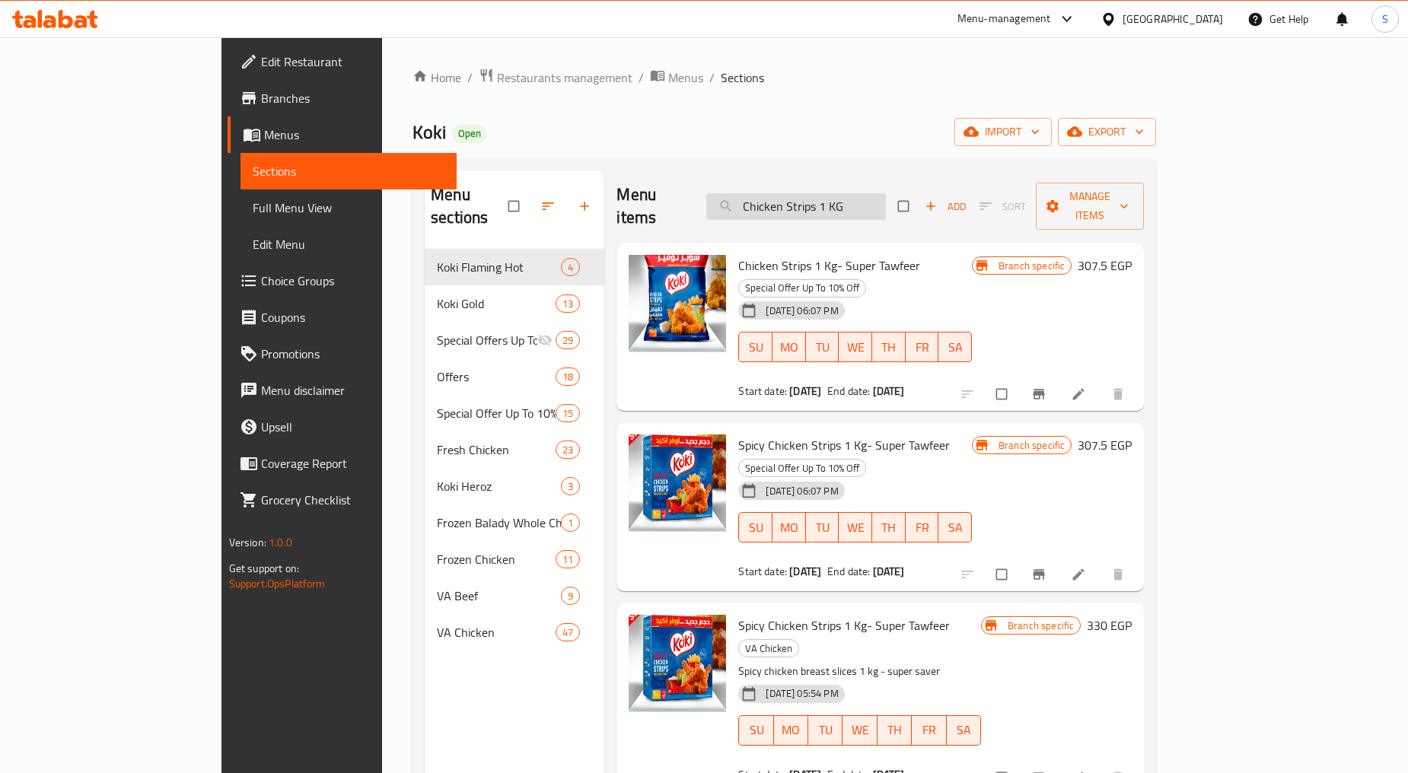
click at [886, 193] on input "Chicken Strips 1 KG" at bounding box center [796, 206] width 180 height 27
click at [900, 210] on div "Menu items Chicken Strips 1 KG Add Sort Manage items" at bounding box center [879, 206] width 527 height 72
click at [850, 193] on input "Chicken Strips 1 KG" at bounding box center [796, 206] width 180 height 27
click at [851, 193] on input "Chicken Strips 1 KG" at bounding box center [796, 206] width 180 height 27
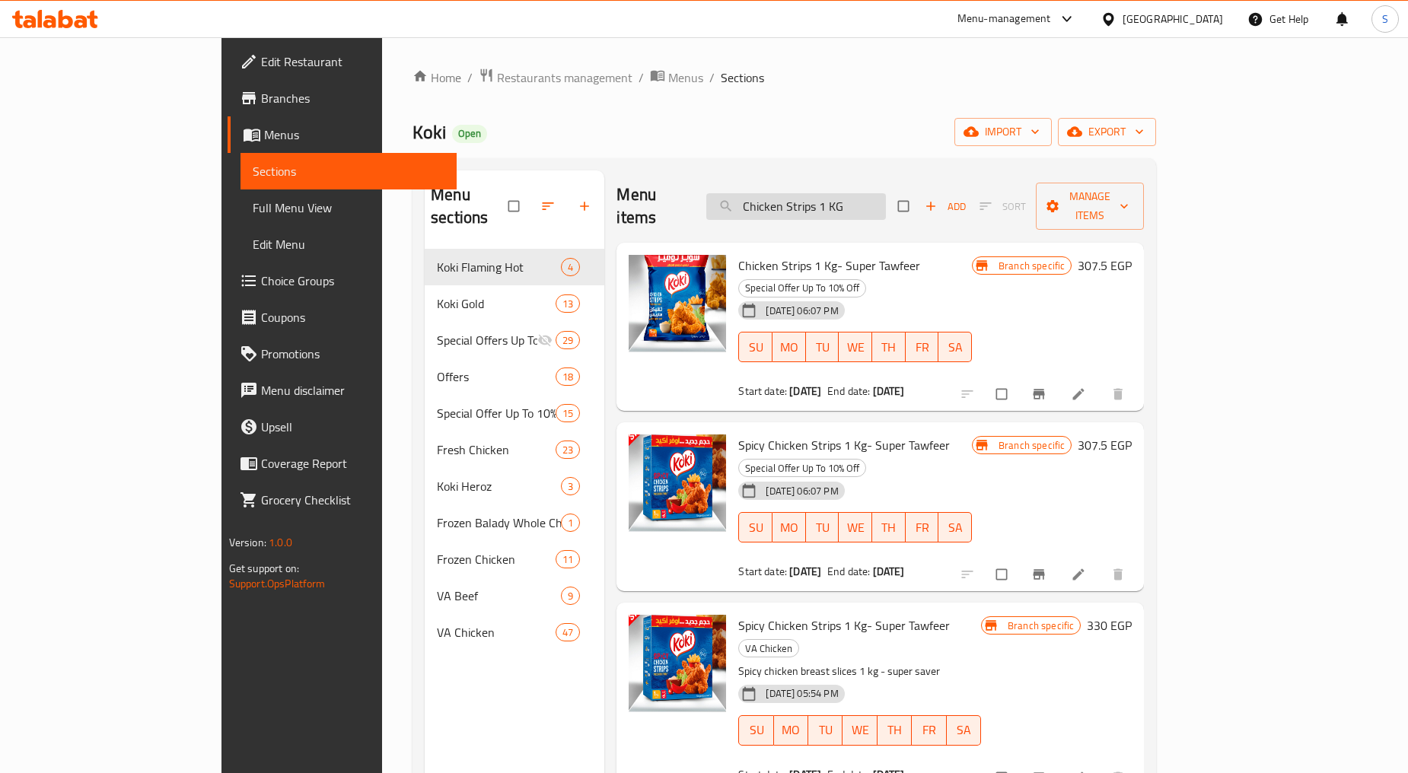
paste input "Spicy Chicken Strips 1 KG - Super Tawfeer"
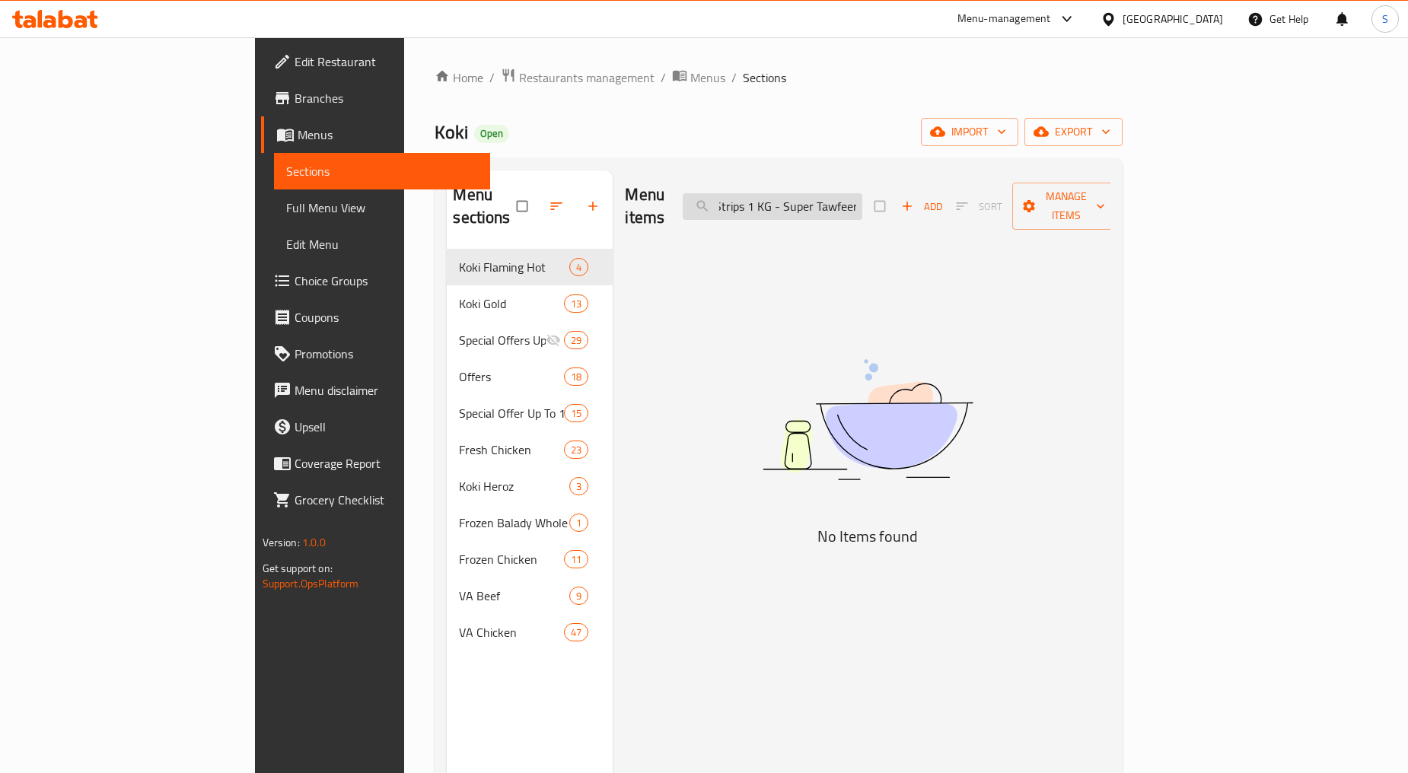
click at [862, 196] on input "Spicy Chicken Strips 1 KG - Super Tawfeer" at bounding box center [773, 206] width 180 height 27
click at [862, 205] on input "Spicy Chicken Strips 1 Kg - Super Tawfeer" at bounding box center [773, 206] width 180 height 27
drag, startPoint x: 881, startPoint y: 196, endPoint x: 1054, endPoint y: 207, distance: 173.1
click at [1054, 207] on div "Menu items Spicy Chicken Strips 1 Kg - Super Tawfeer Add Sort Manage items" at bounding box center [868, 206] width 486 height 72
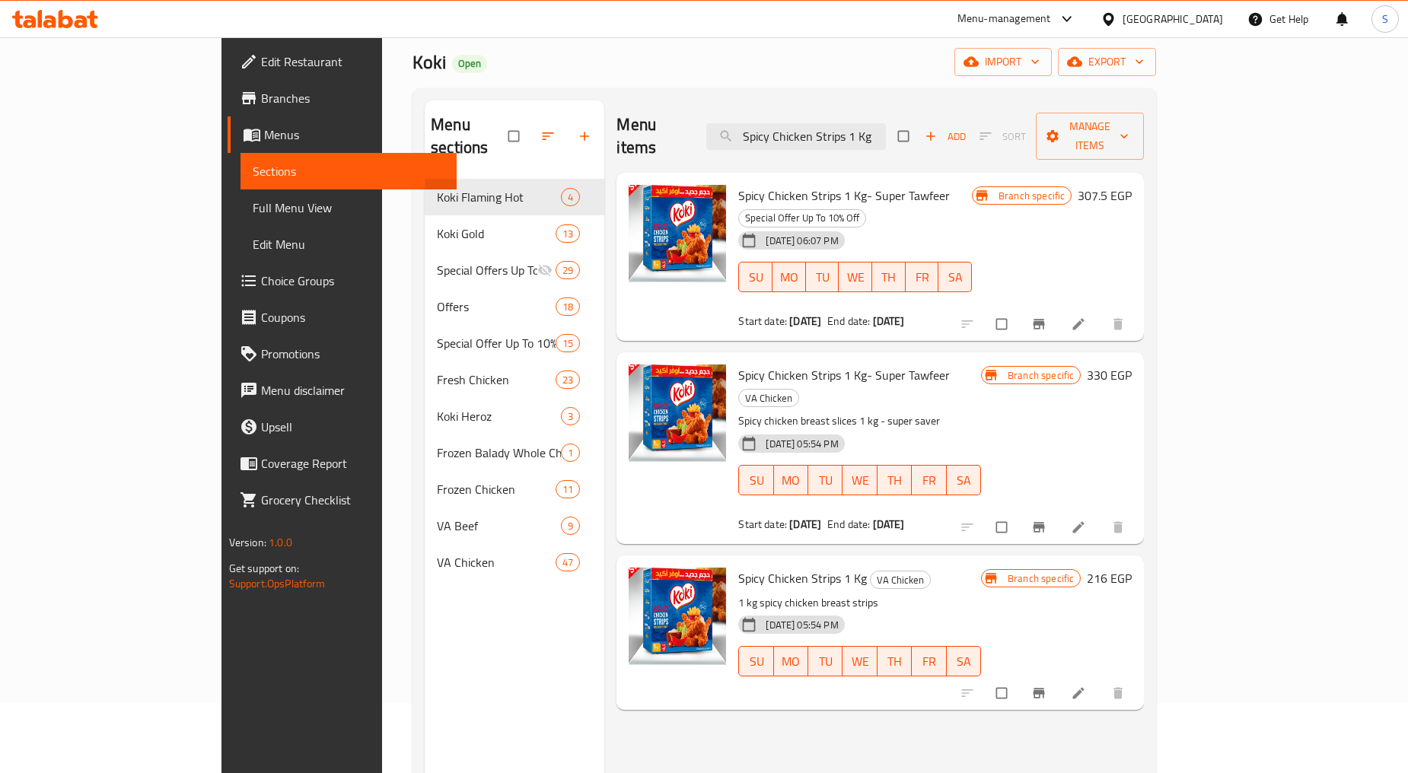
scroll to position [43, 0]
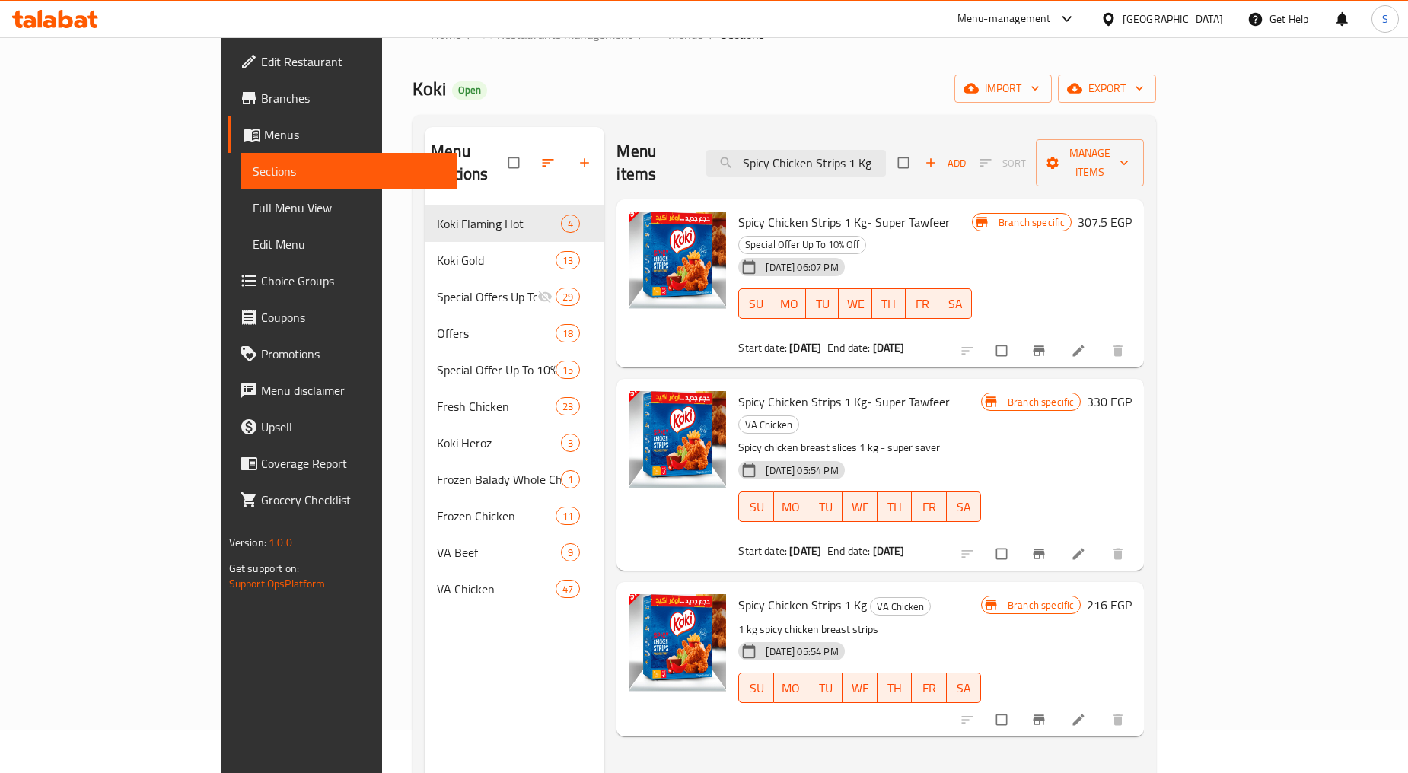
type input "Spicy Chicken Strips 1 Kg"
click at [833, 390] on span "Spicy Chicken Strips 1 Kg- Super Tawfeer" at bounding box center [844, 401] width 212 height 23
copy h6 "Spicy Chicken Strips 1 Kg- Super Tawfeer"
